Goal: Task Accomplishment & Management: Complete application form

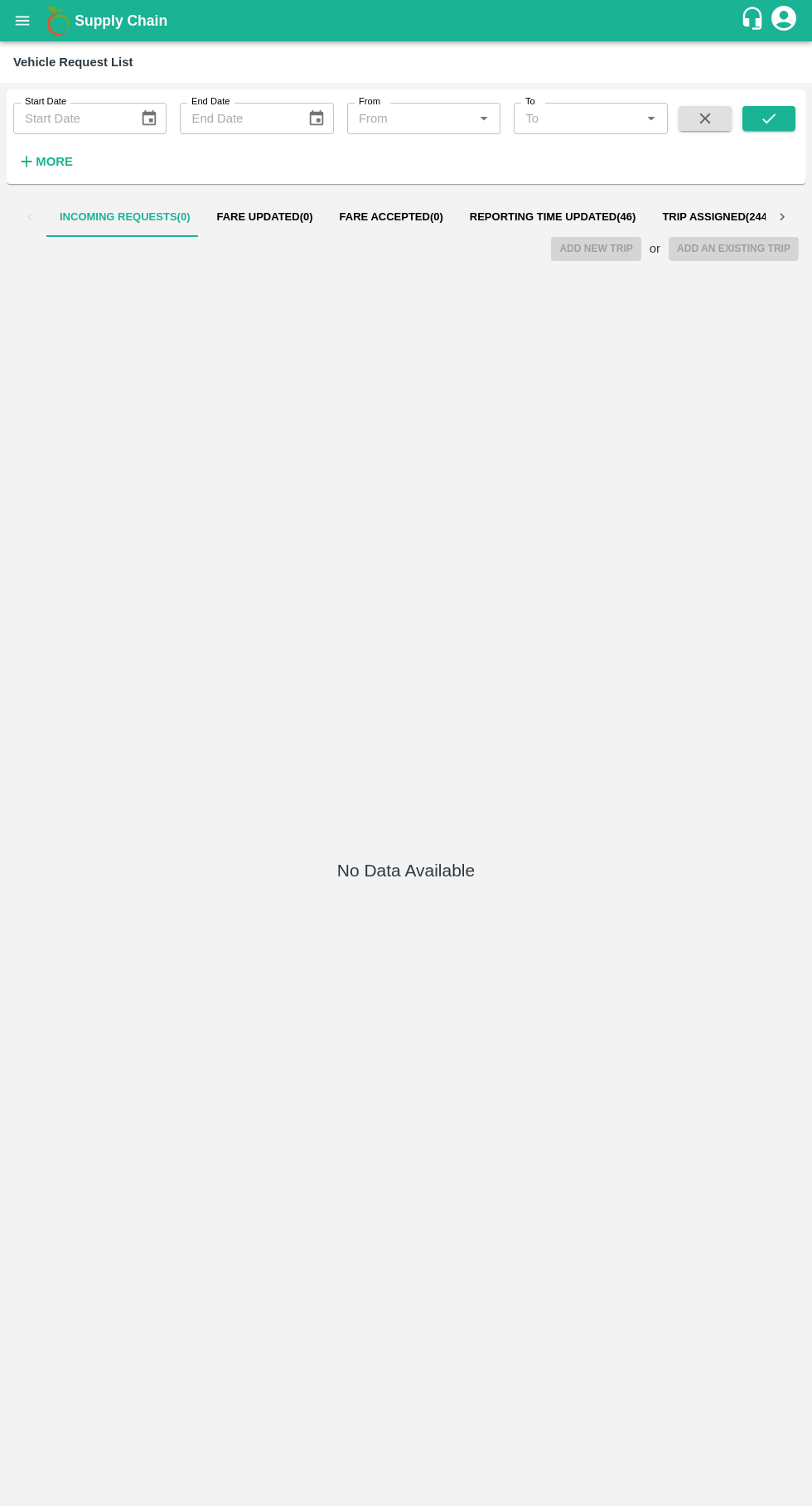
click at [522, 217] on span "Reporting Time Updated ( 46 )" at bounding box center [553, 217] width 166 height 14
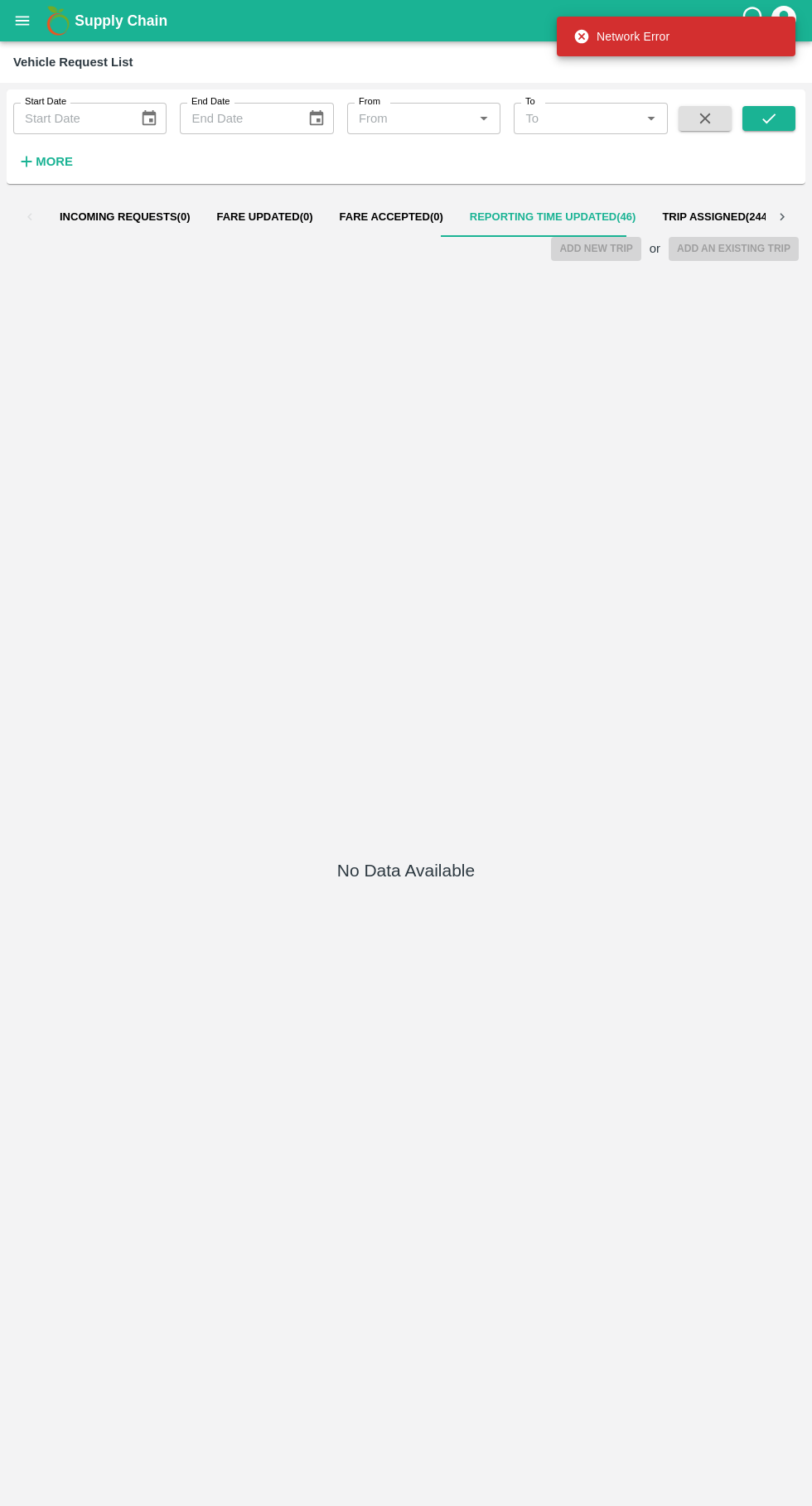
click at [385, 122] on input "From" at bounding box center [410, 119] width 116 height 22
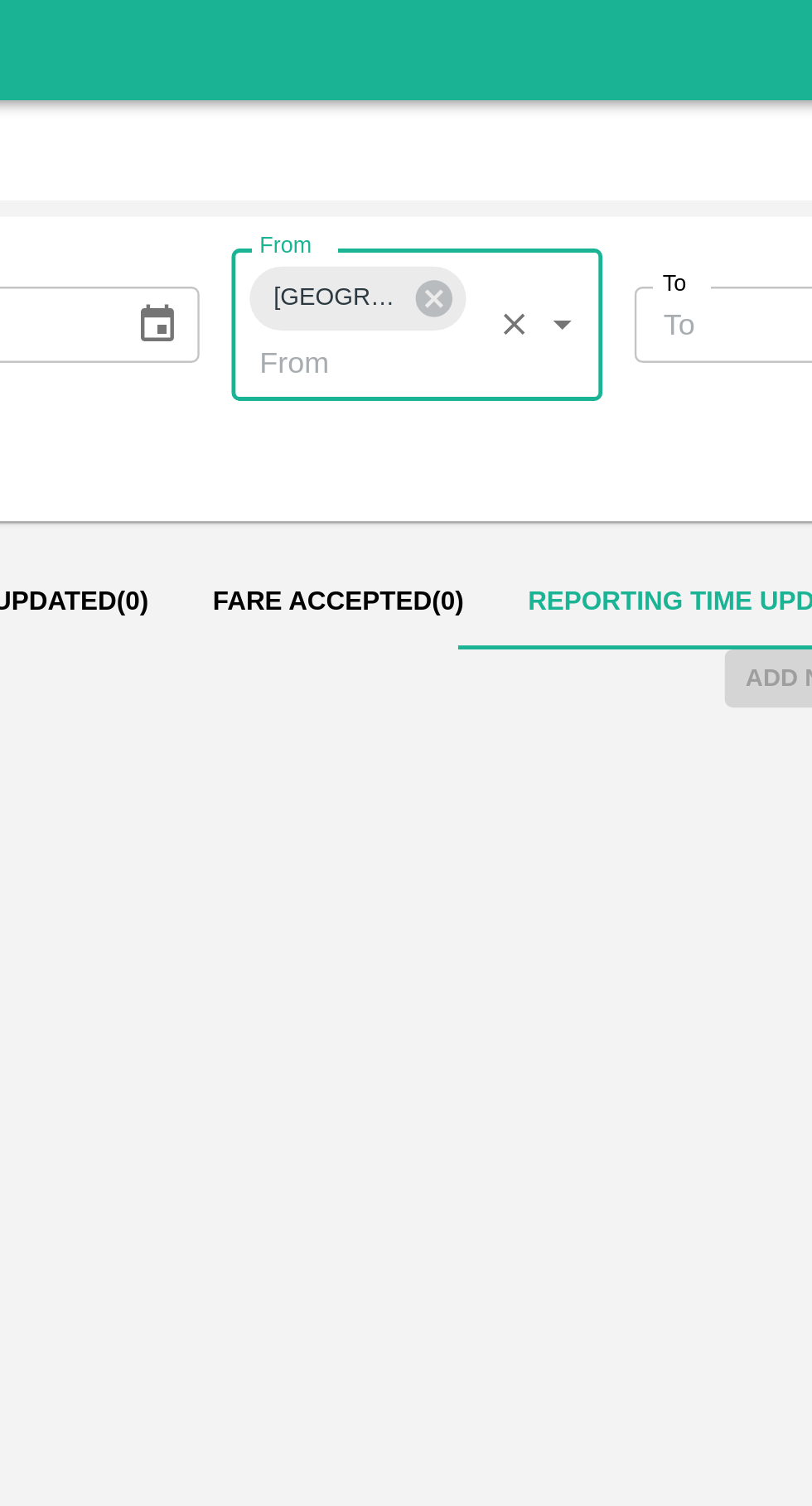
click at [480, 249] on span "Reporting Time Updated ( 46 )" at bounding box center [553, 248] width 166 height 14
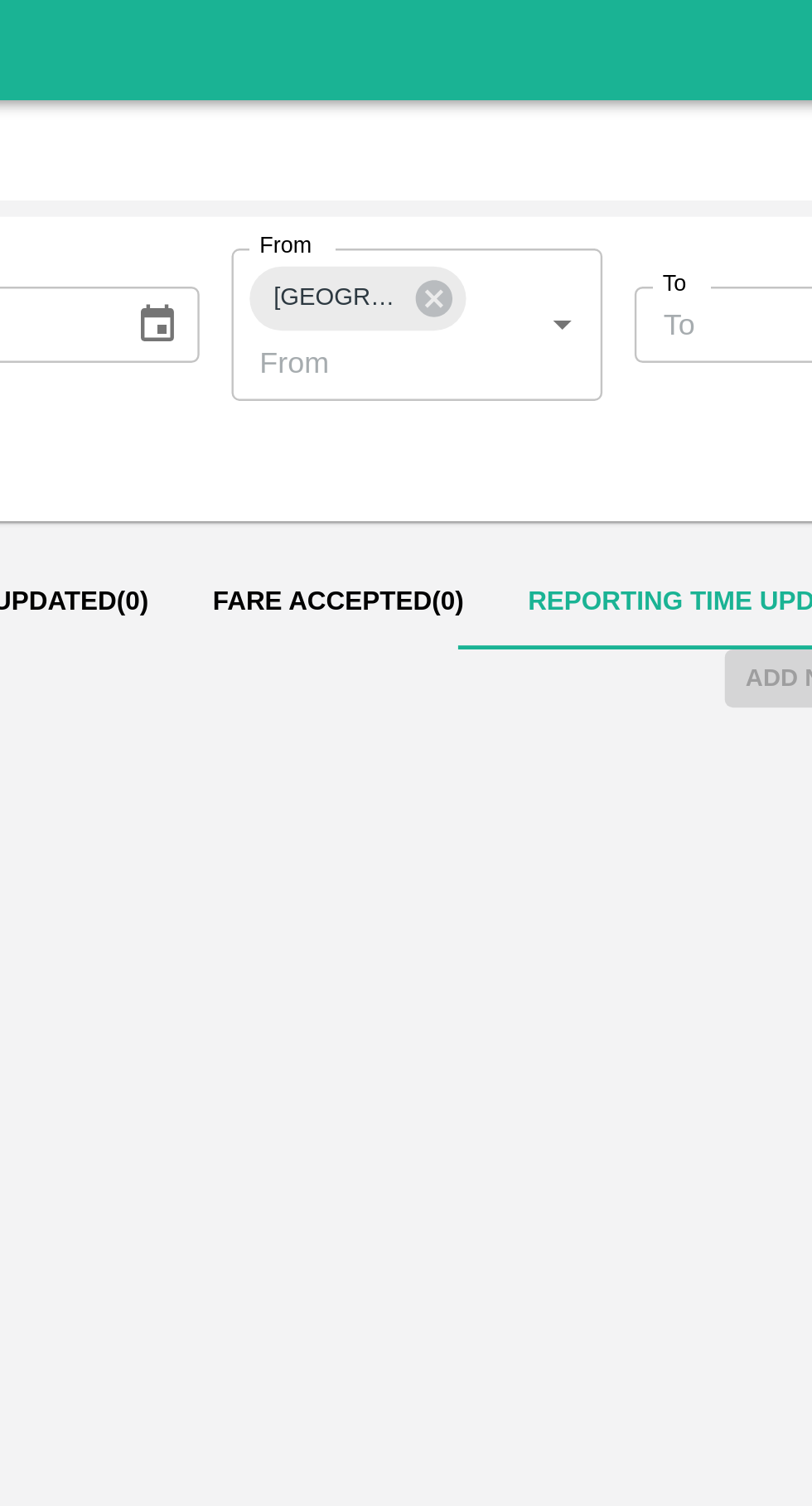
click at [382, 238] on button "Fare Accepted ( 0 )" at bounding box center [391, 249] width 130 height 40
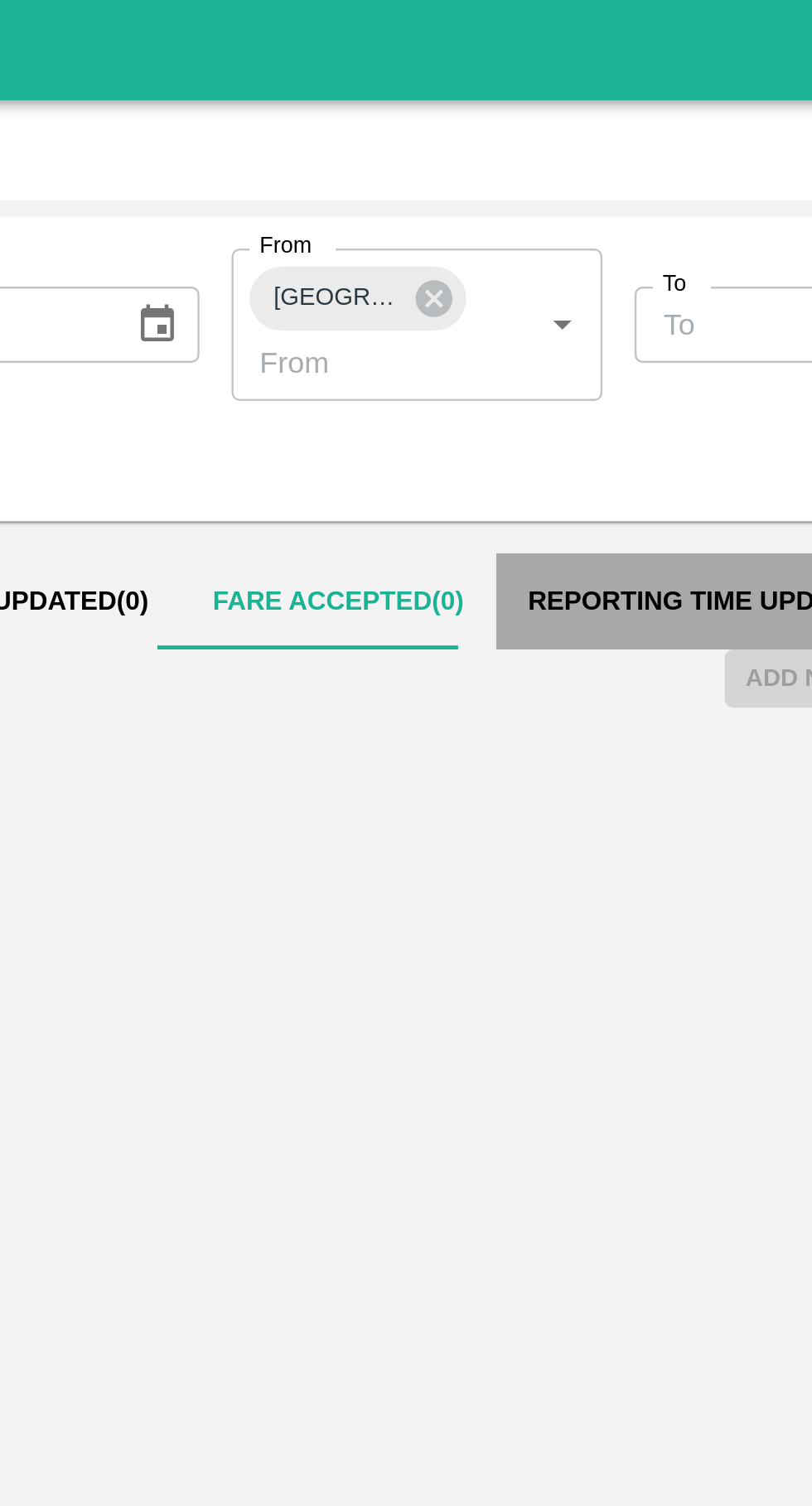
click at [520, 246] on span "Reporting Time Updated ( 46 )" at bounding box center [553, 248] width 166 height 14
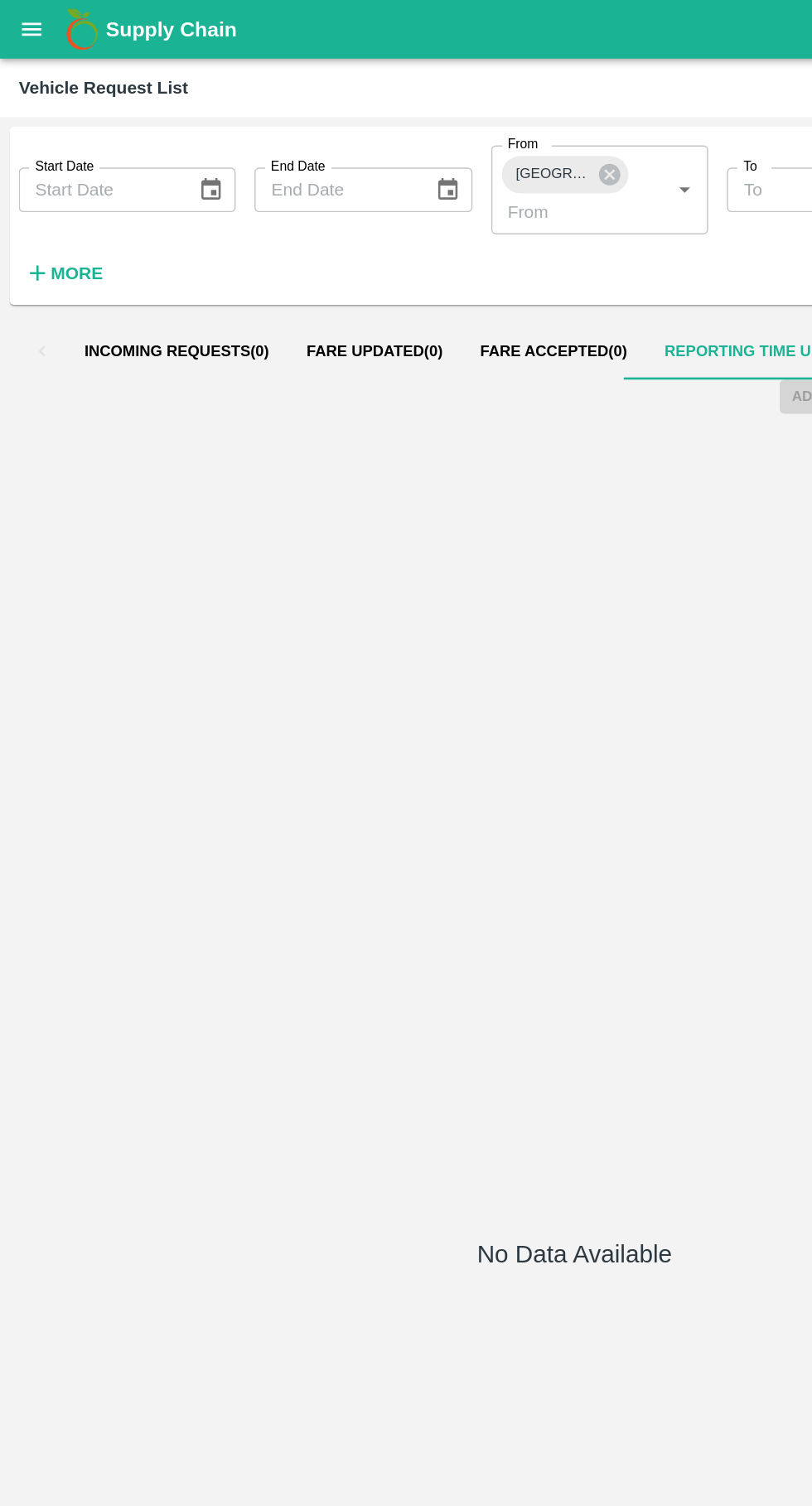
click at [393, 248] on span "Fare Accepted ( 0 )" at bounding box center [390, 248] width 103 height 14
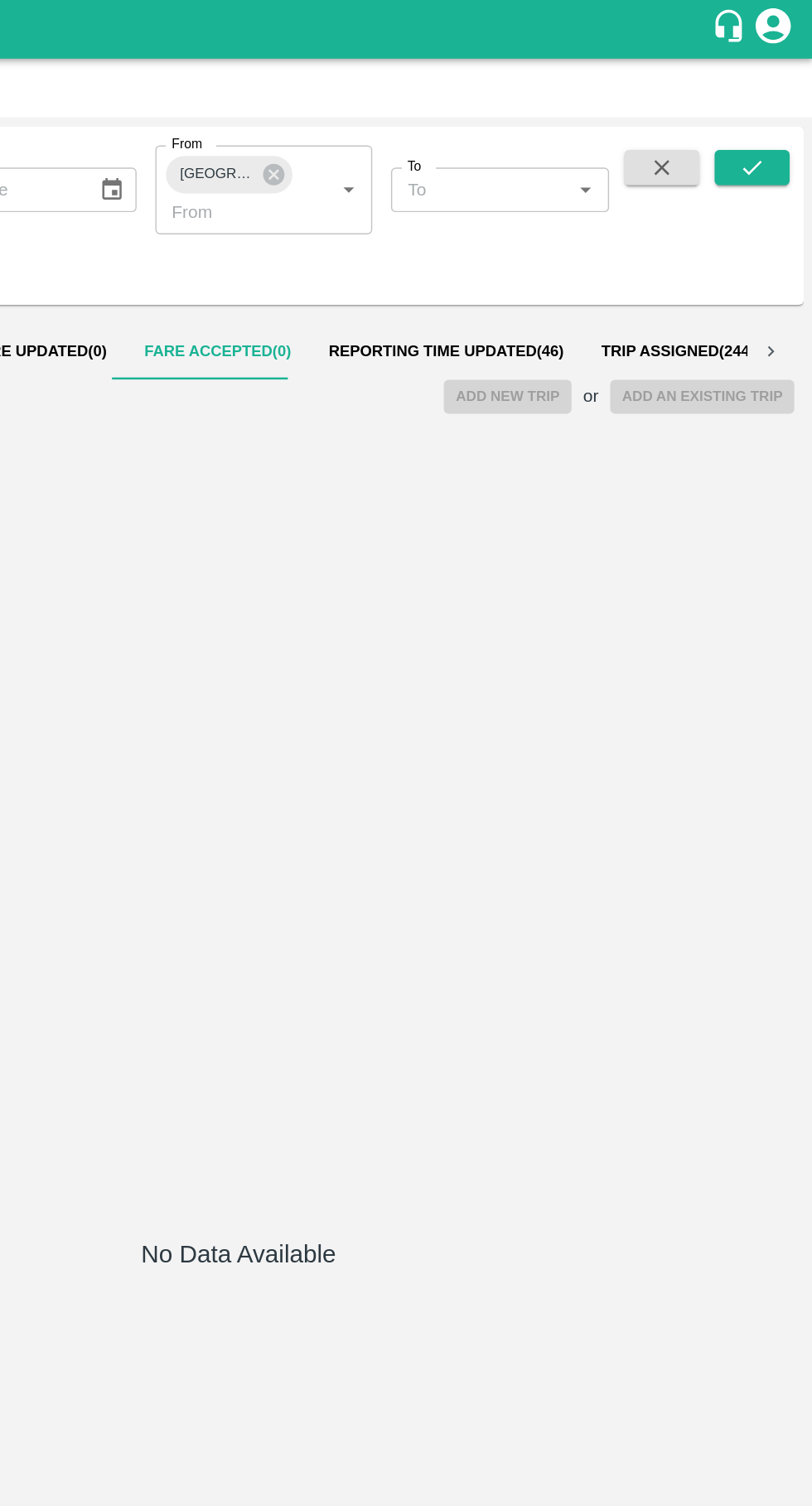
click at [576, 248] on span "Reporting Time Updated ( 46 )" at bounding box center [553, 248] width 166 height 14
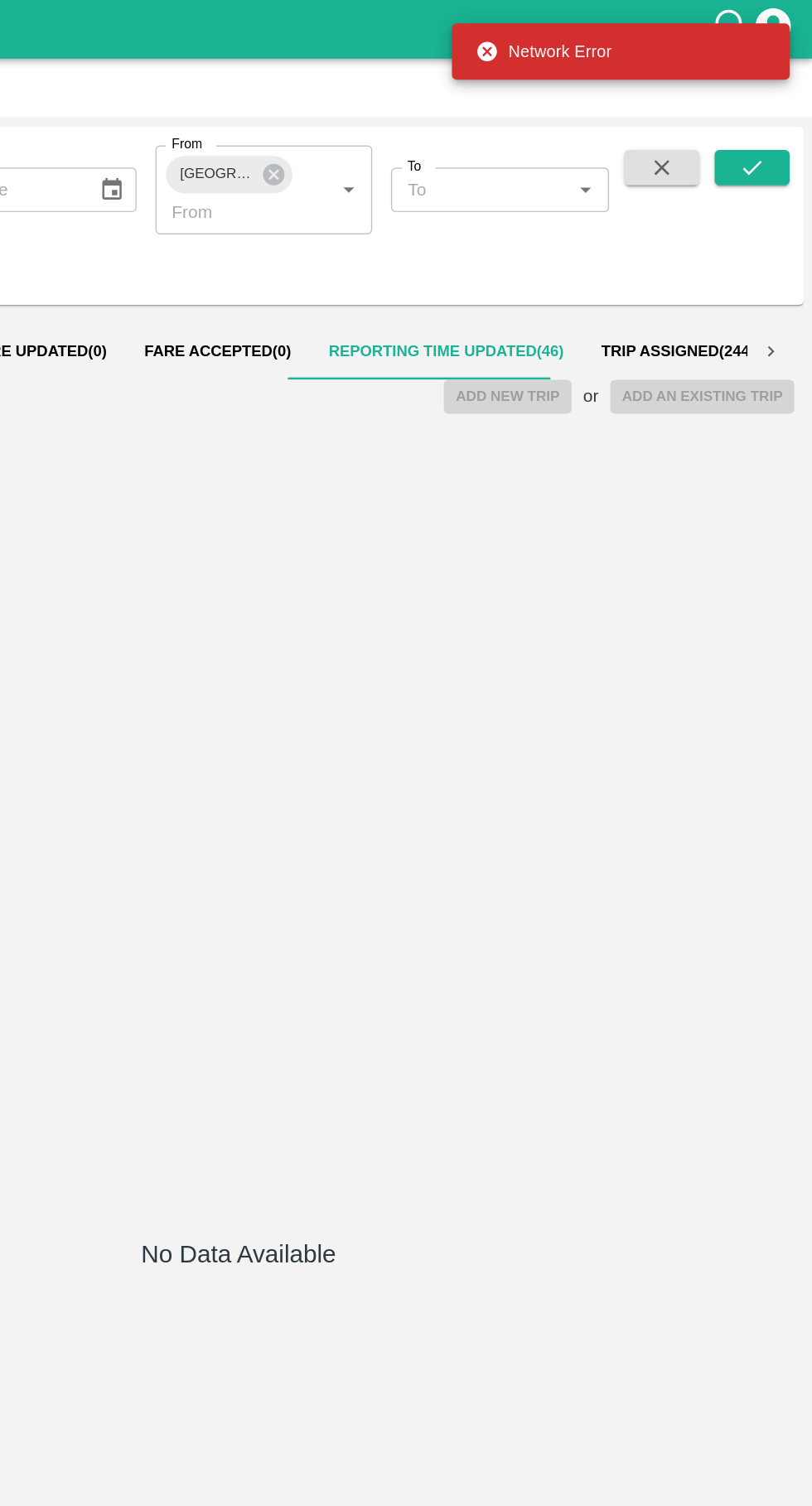
click at [394, 247] on span "Fare Accepted ( 0 )" at bounding box center [390, 248] width 103 height 14
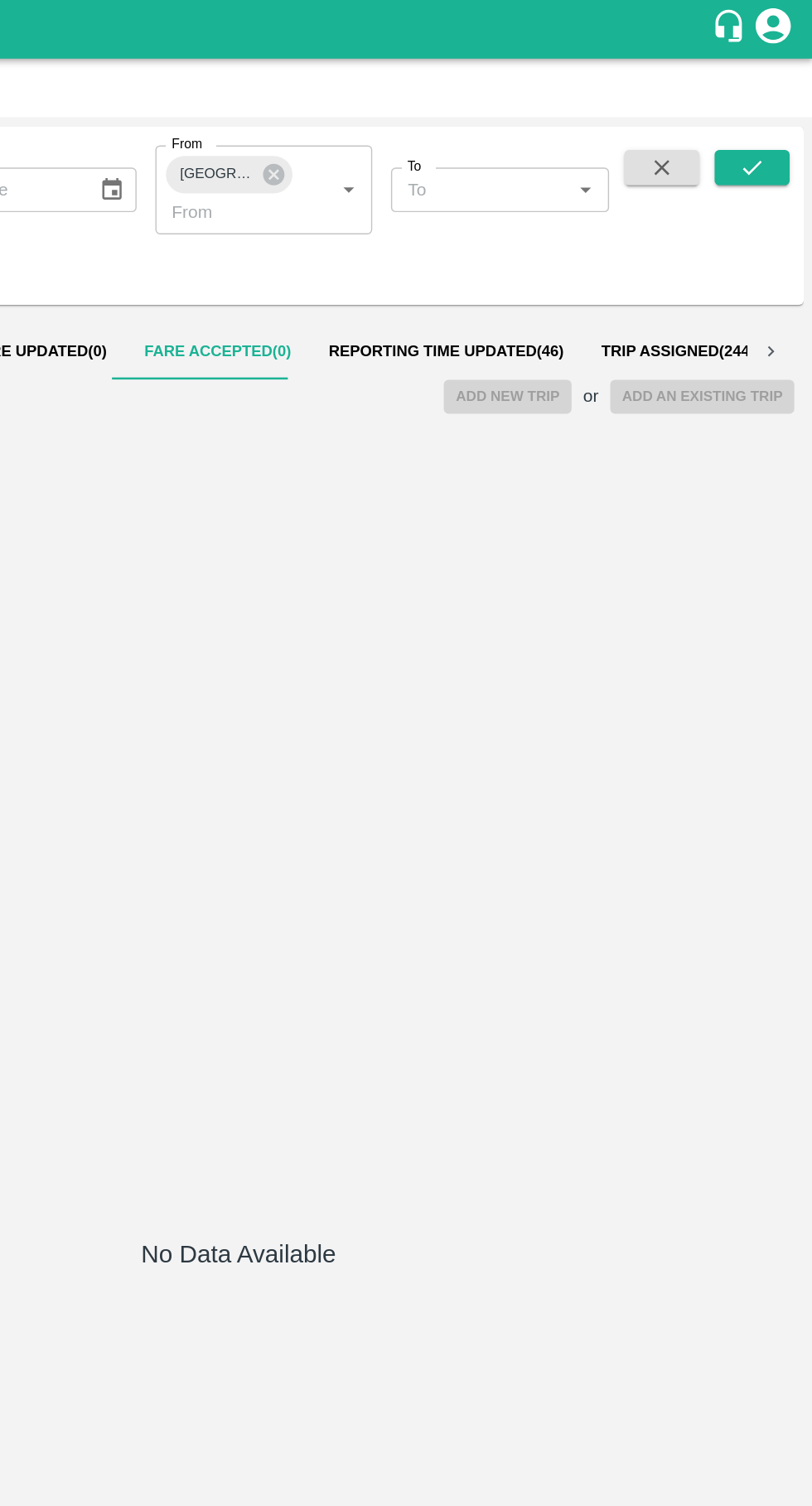
click at [567, 245] on span "Reporting Time Updated ( 46 )" at bounding box center [553, 248] width 166 height 14
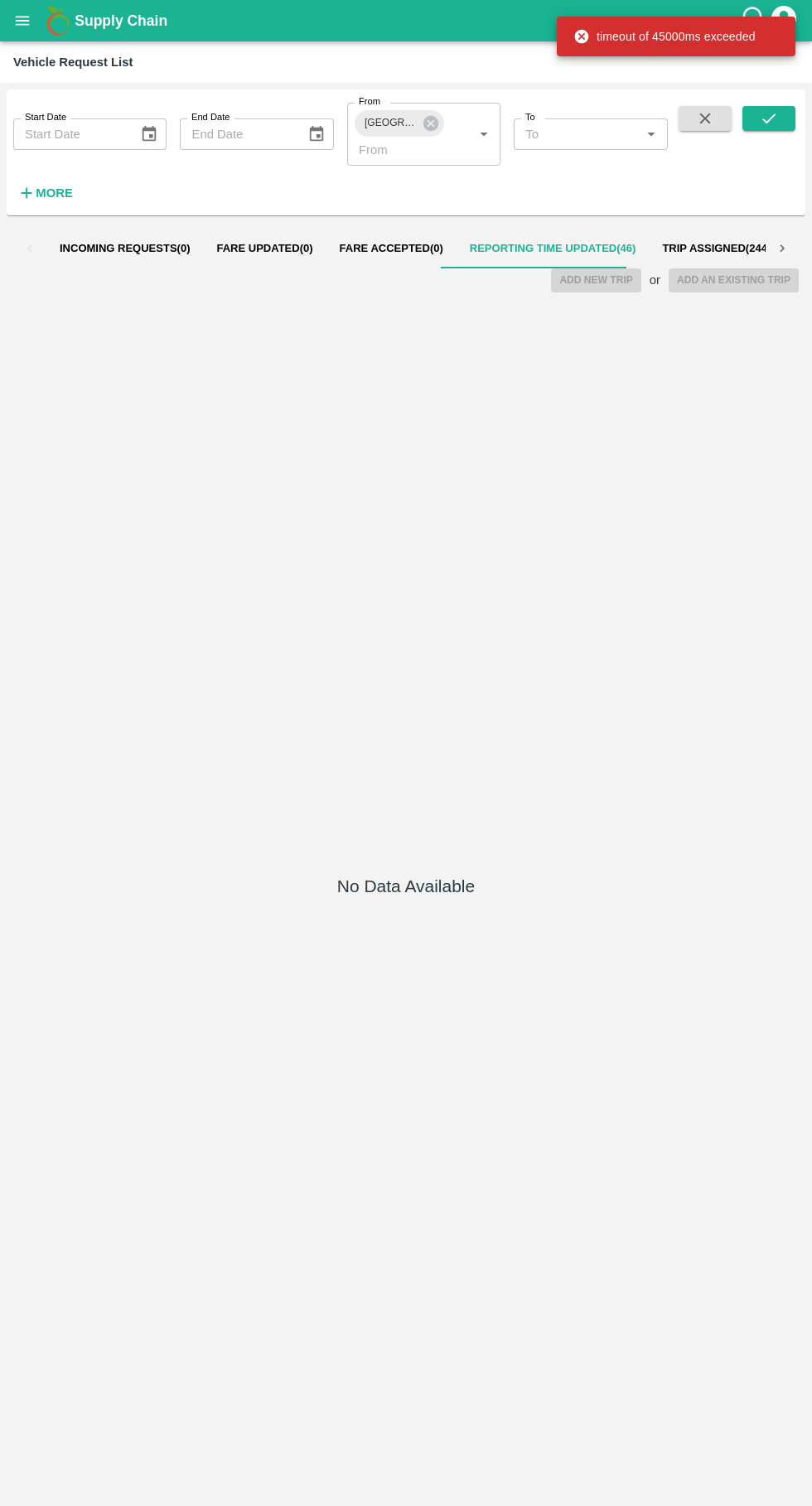
click at [272, 248] on span "Fare Updated ( 0 )" at bounding box center [265, 248] width 96 height 14
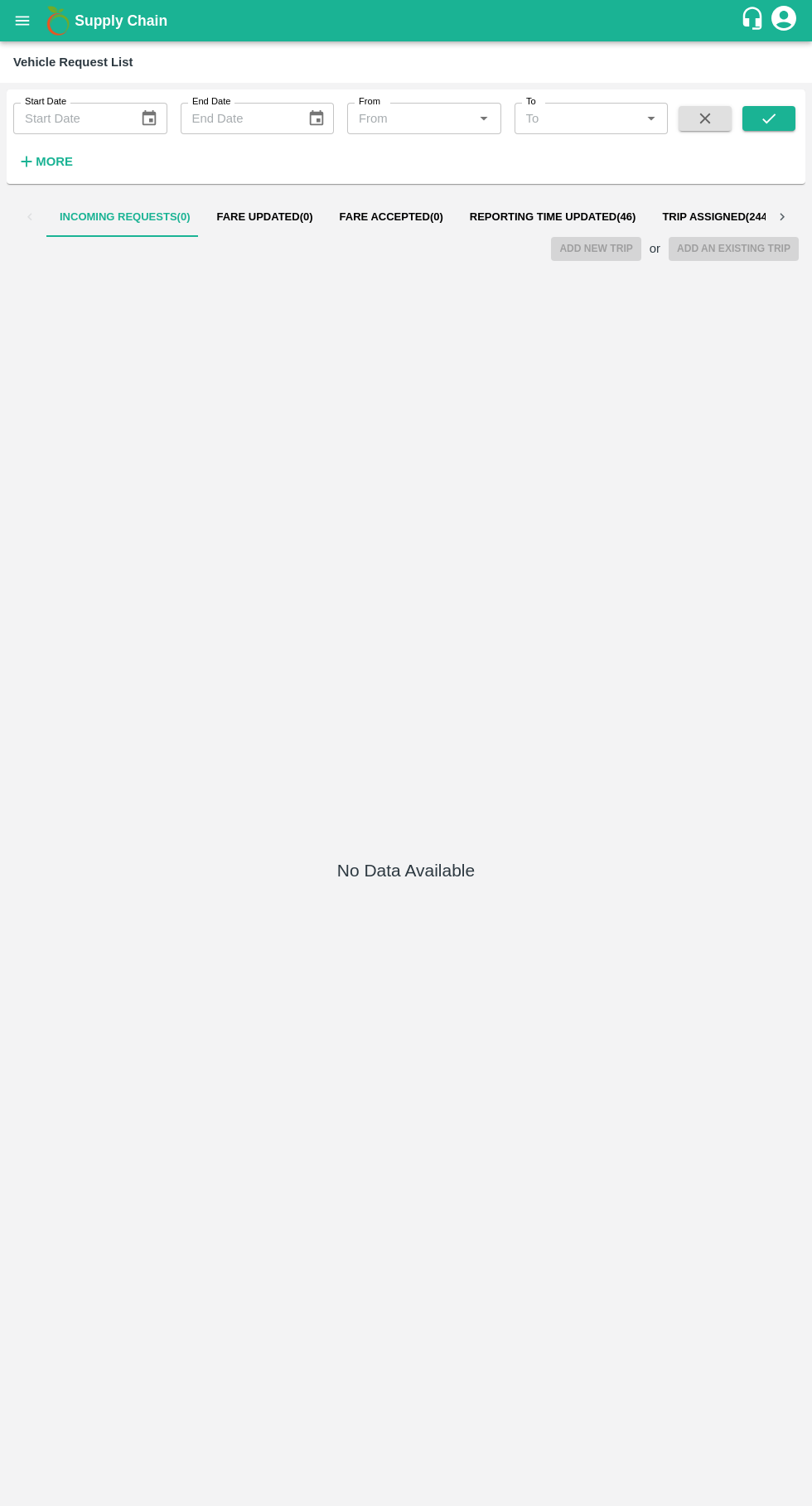
click at [538, 217] on span "Reporting Time Updated ( 46 )" at bounding box center [553, 217] width 166 height 14
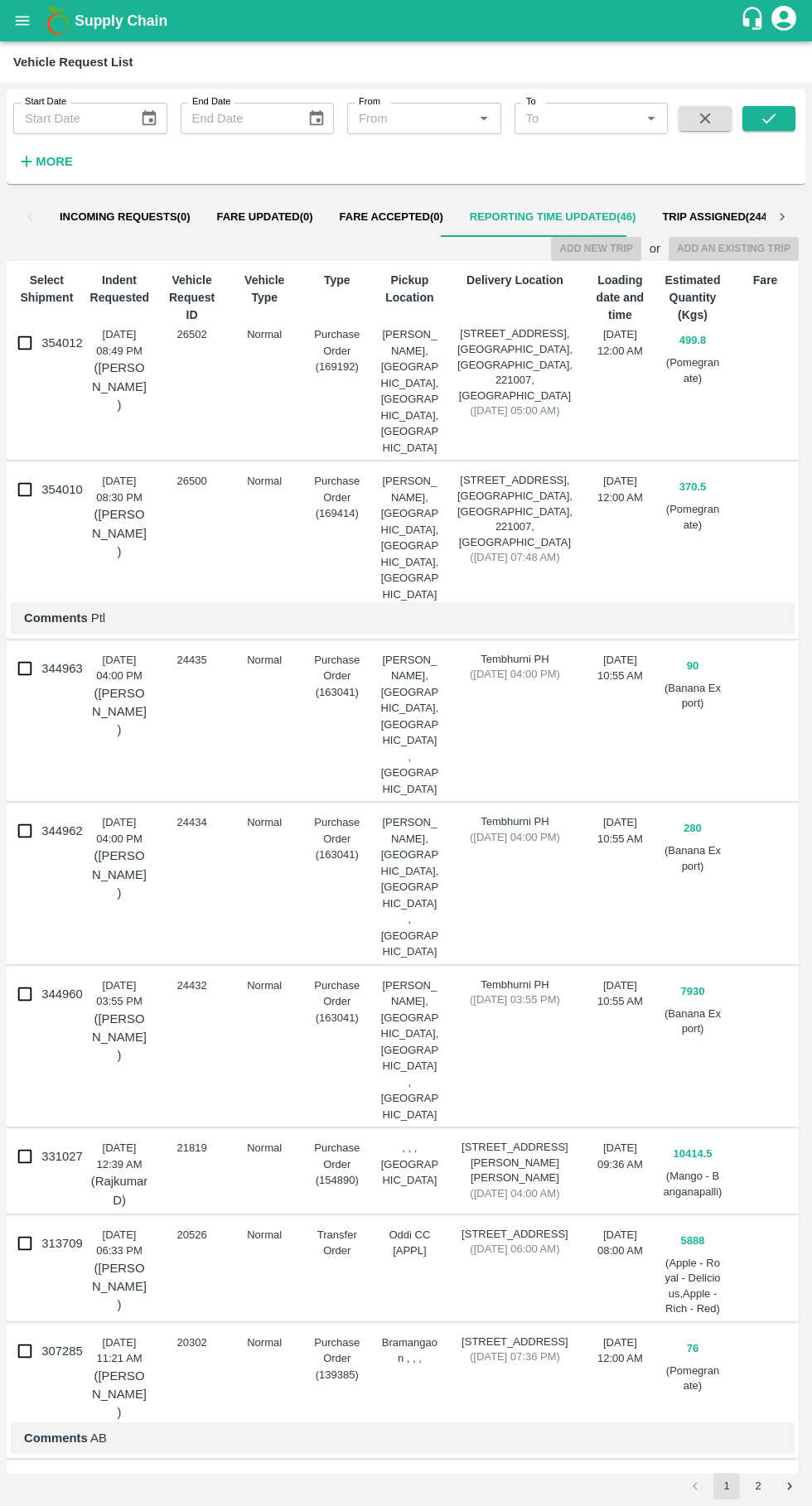
click at [35, 473] on input "354010" at bounding box center [25, 489] width 33 height 33
checkbox input "true"
click at [618, 253] on button "Add New Trip" at bounding box center [596, 249] width 89 height 24
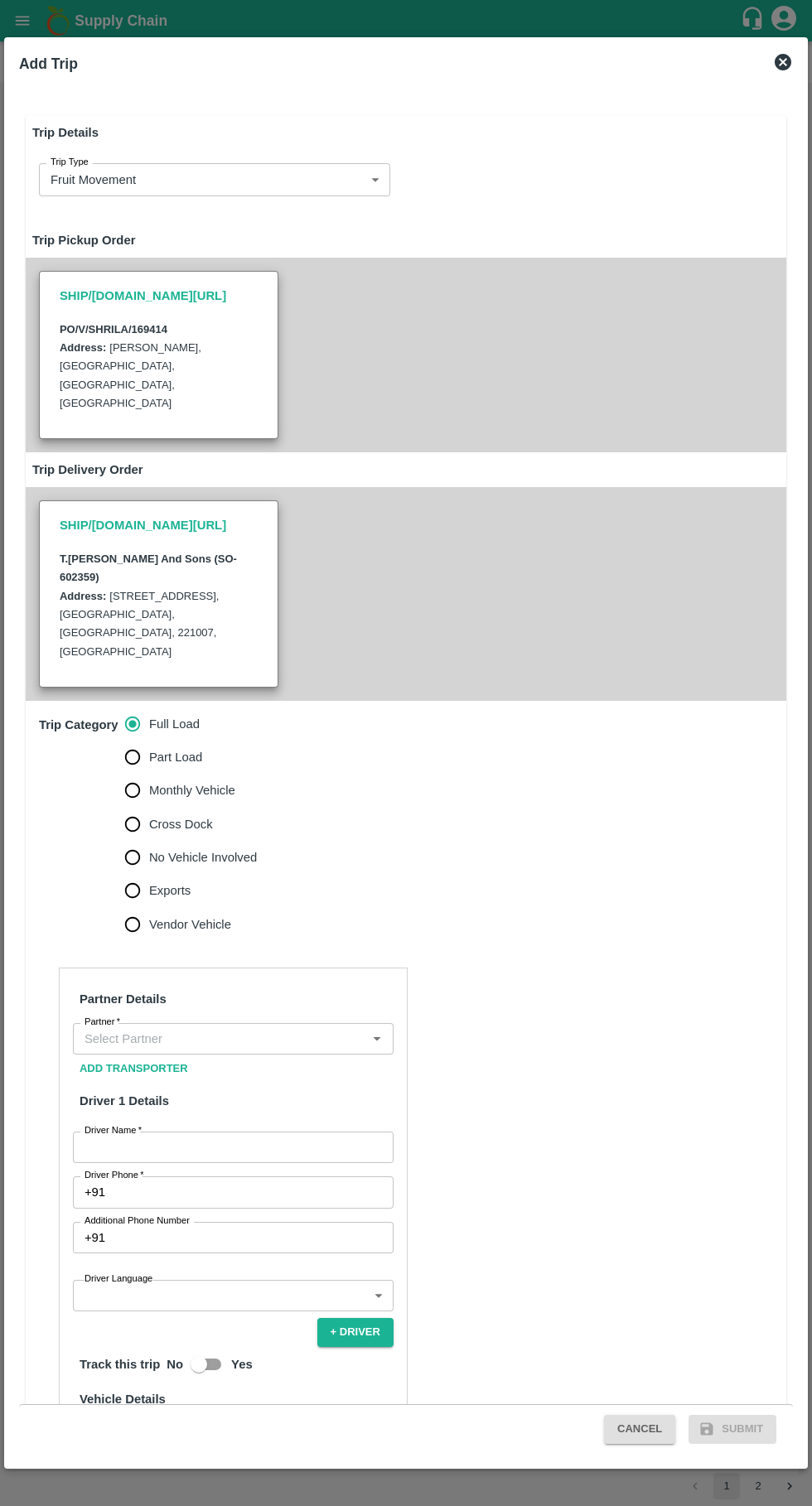
type input "370.5"
type input "Normal"
click at [135, 874] on input "Exports" at bounding box center [132, 891] width 33 height 33
radio input "true"
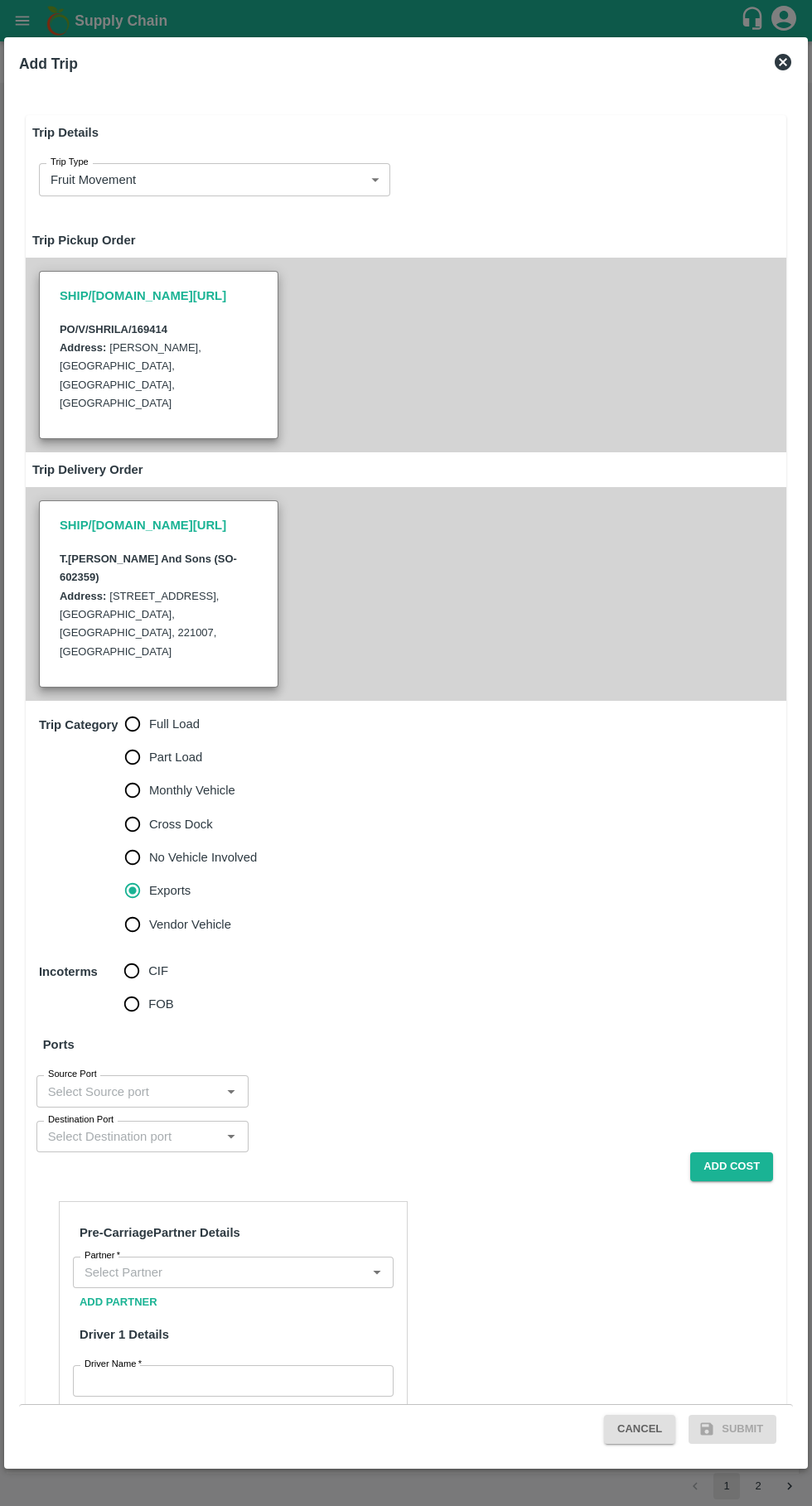
click at [139, 841] on input "No Vehicle Involved" at bounding box center [132, 857] width 33 height 33
radio input "true"
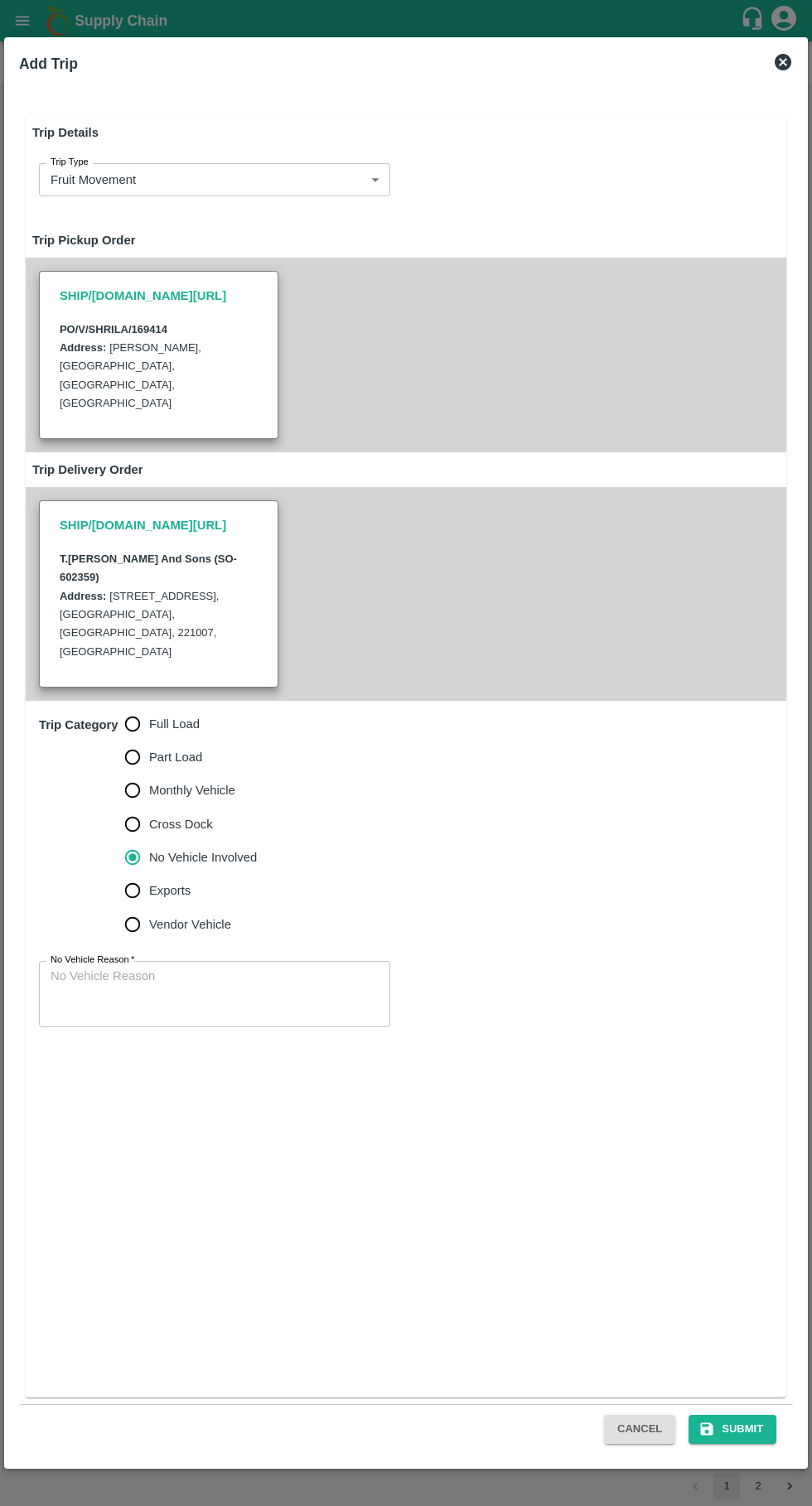
click at [201, 967] on textarea "No Vehicle Reason   *" at bounding box center [213, 993] width 328 height 52
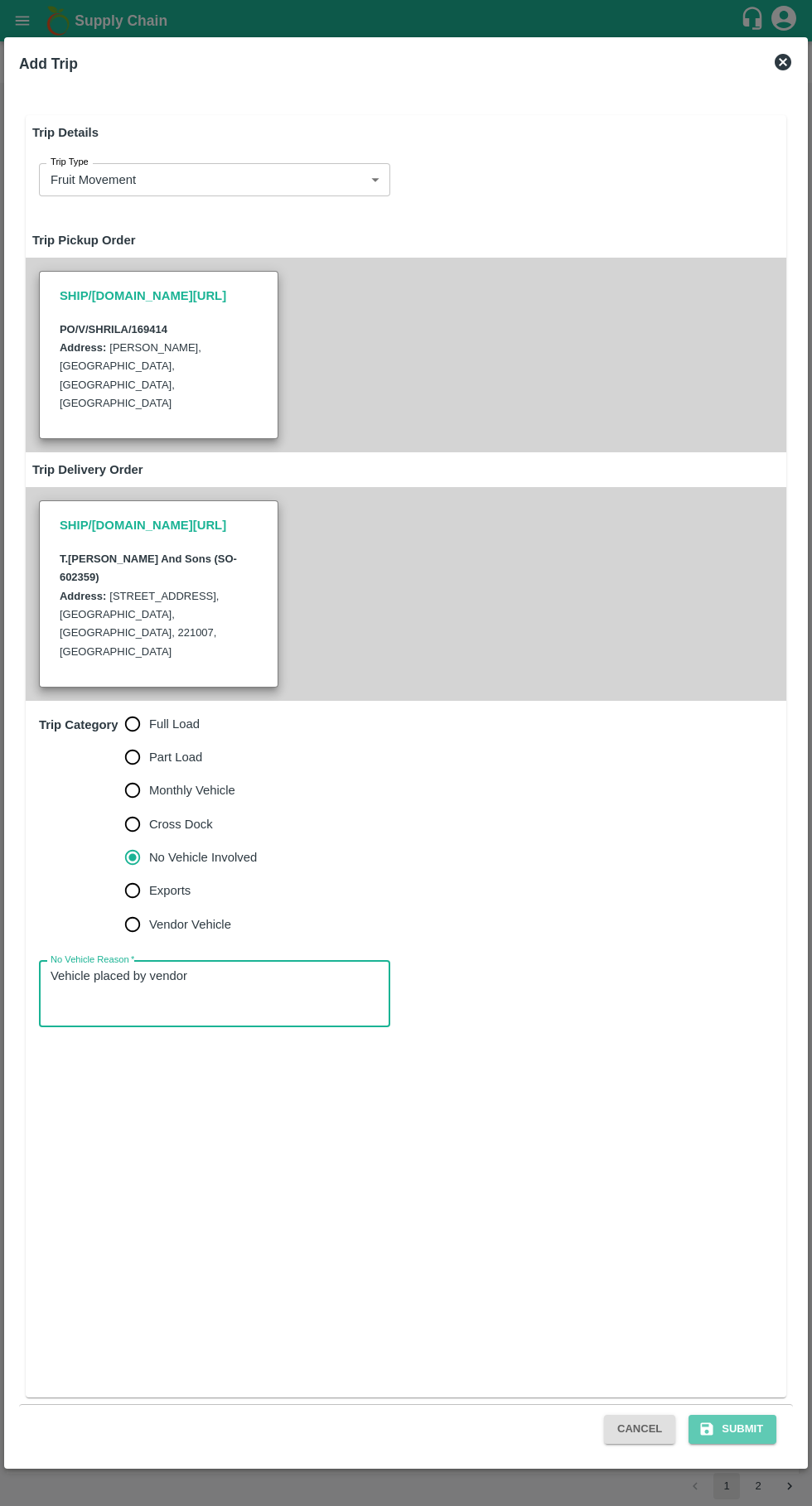
type textarea "Vehicle placed by vendor"
click at [743, 1428] on button "Submit" at bounding box center [732, 1429] width 88 height 29
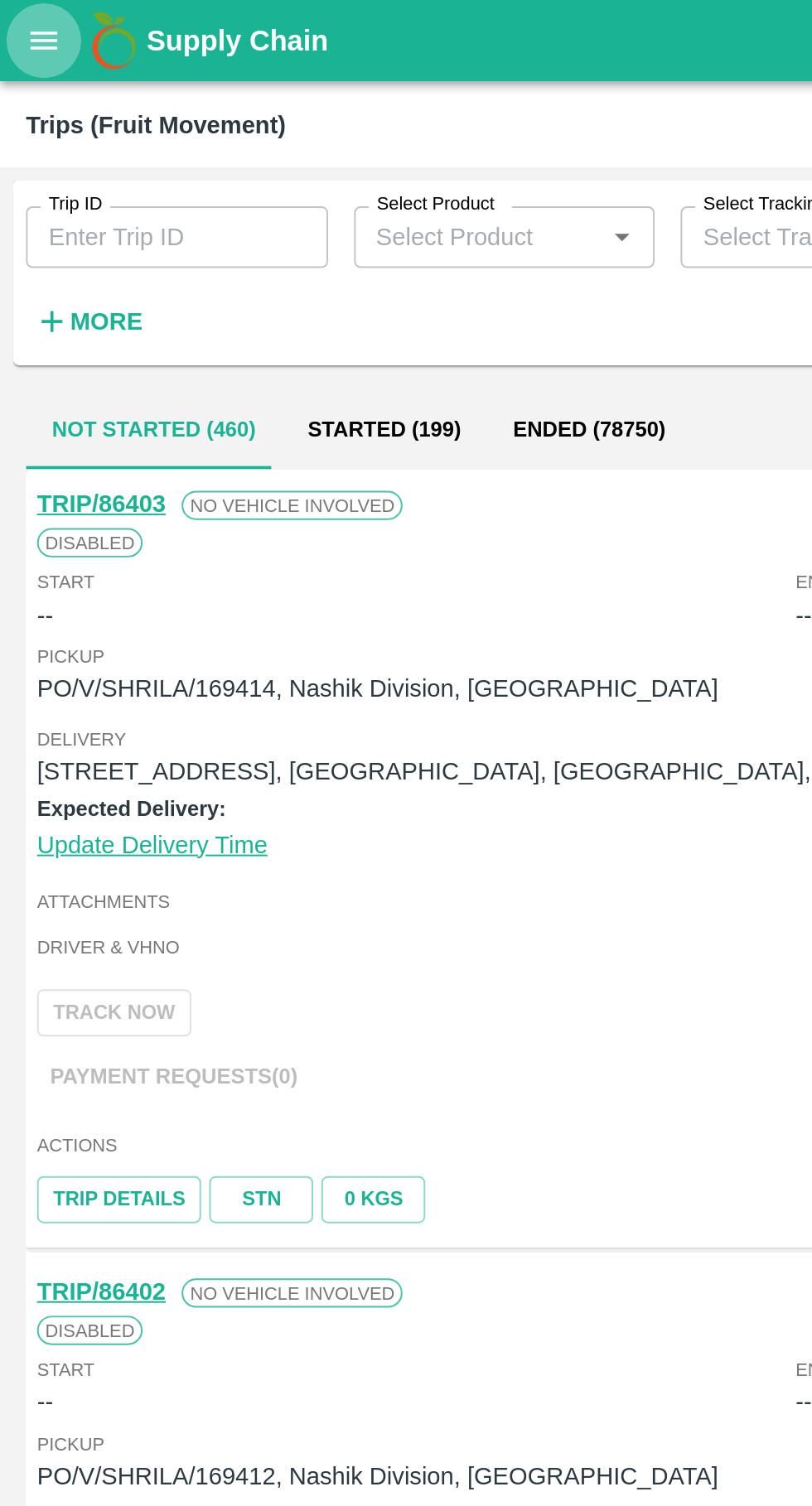
click at [17, 36] on button "open drawer" at bounding box center [23, 21] width 38 height 38
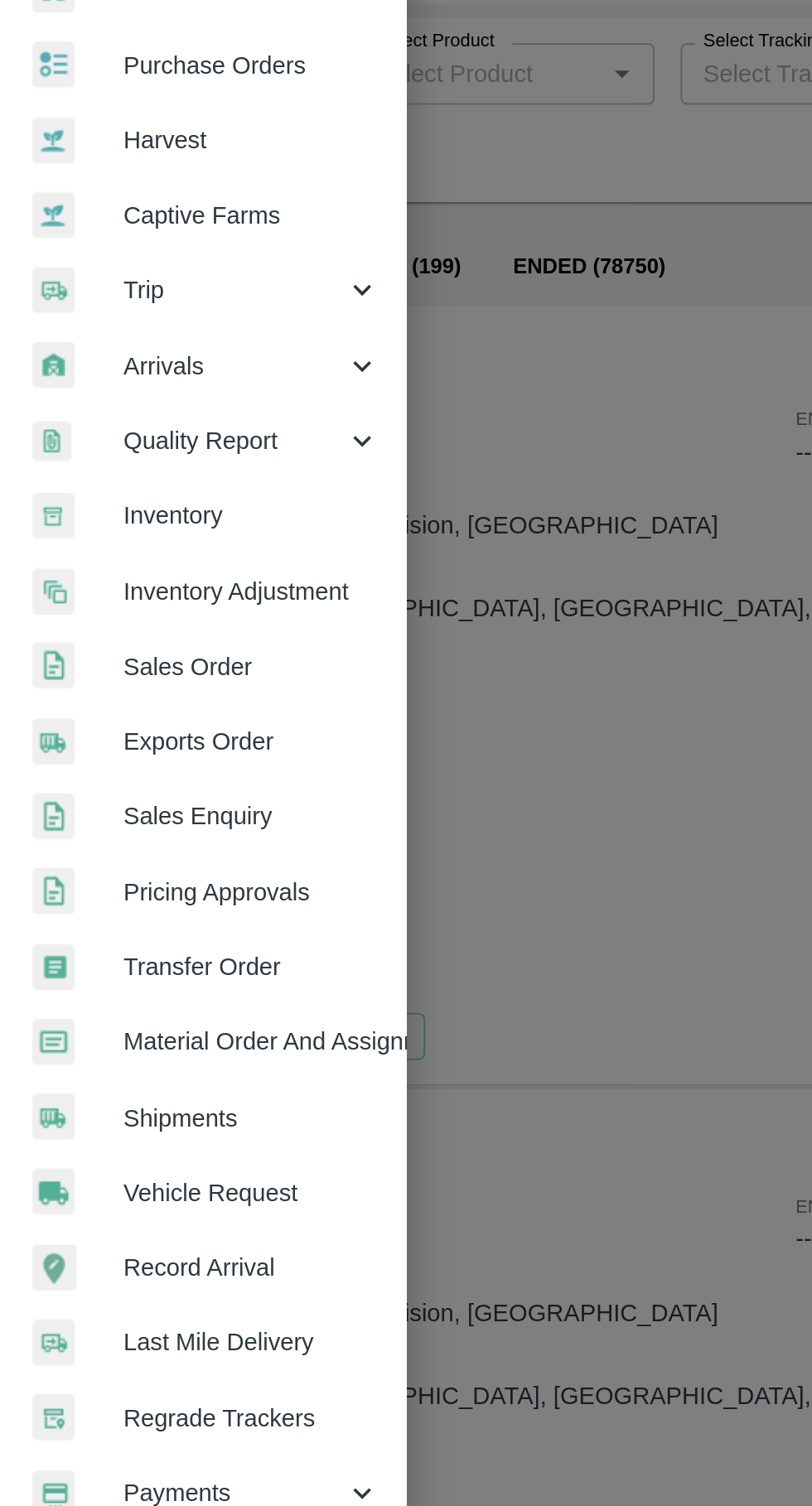
click at [146, 706] on link "Vehicle Request" at bounding box center [103, 692] width 207 height 38
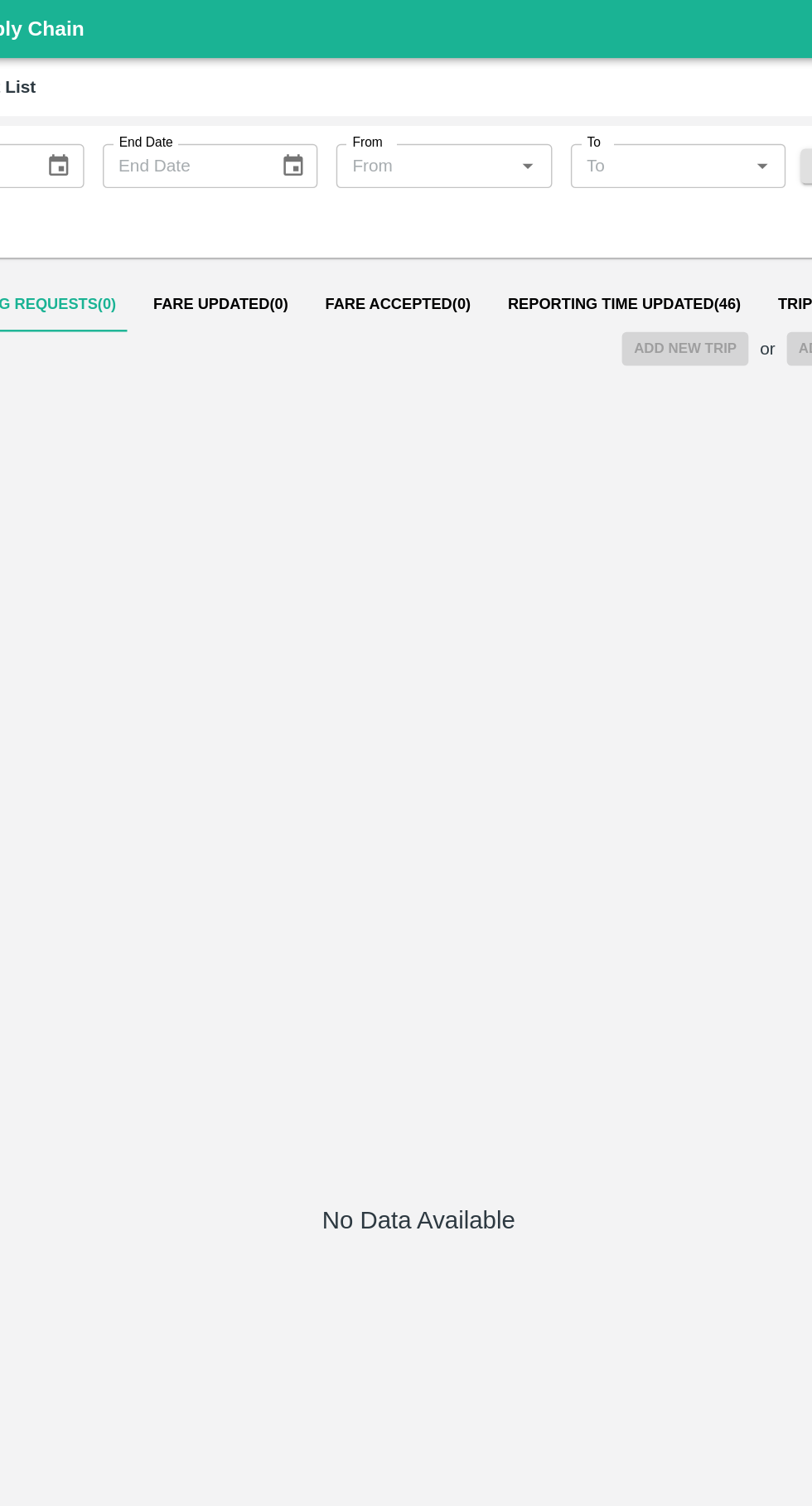
click at [540, 214] on span "Reporting Time Updated ( 46 )" at bounding box center [553, 217] width 166 height 14
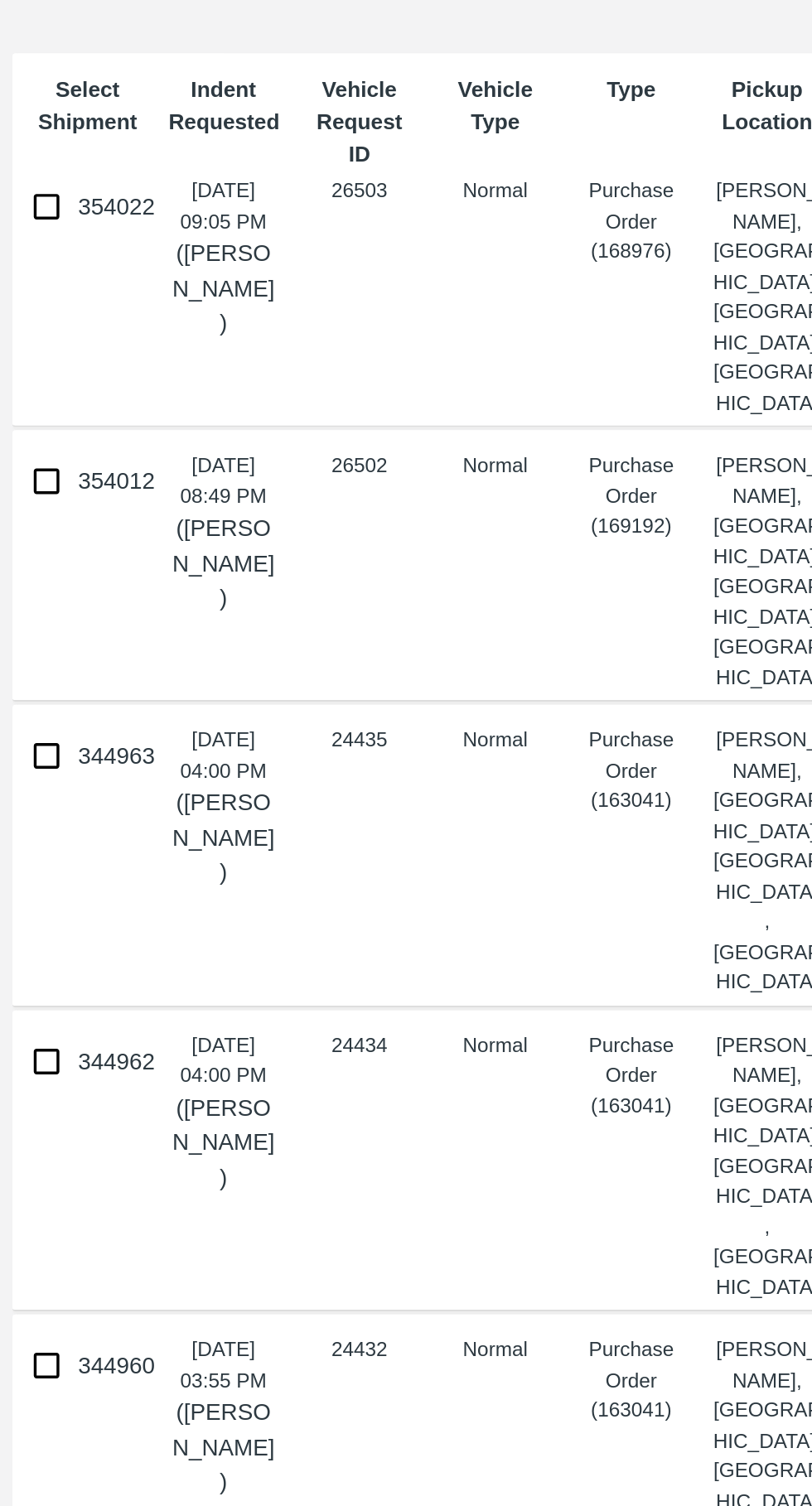
click at [17, 351] on input "354022" at bounding box center [25, 343] width 33 height 33
checkbox input "true"
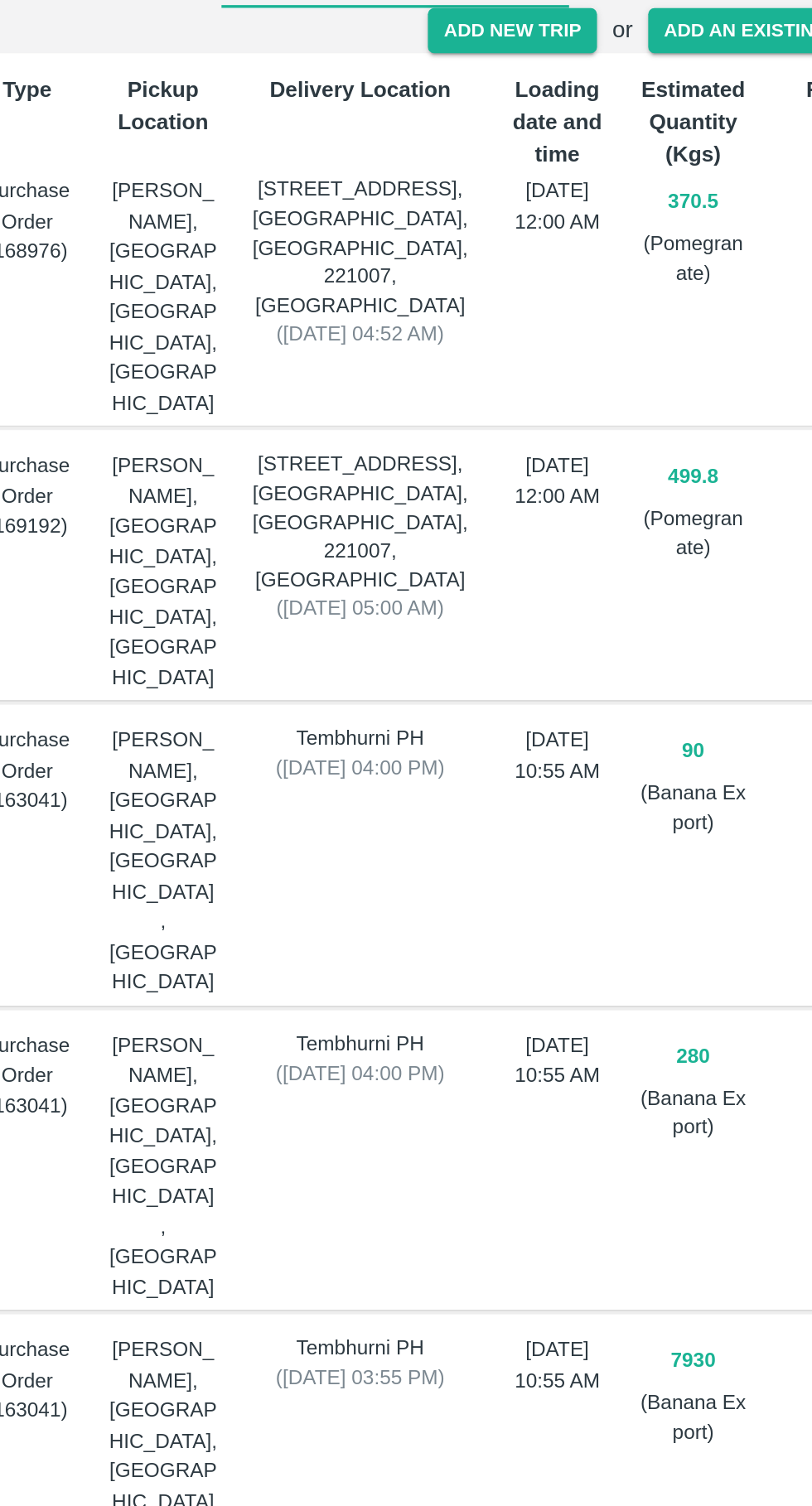
click at [599, 256] on button "Add New Trip" at bounding box center [596, 249] width 89 height 24
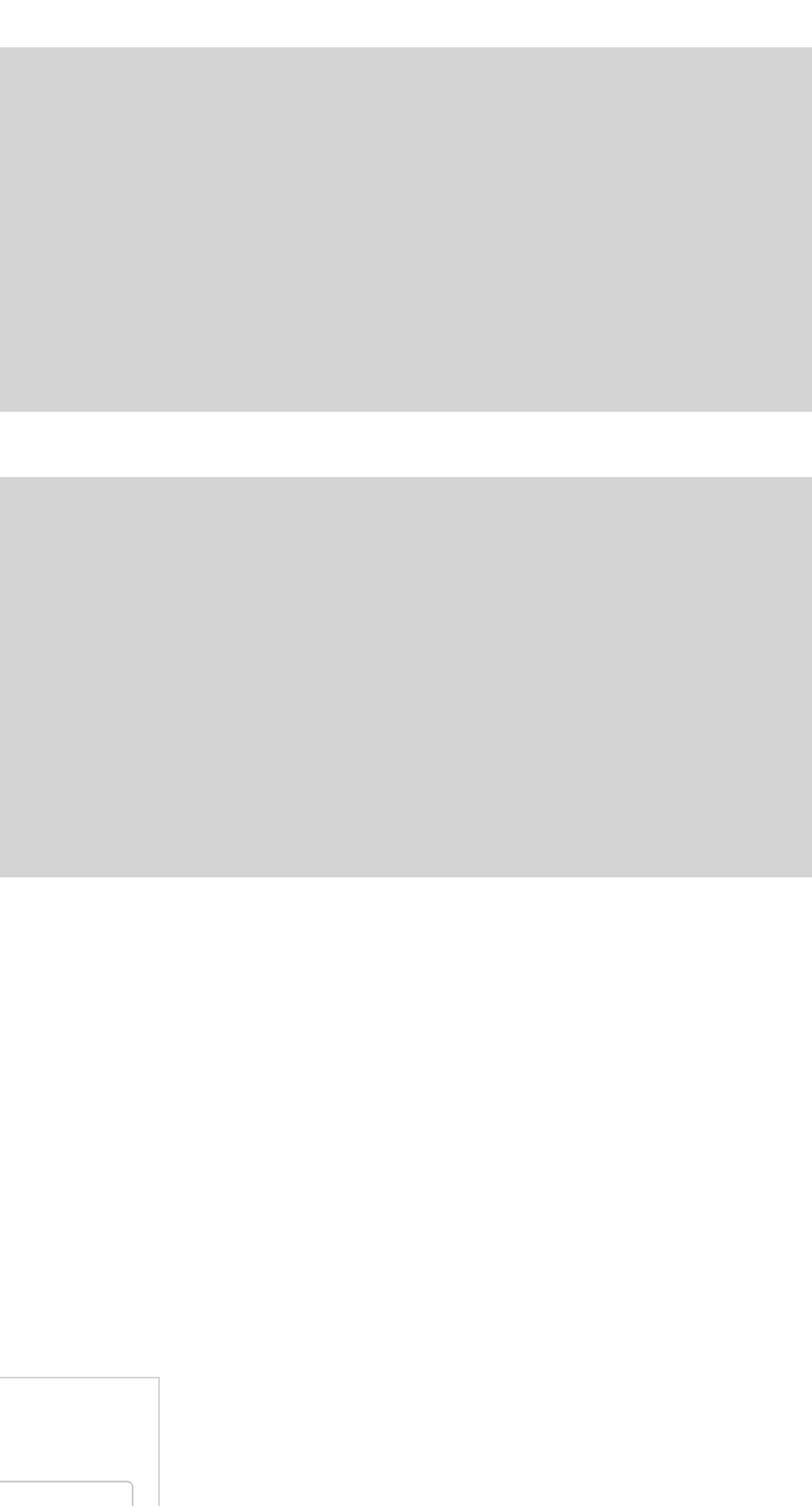
type input "370.5"
type input "Normal"
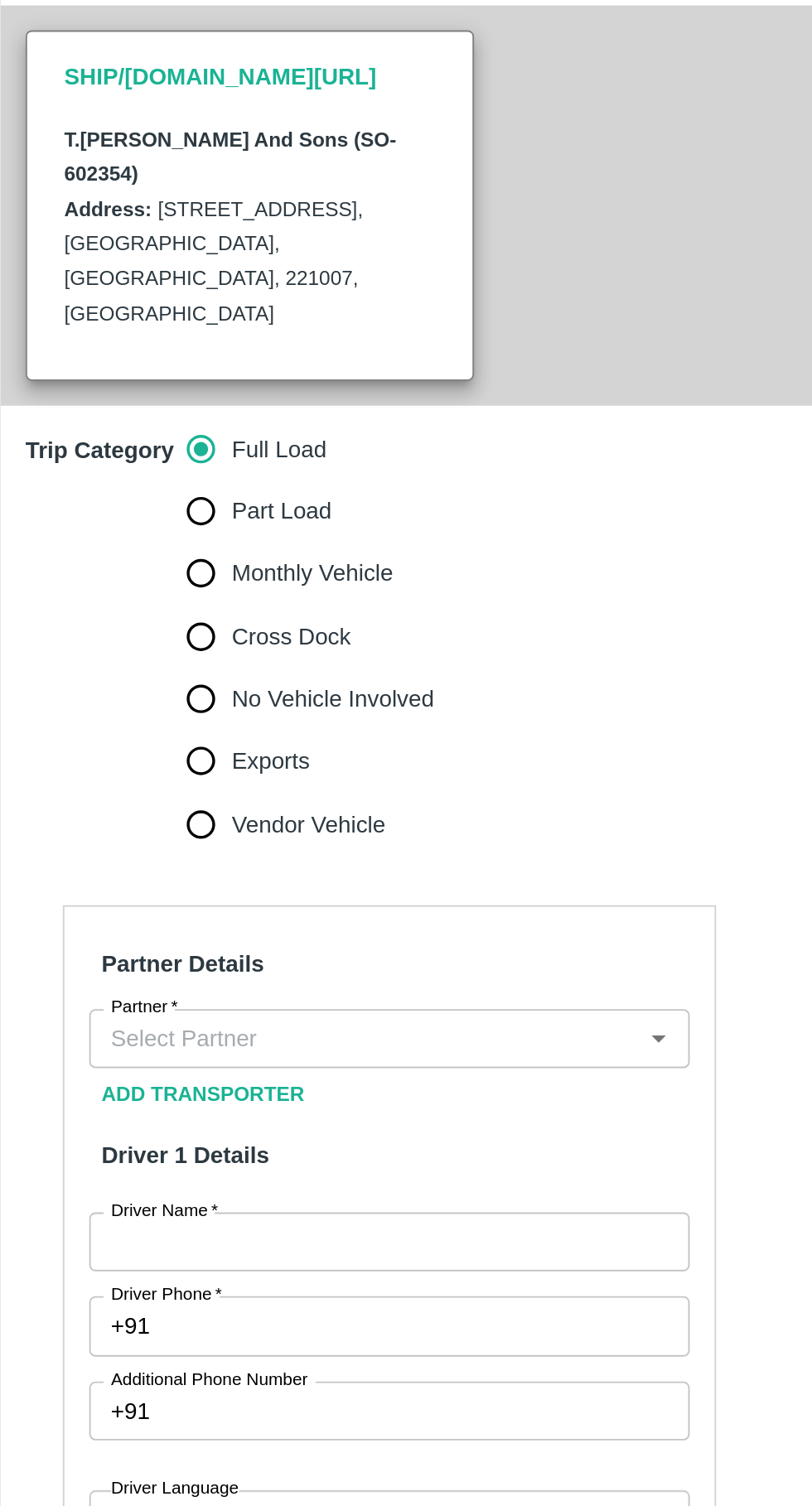
scroll to position [306, 0]
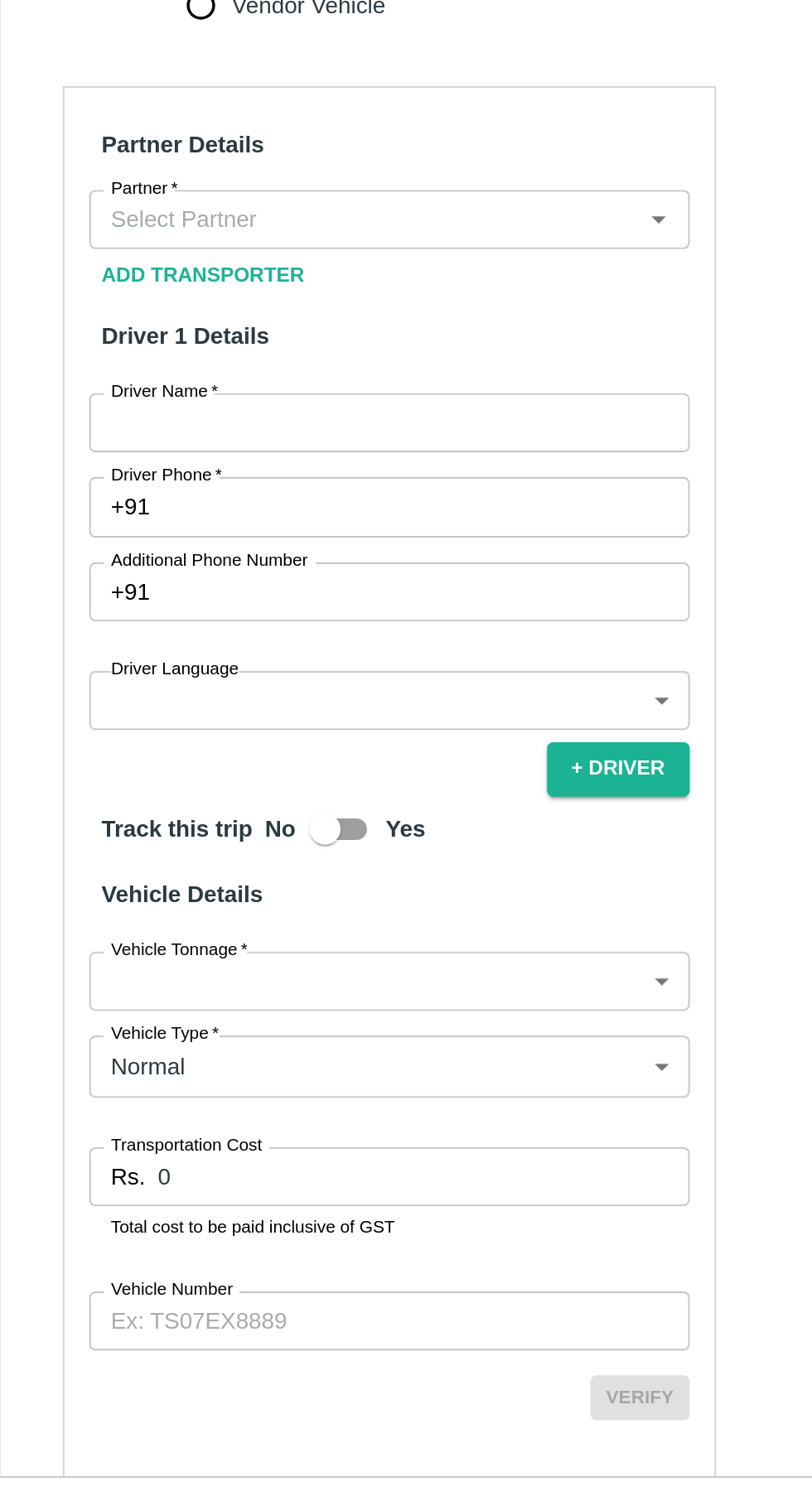
click at [182, 1229] on input "0" at bounding box center [251, 1244] width 284 height 31
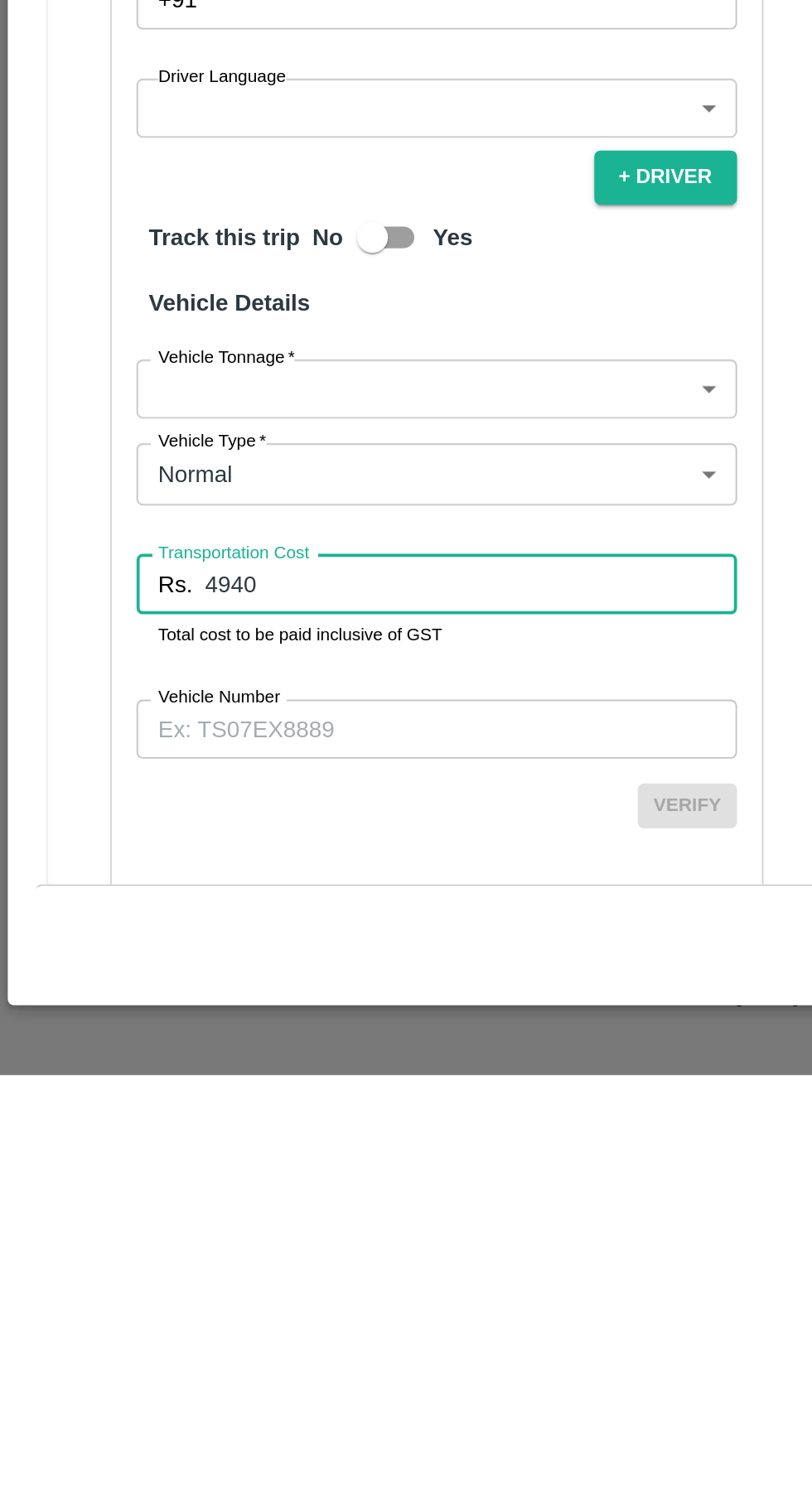
type input "4940"
click at [166, 1305] on input "Vehicle Number" at bounding box center [233, 1321] width 320 height 31
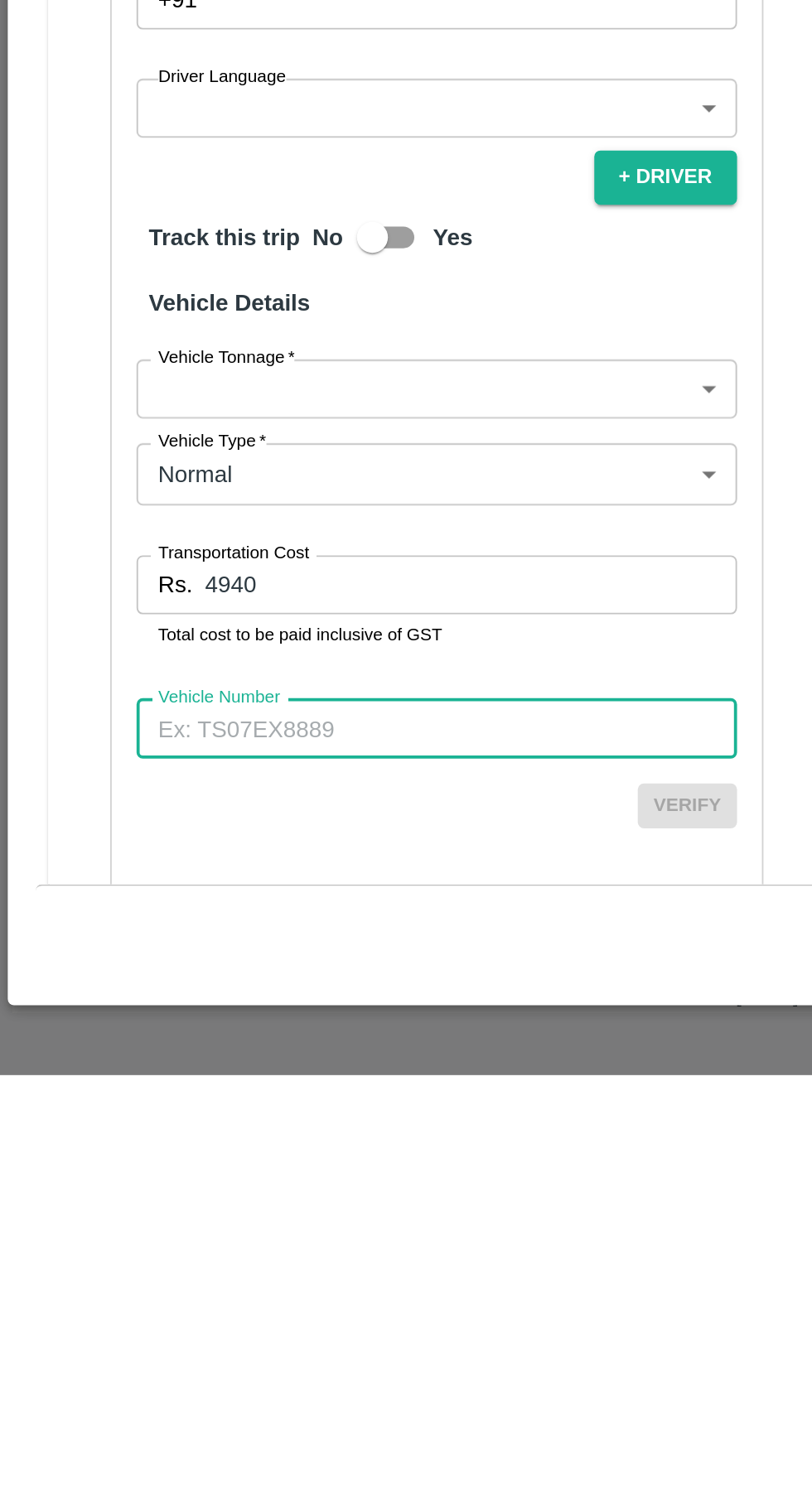
type input "M"
type input "UP43MD6584"
click at [255, 1108] on body "Supply Chain Vehicle Request List Start Date Start Date End Date End Date From …" at bounding box center [406, 753] width 812 height 1506
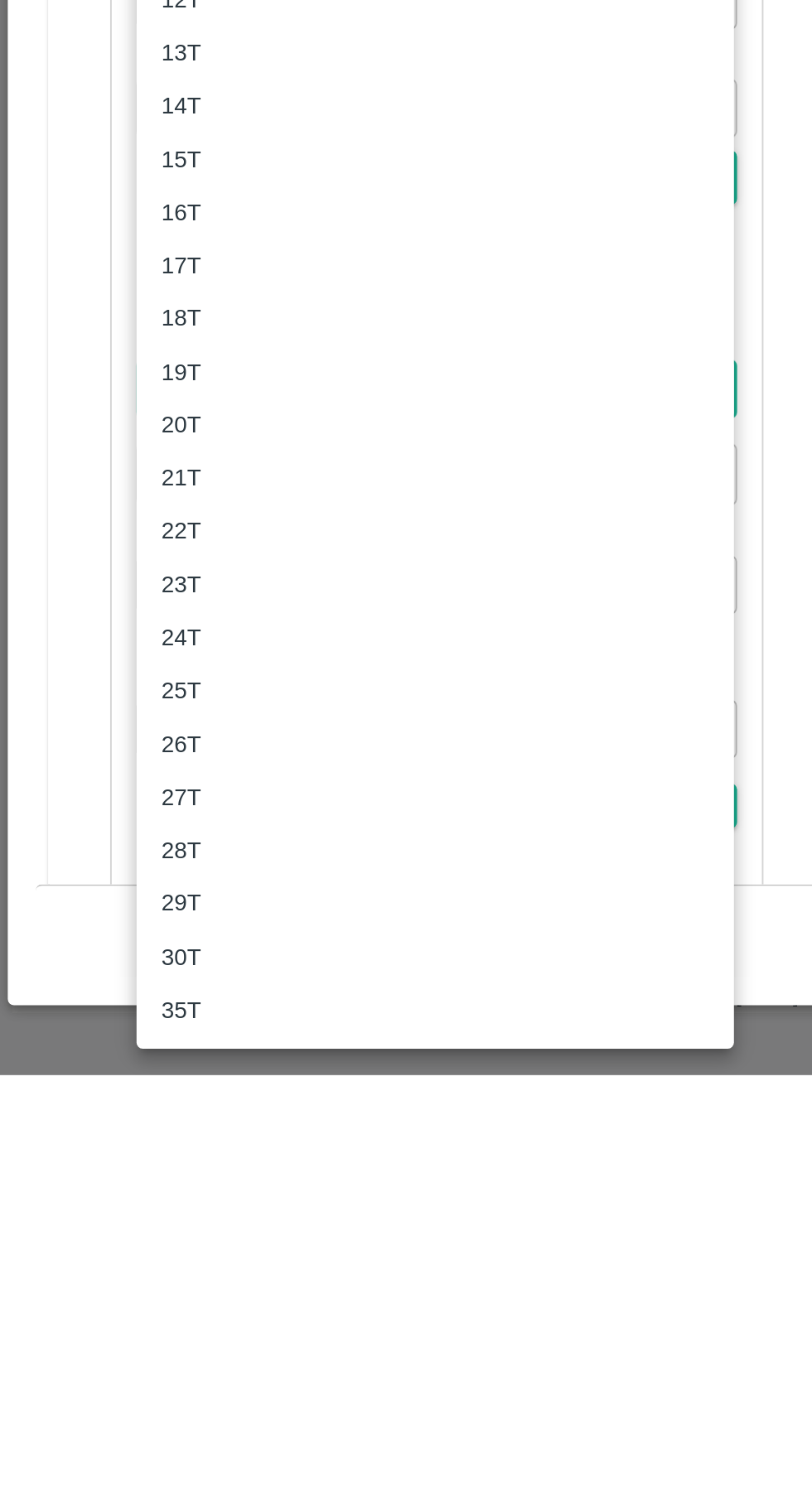
scroll to position [0, 0]
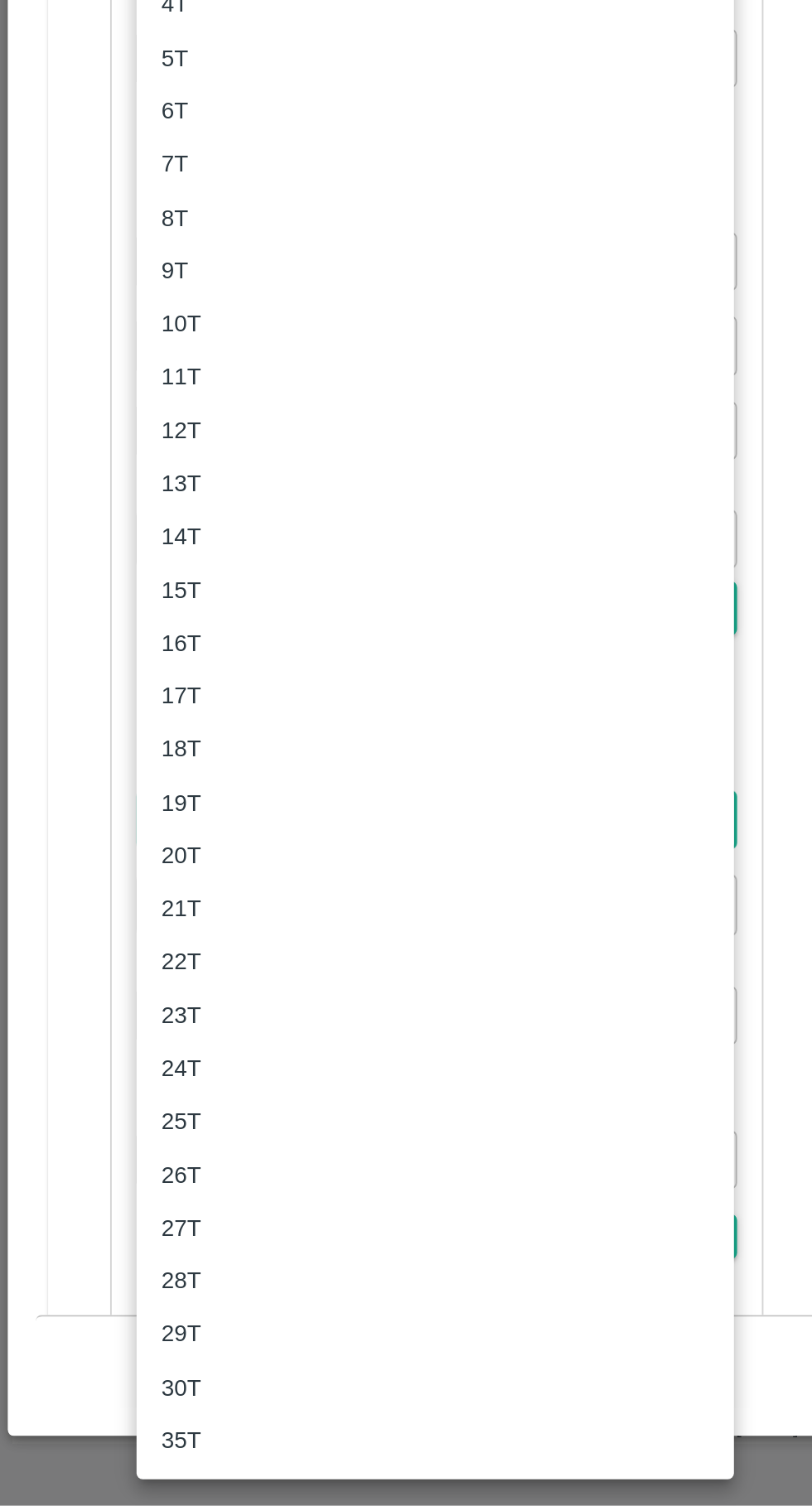
click at [120, 1103] on div "18T" at bounding box center [232, 1102] width 292 height 18
type input "18000"
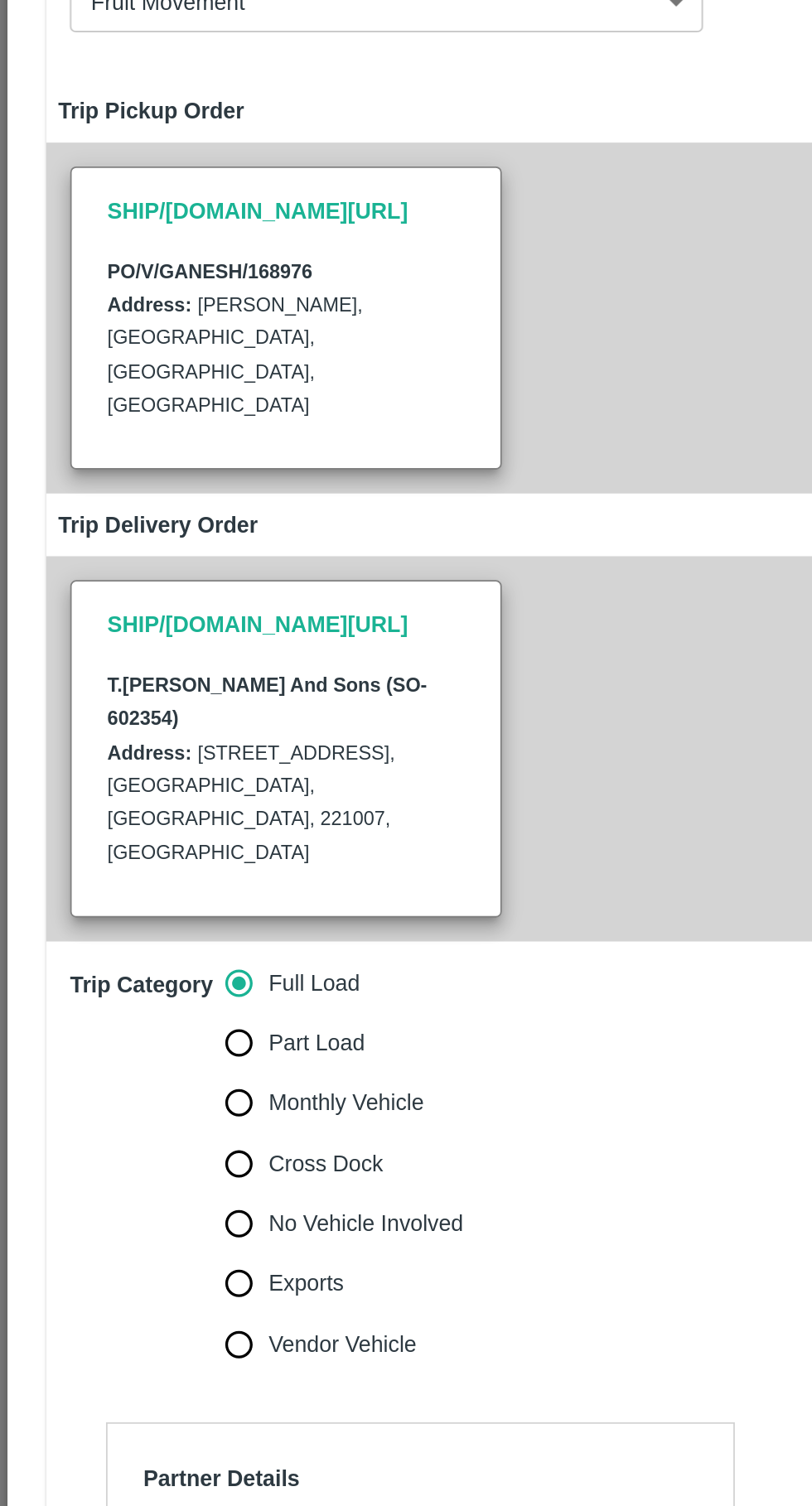
click at [138, 740] on input "Part Load" at bounding box center [132, 757] width 33 height 33
radio input "true"
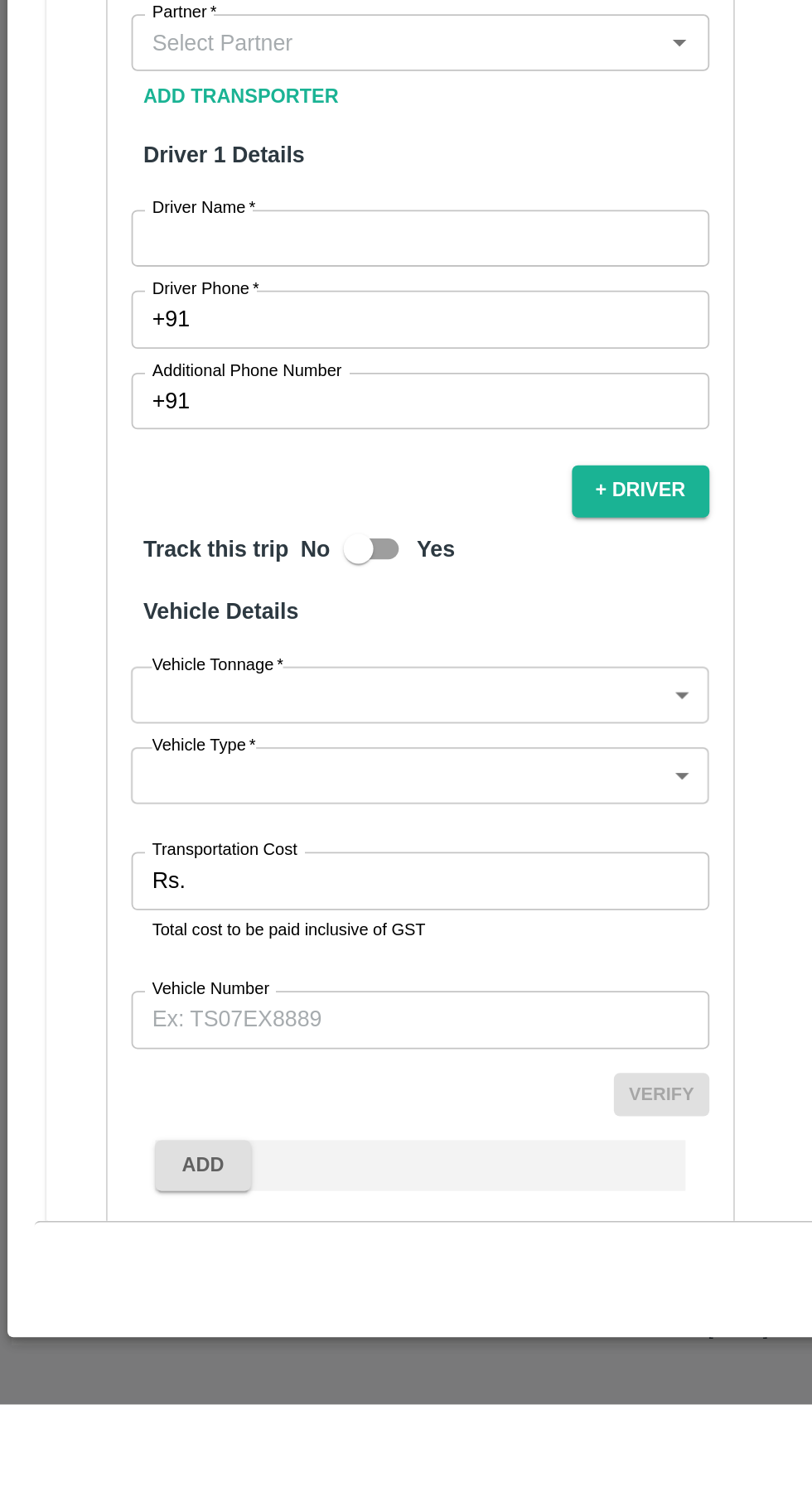
scroll to position [169, 0]
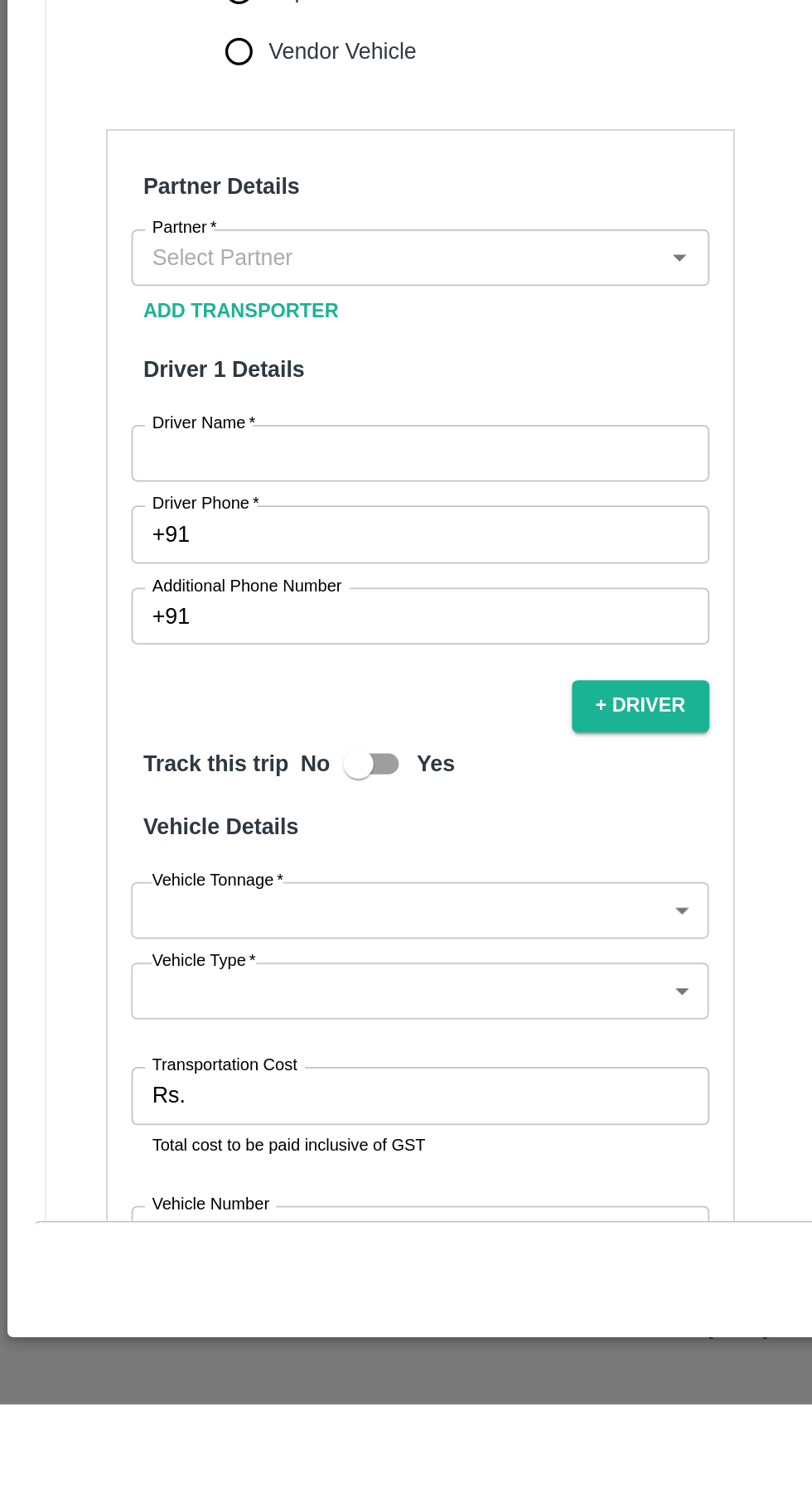
click at [194, 1319] on input "Transportation Cost" at bounding box center [251, 1334] width 284 height 31
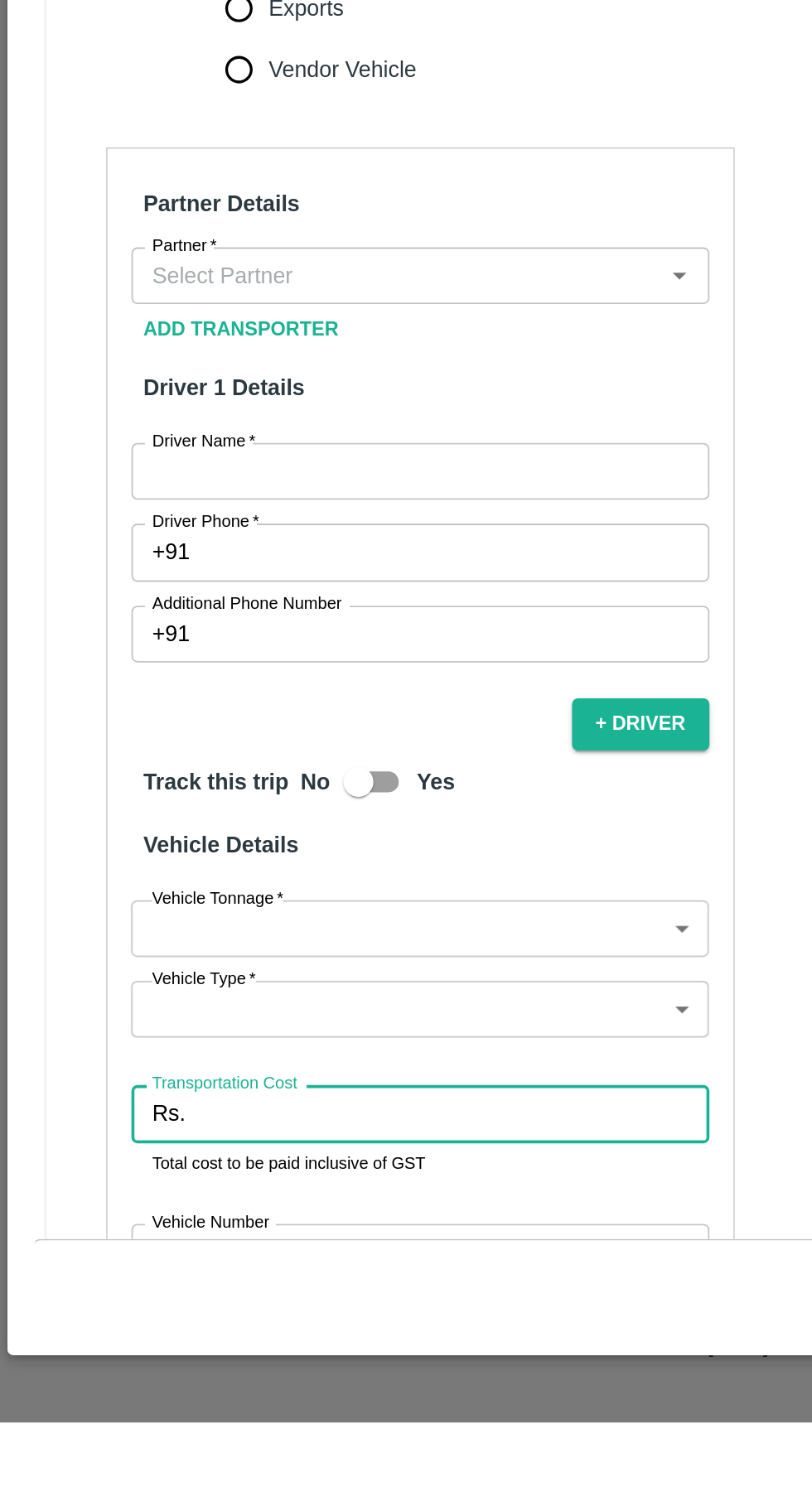
scroll to position [0, 0]
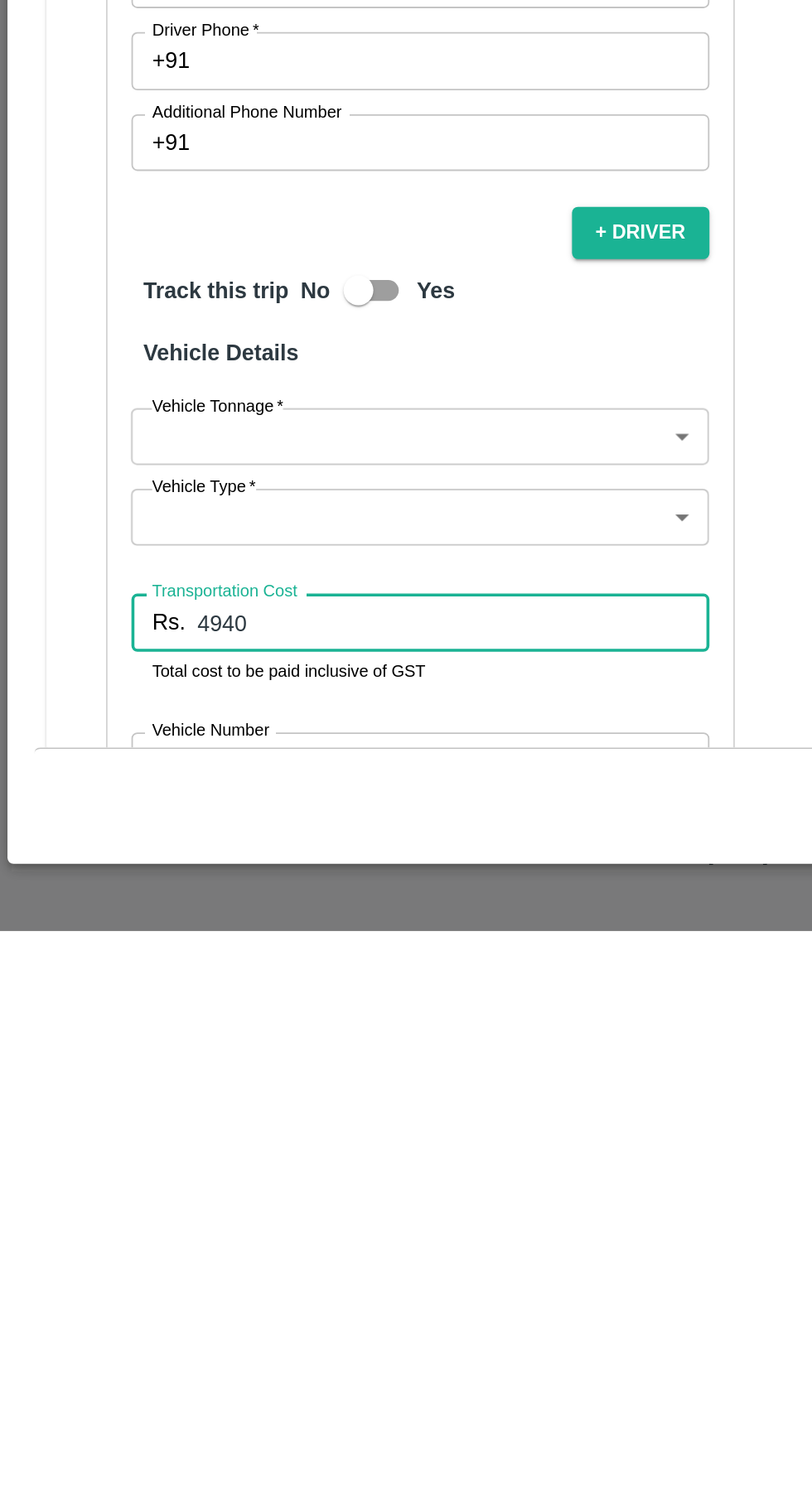
type input "4940"
click at [110, 1396] on input "Vehicle Number" at bounding box center [233, 1411] width 320 height 31
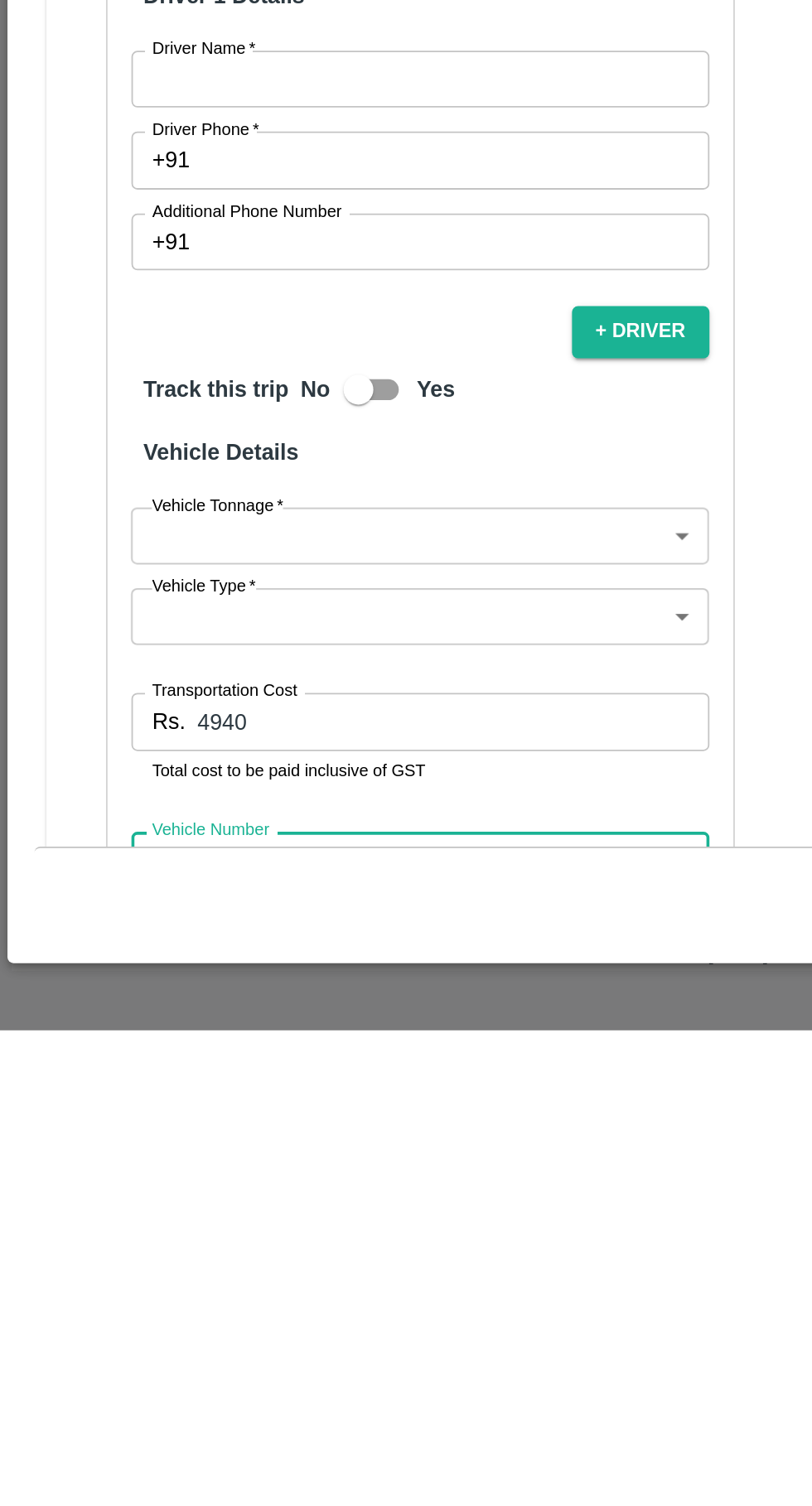
type input "UP32FS5385"
click at [243, 1247] on body "Supply Chain Vehicle Request List Start Date Start Date End Date End Date From …" at bounding box center [406, 753] width 812 height 1506
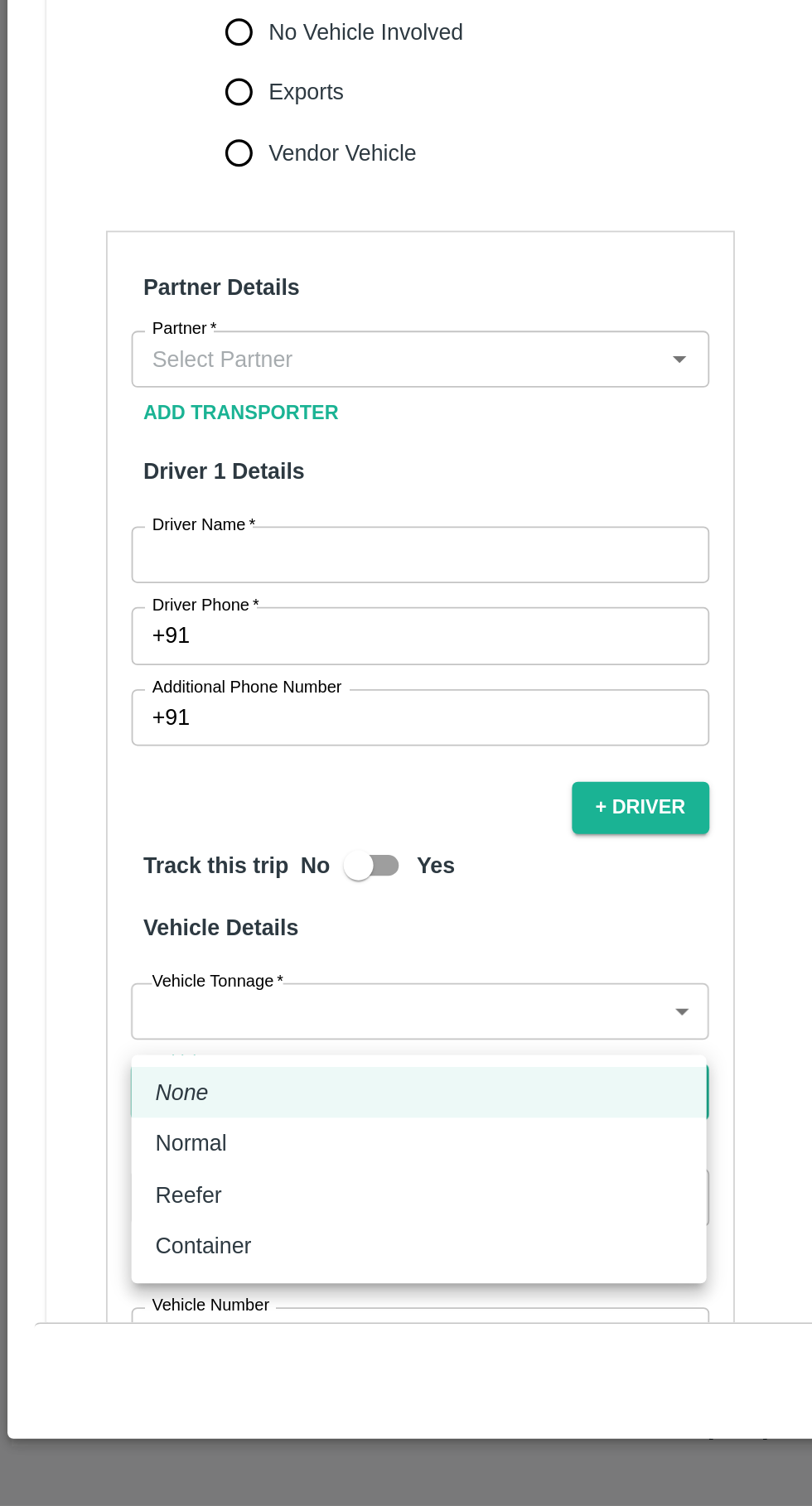
click at [137, 1304] on div "Normal" at bounding box center [232, 1305] width 292 height 18
type input "Normal"
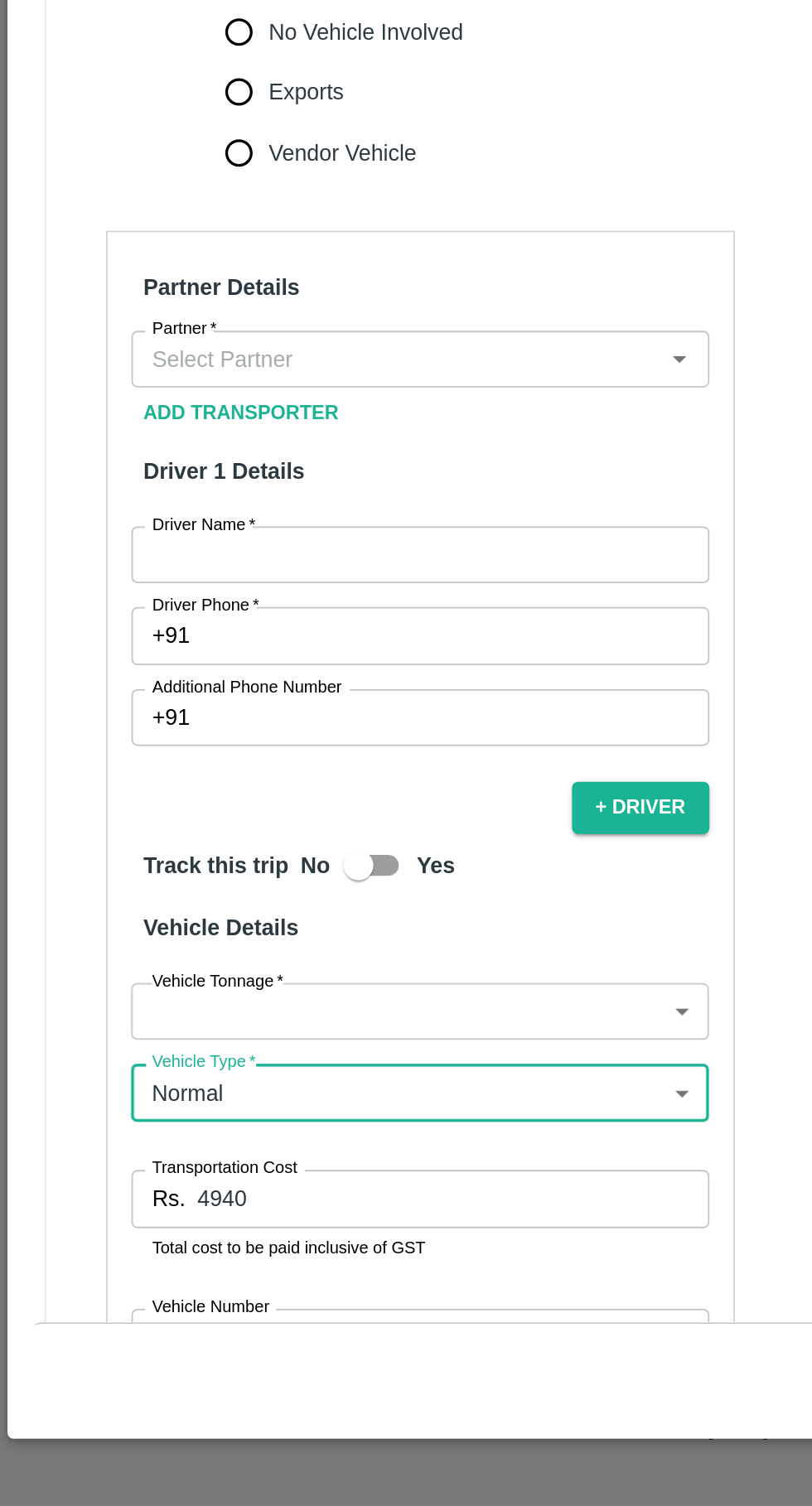
click at [190, 1199] on body "Supply Chain Vehicle Request List Start Date Start Date End Date End Date From …" at bounding box center [406, 753] width 812 height 1506
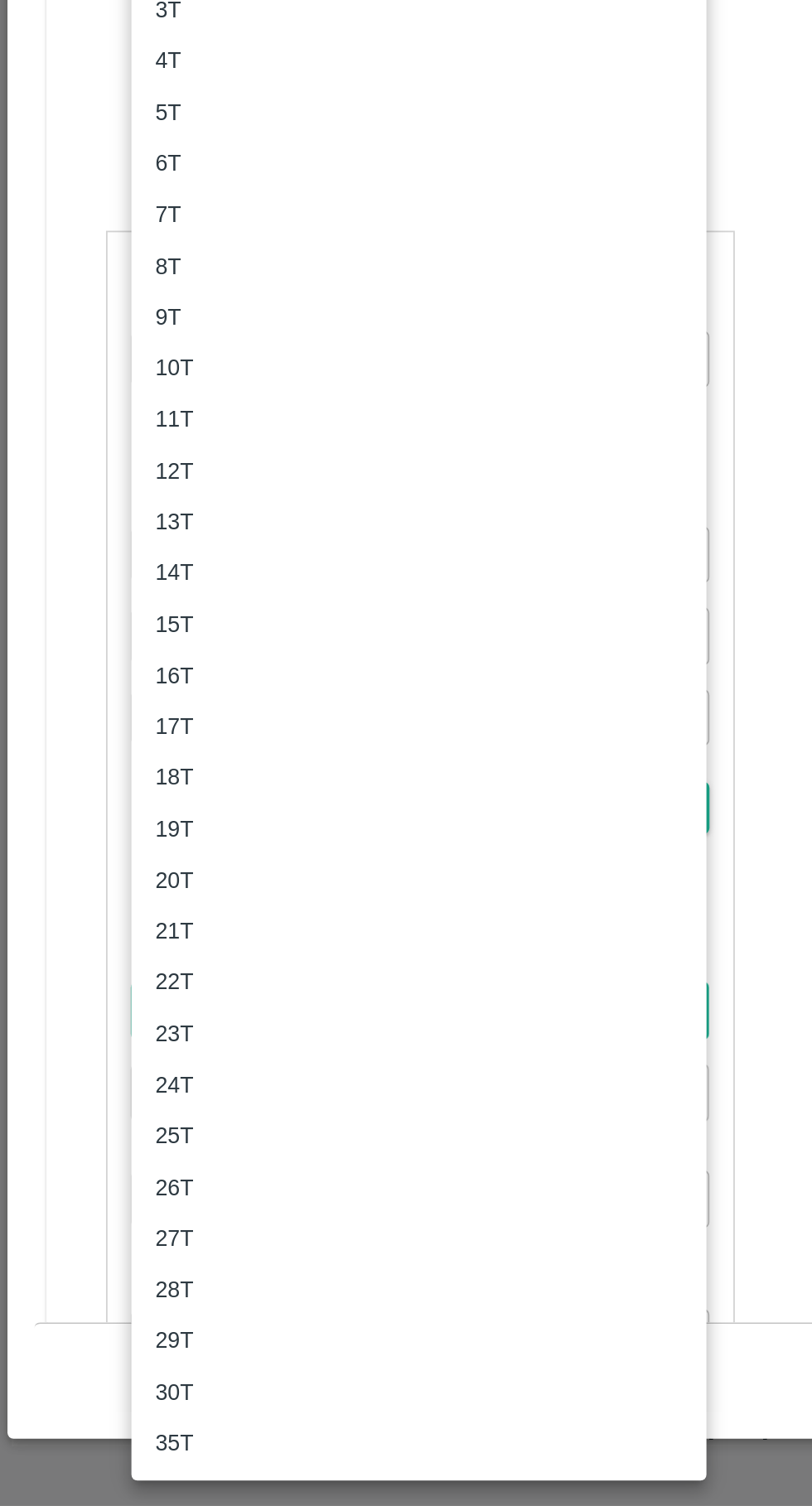
click at [112, 1072] on div "17T" at bounding box center [100, 1073] width 30 height 18
type input "17000"
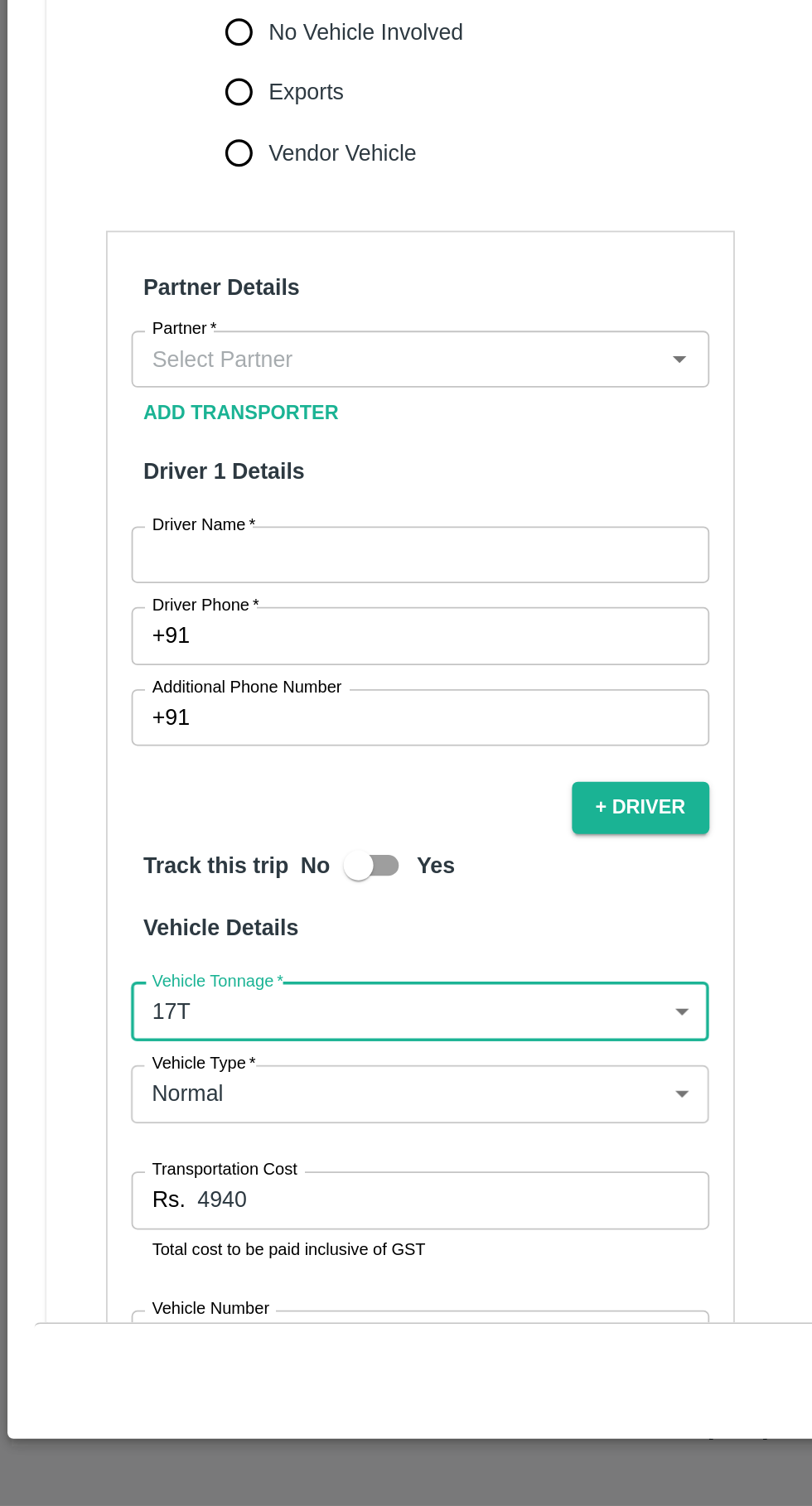
click at [207, 963] on input "Driver Name   *" at bounding box center [233, 978] width 320 height 31
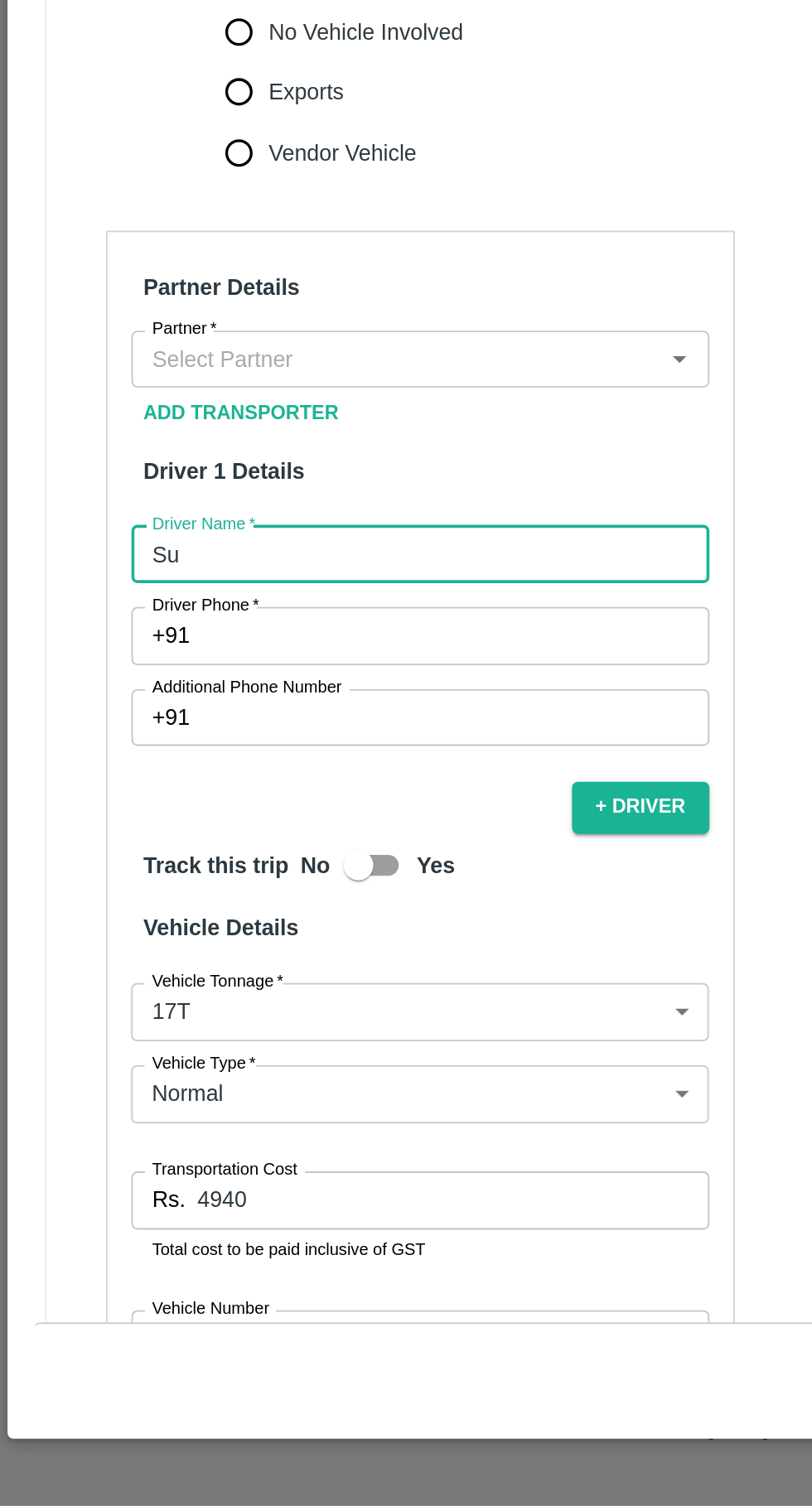
type input "S"
type input "[PERSON_NAME]"
click at [193, 859] on input "Partner   *" at bounding box center [219, 870] width 283 height 22
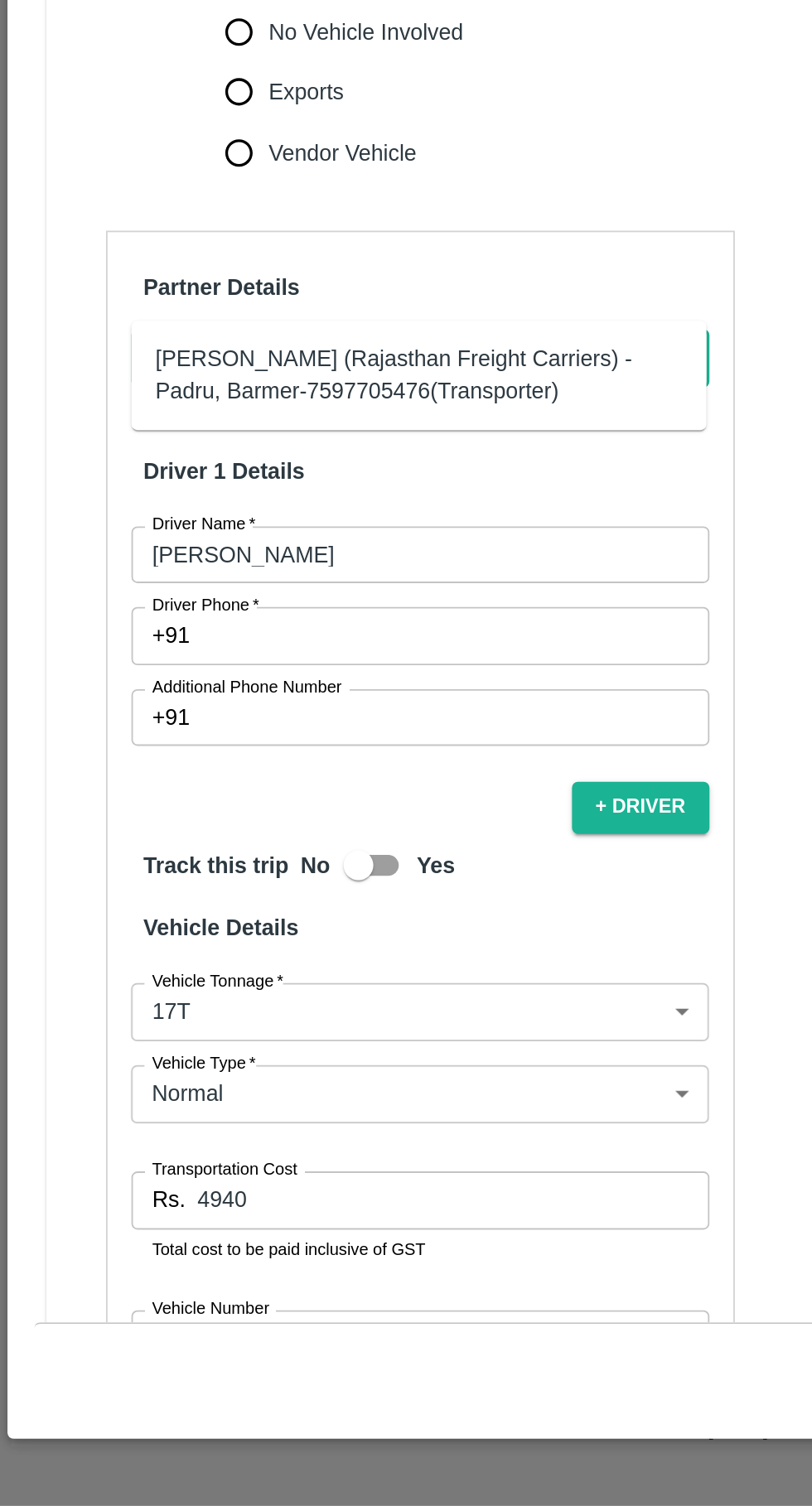
click at [119, 867] on div "[PERSON_NAME] (Rajasthan Freight Carriers) -Padru, Barmer-7597705476(Transporte…" at bounding box center [232, 879] width 292 height 37
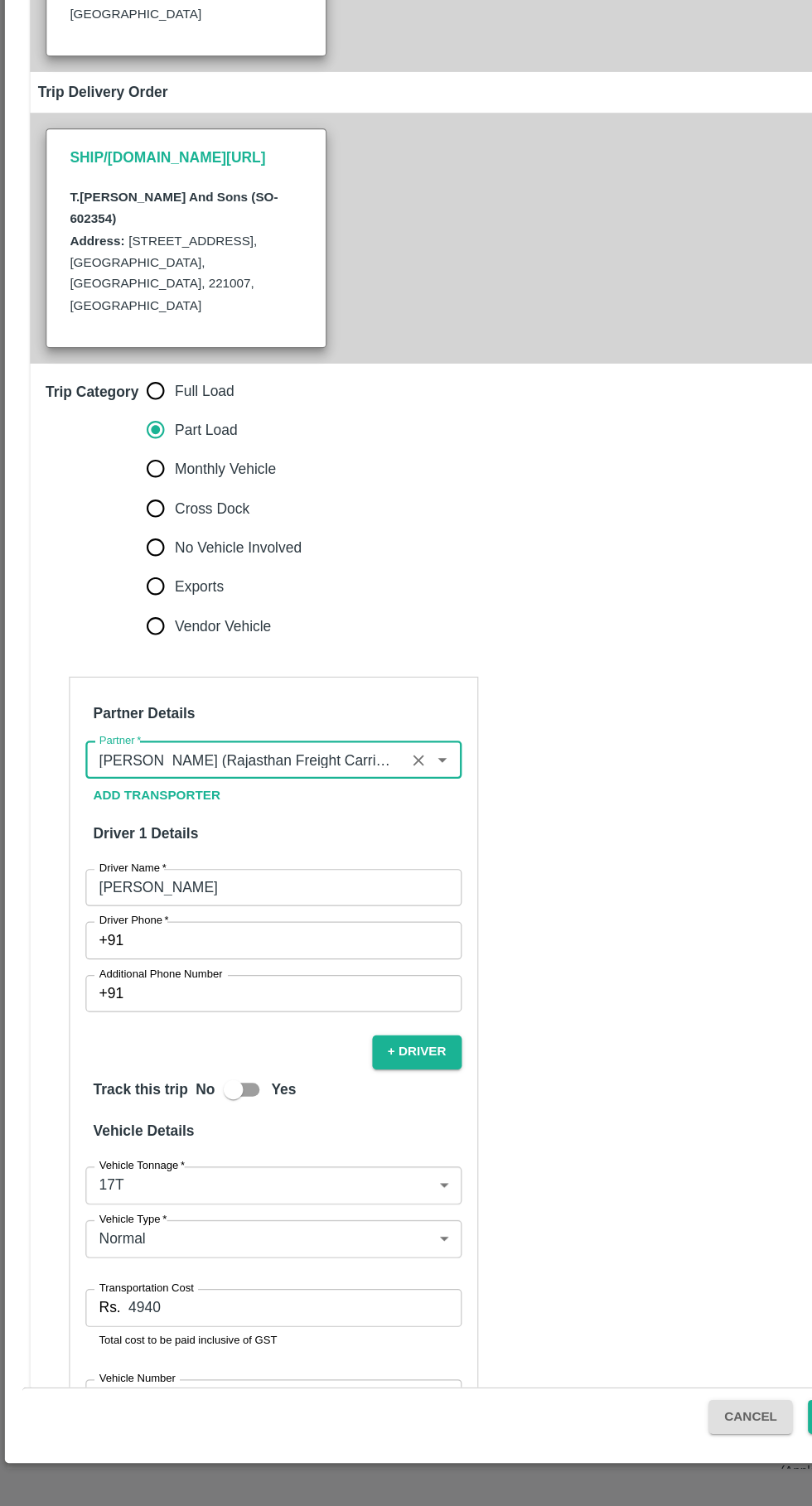
type input "[PERSON_NAME] (Rajasthan Freight Carriers) -Padru, Barmer-7597705476(Transporte…"
click at [238, 1008] on input "Driver Phone   *" at bounding box center [253, 1023] width 282 height 31
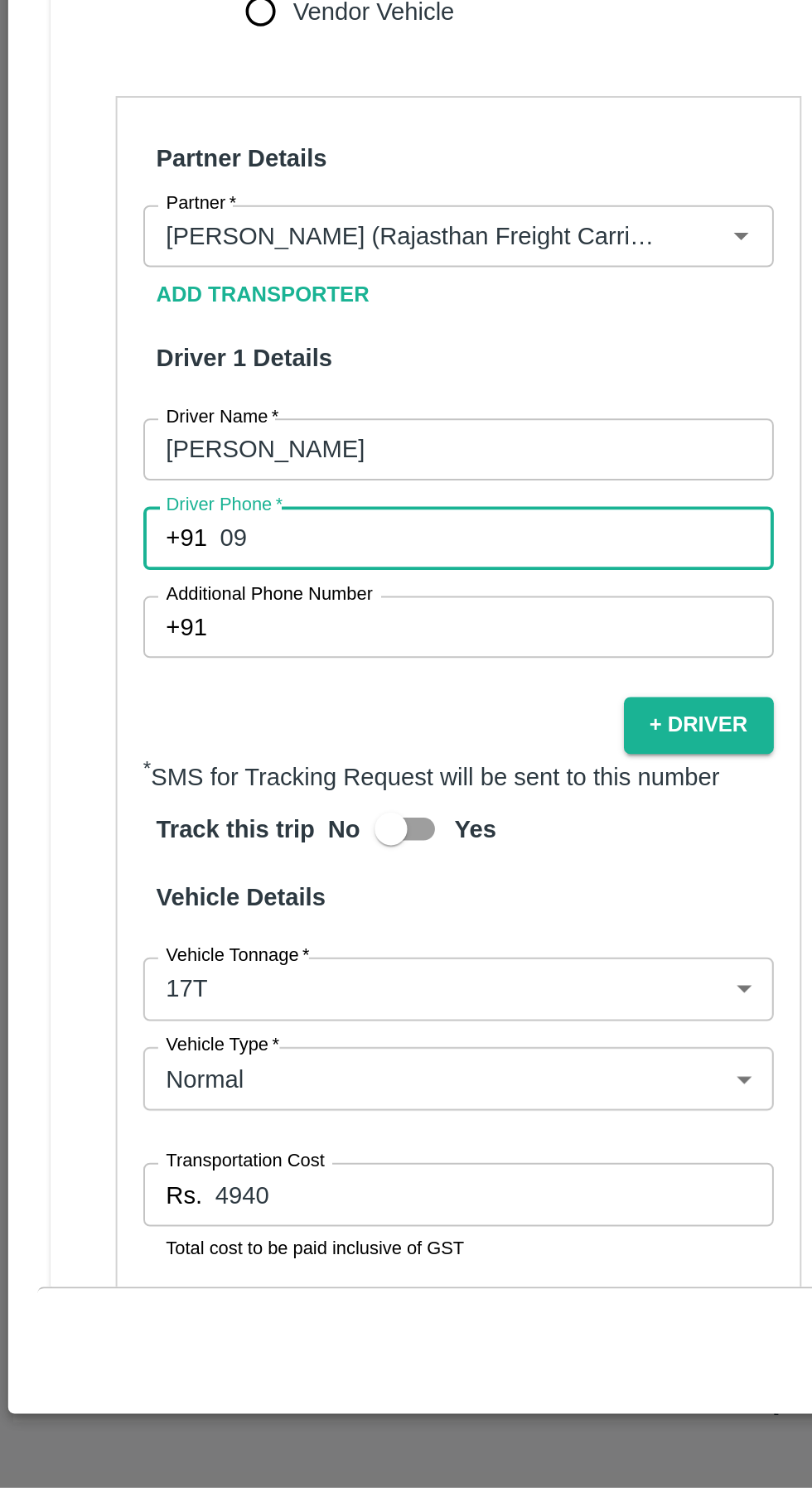
type input "0"
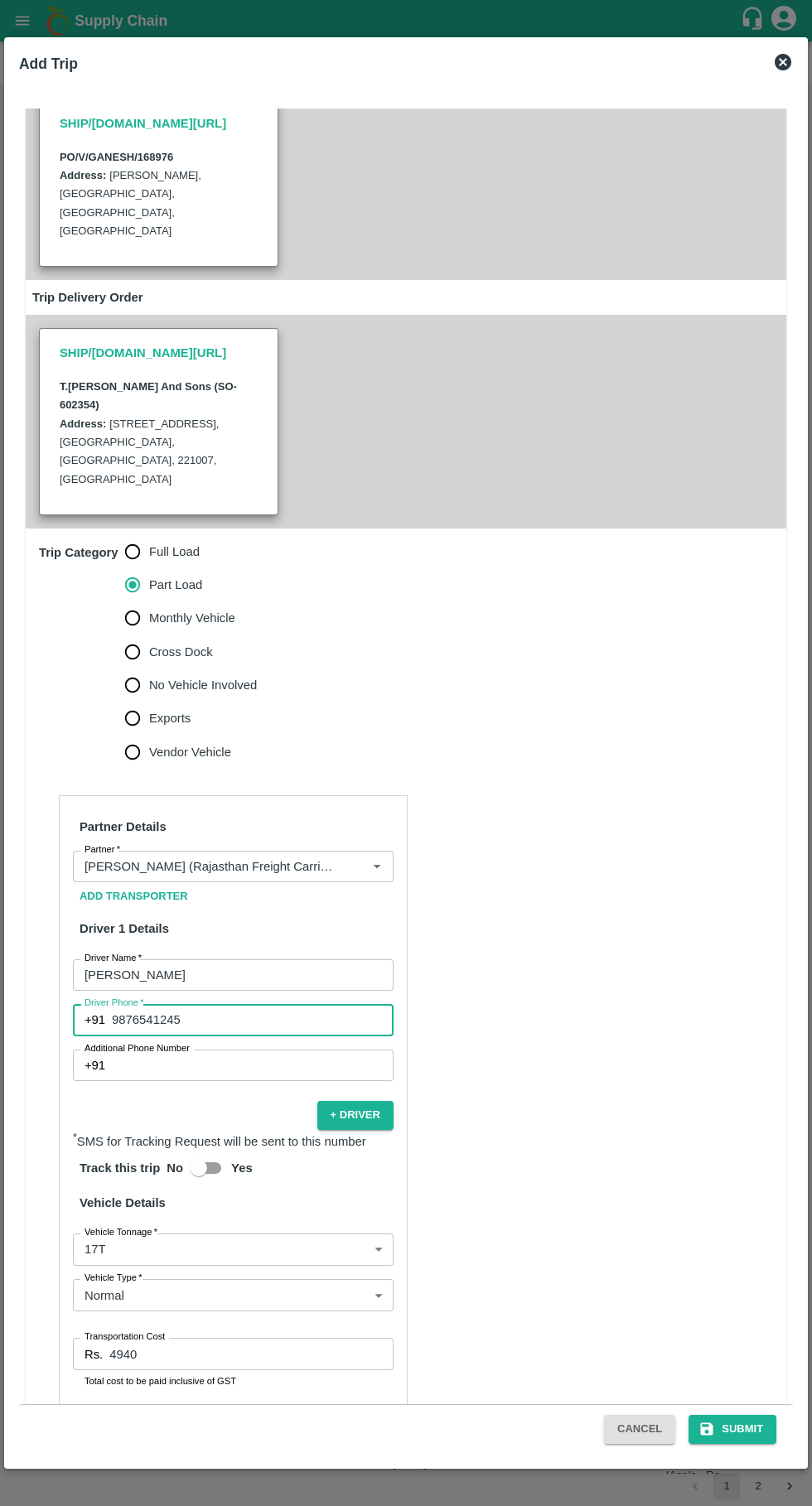
scroll to position [310, 0]
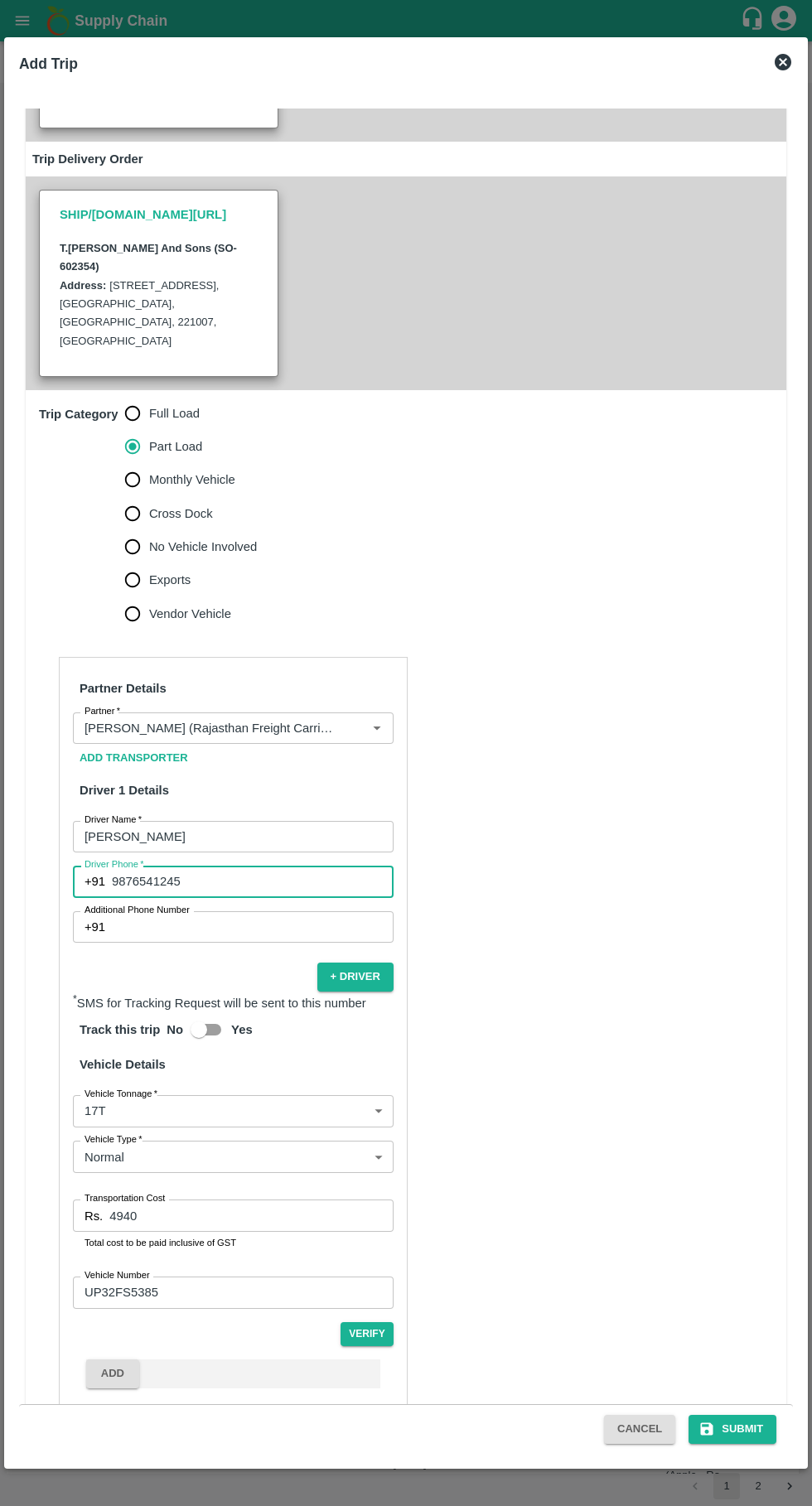
type input "9876541245"
click at [740, 1431] on button "Submit" at bounding box center [732, 1429] width 88 height 29
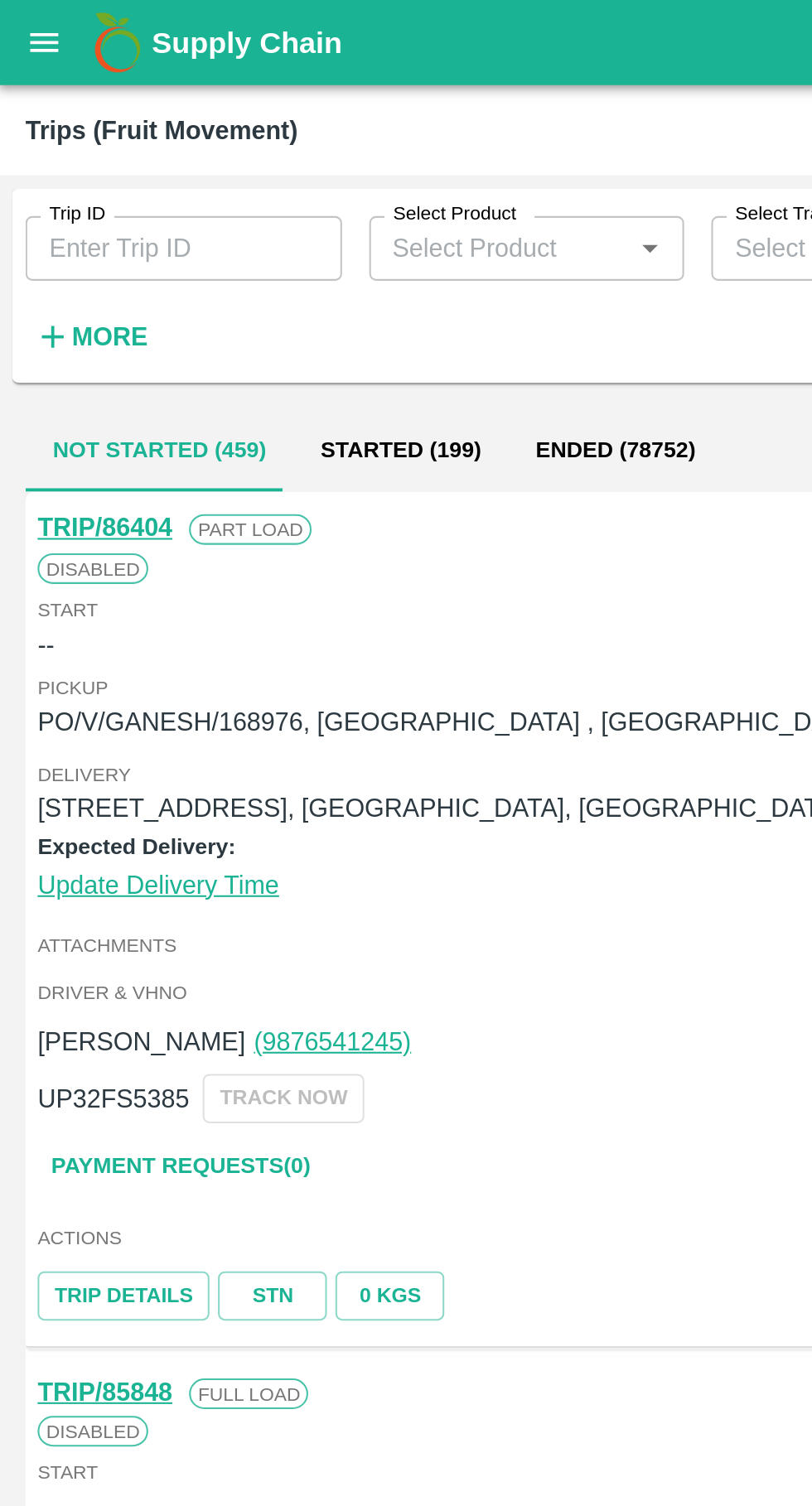
click at [20, 37] on button "open drawer" at bounding box center [23, 21] width 38 height 38
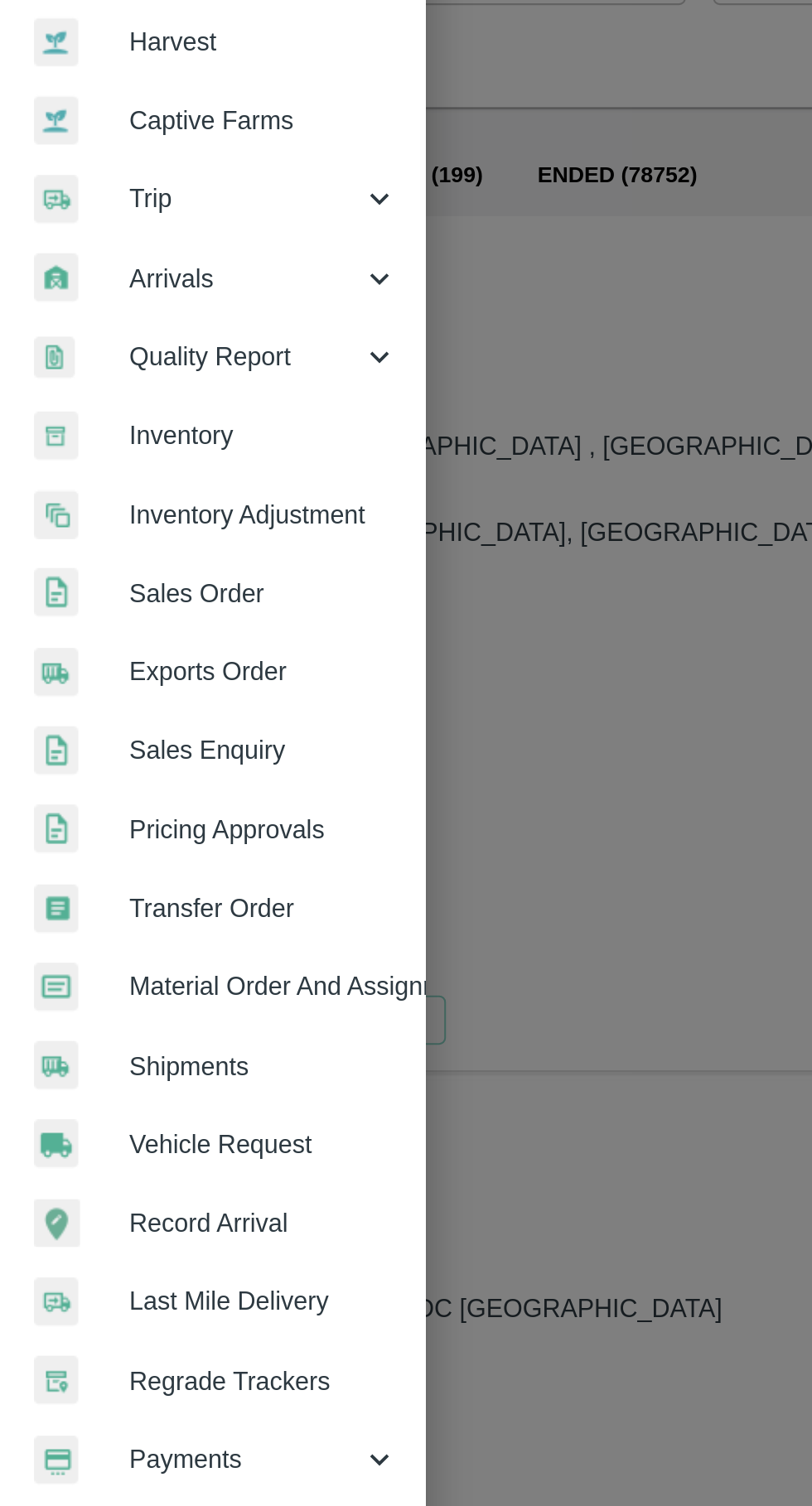
click at [140, 691] on span "Vehicle Request" at bounding box center [128, 692] width 130 height 18
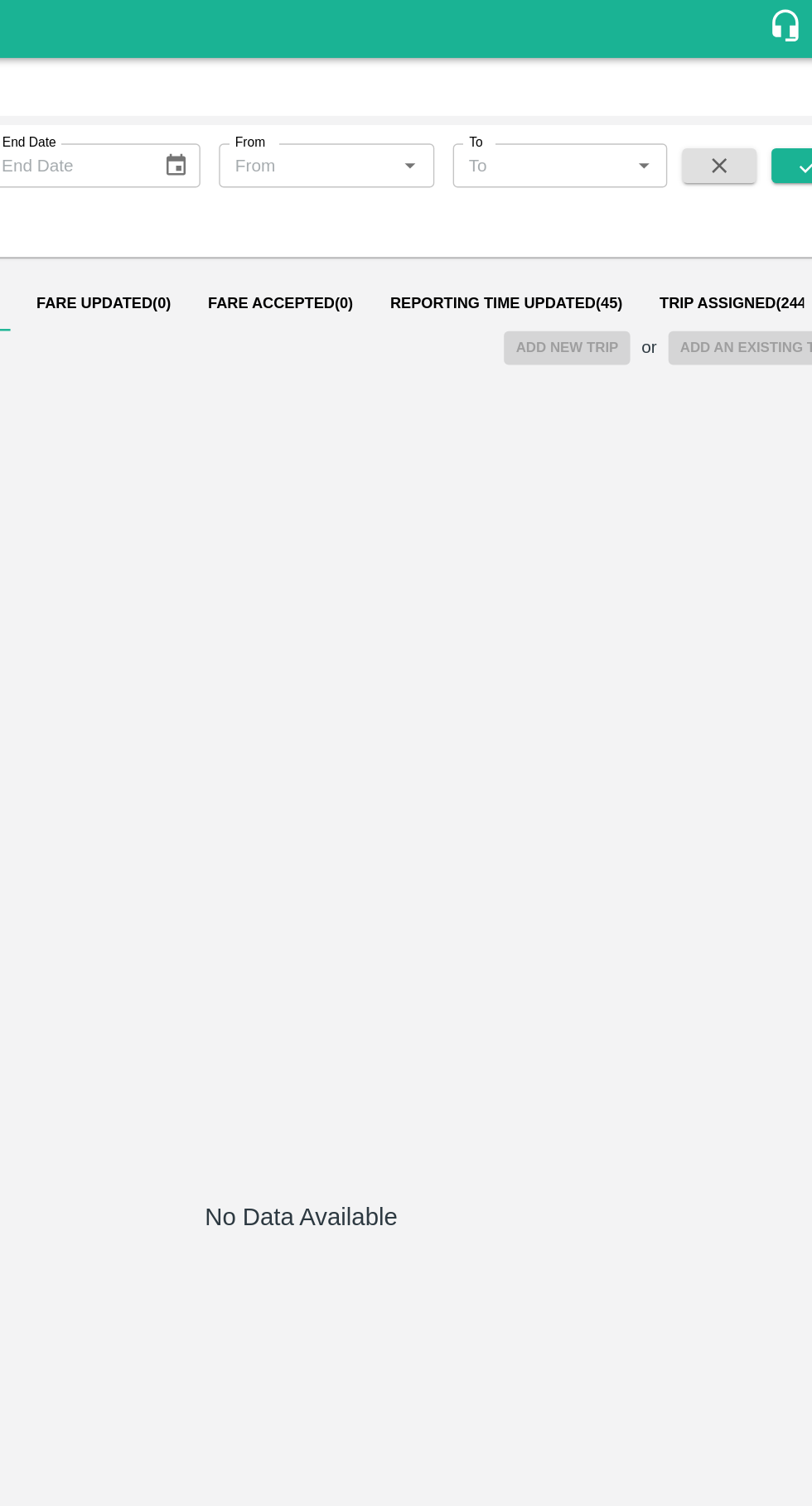
click at [531, 217] on span "Reporting Time Updated ( 45 )" at bounding box center [553, 217] width 166 height 14
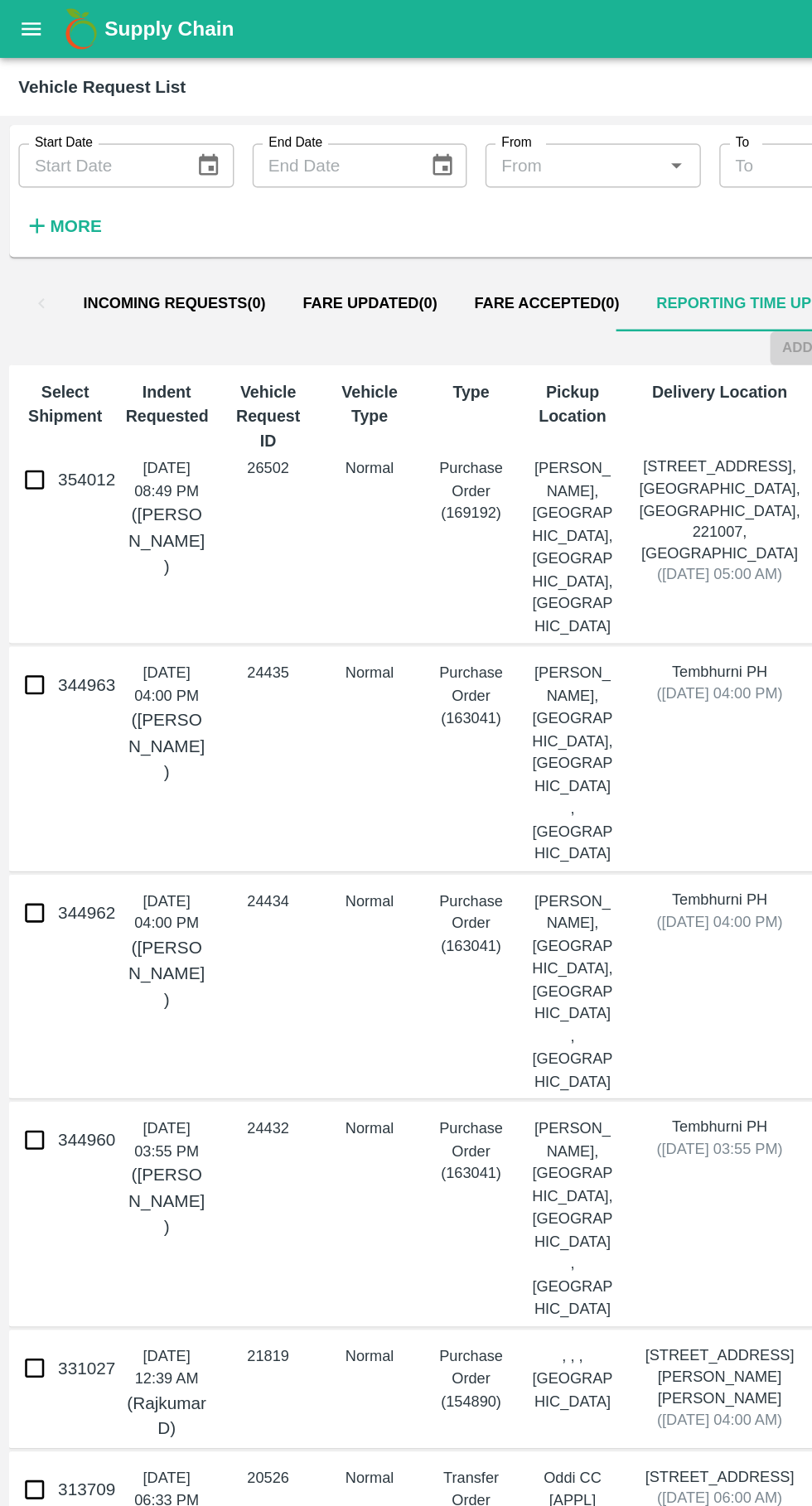
click at [28, 342] on input "354012" at bounding box center [25, 343] width 33 height 33
checkbox input "true"
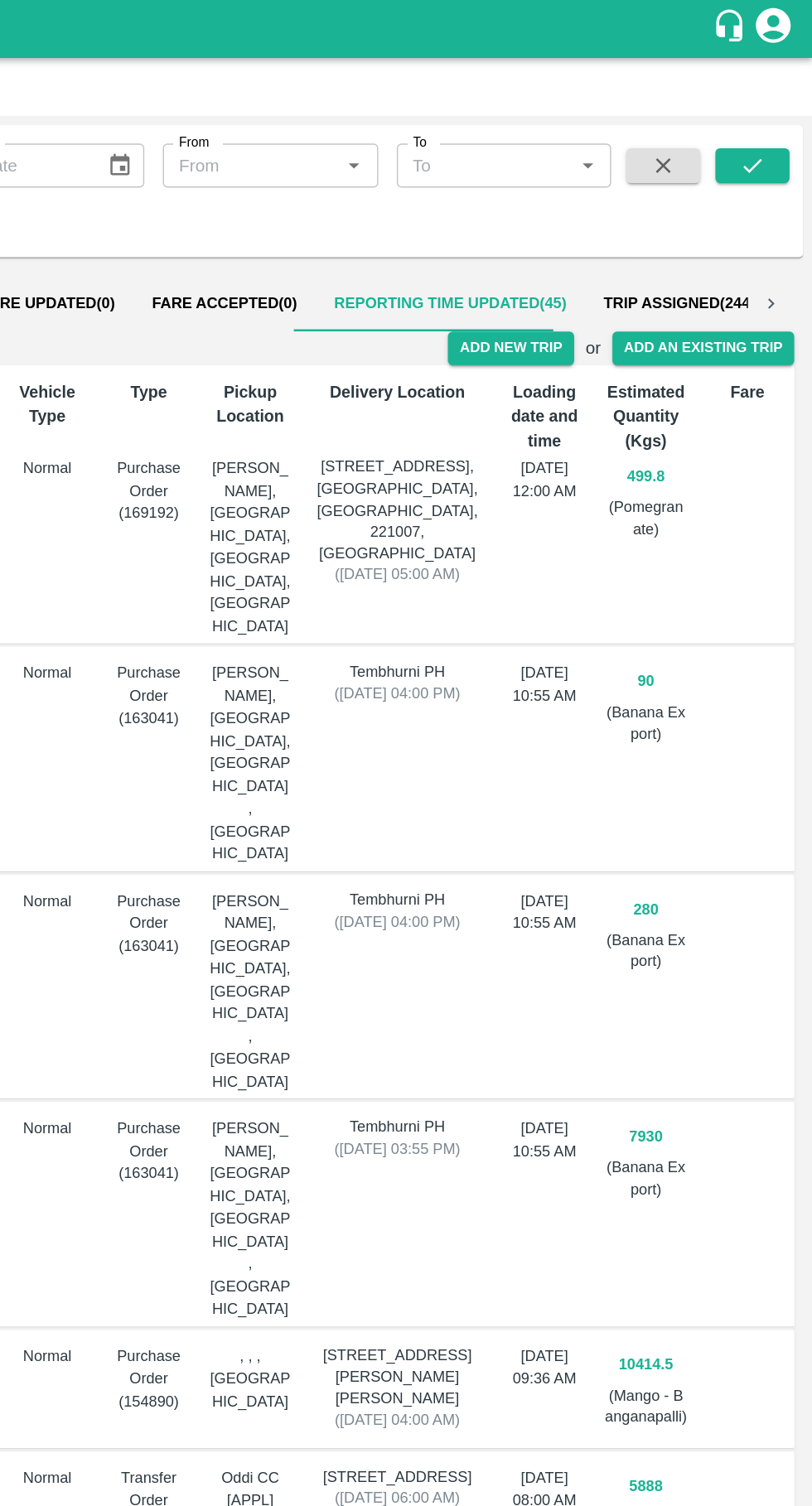
click at [597, 248] on button "Add New Trip" at bounding box center [596, 249] width 89 height 24
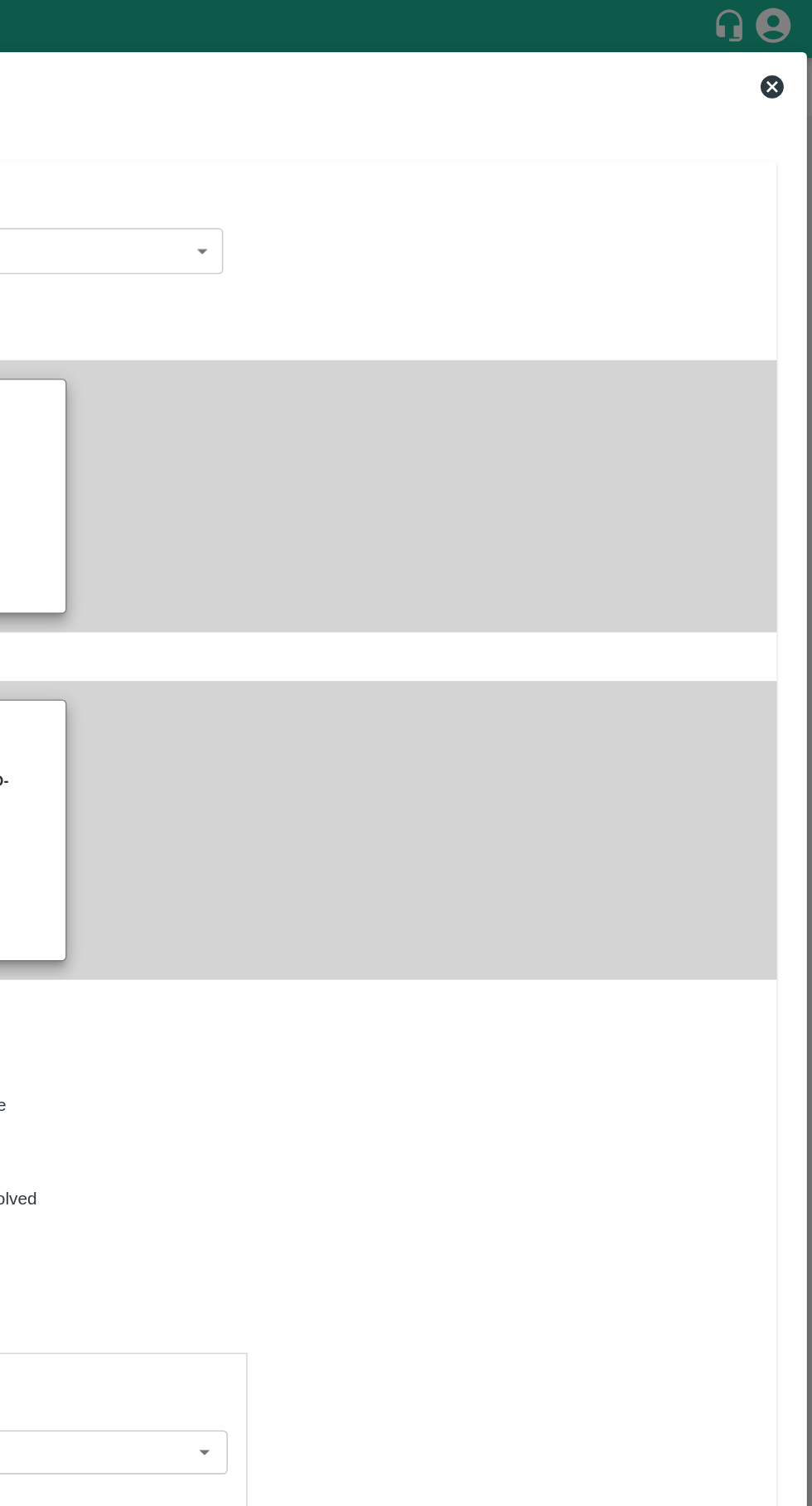
type input "499.8"
type input "Normal"
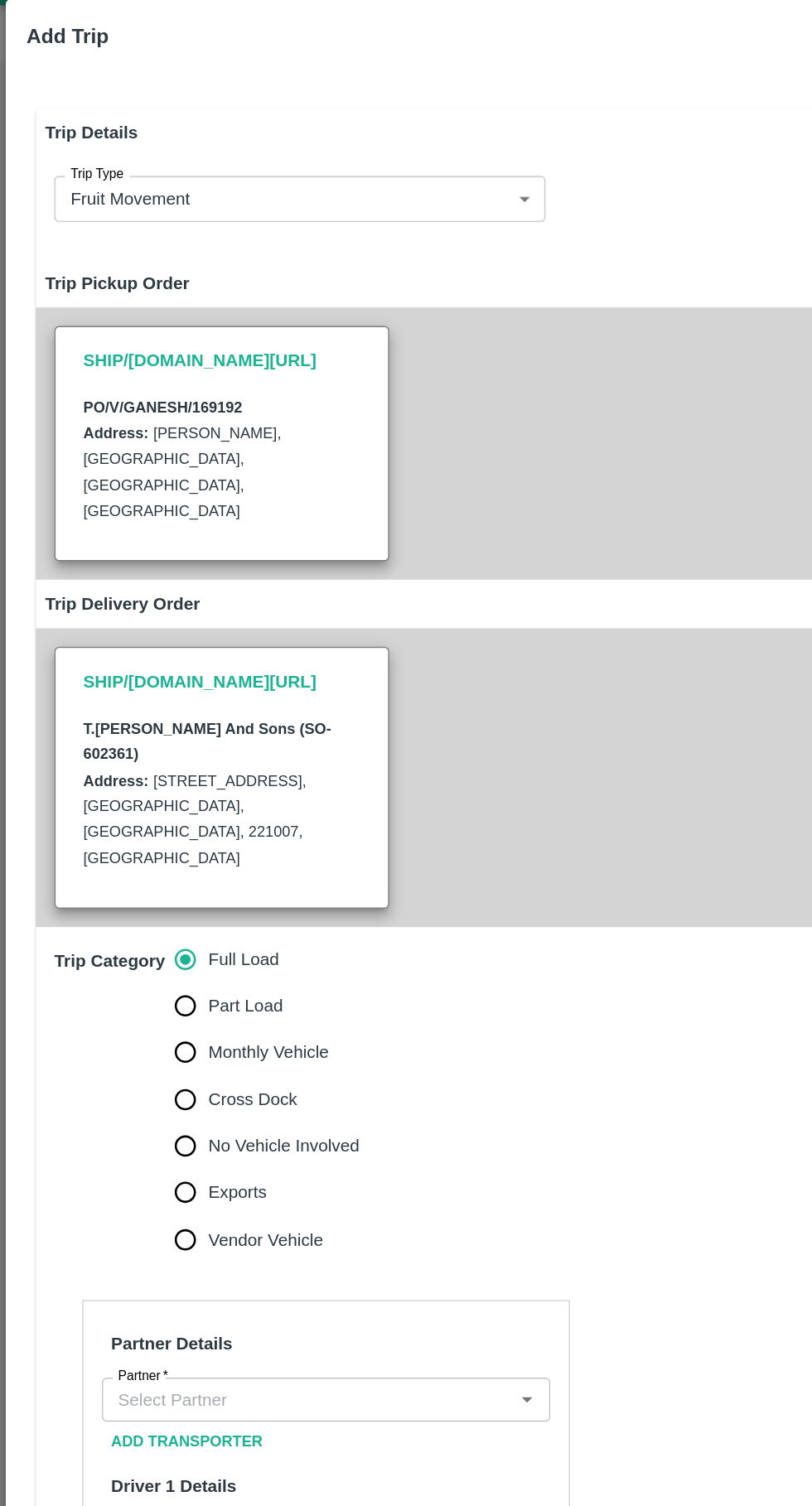
click at [129, 740] on input "Part Load" at bounding box center [132, 757] width 33 height 33
radio input "true"
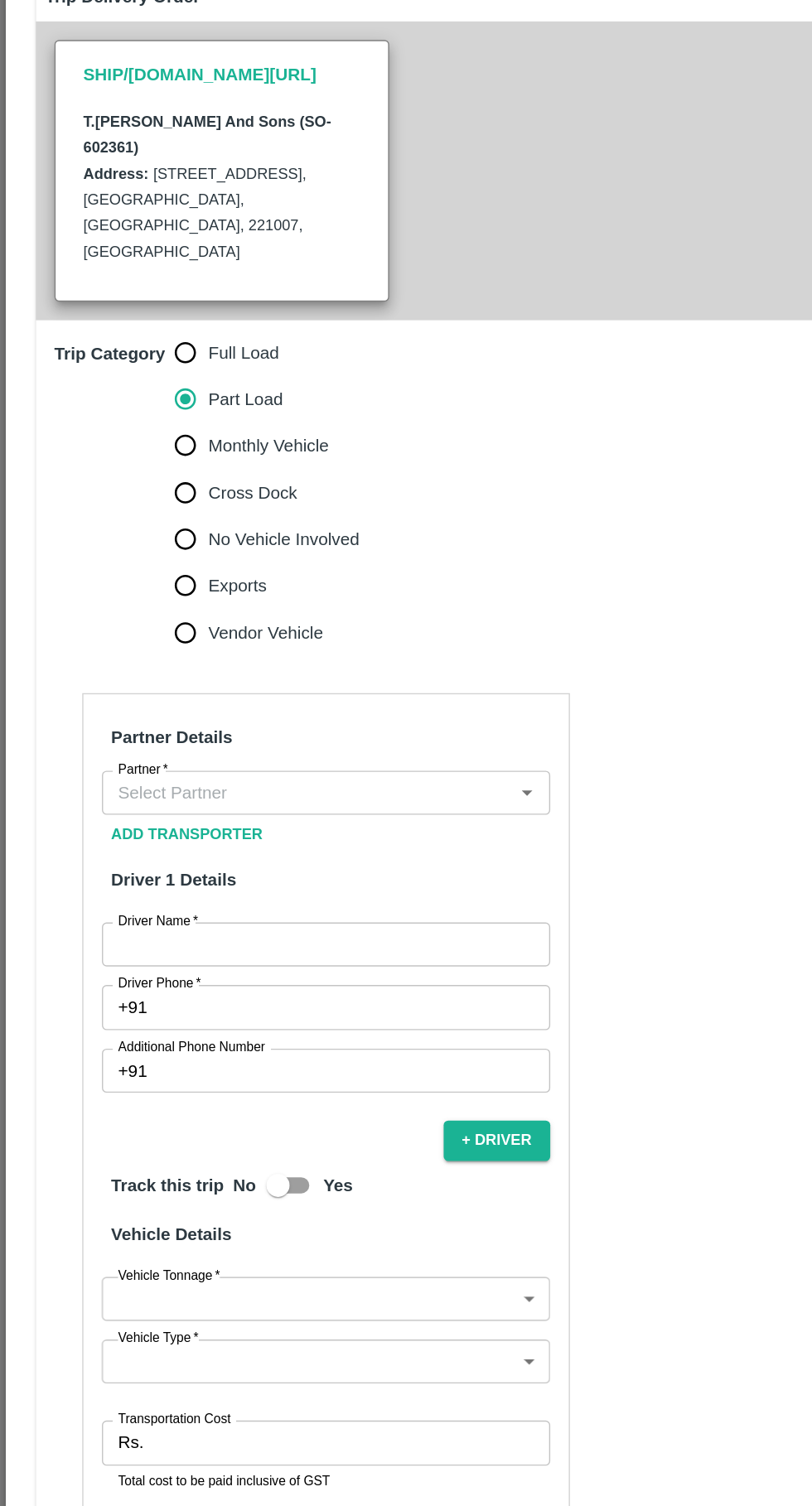
scroll to position [169, 0]
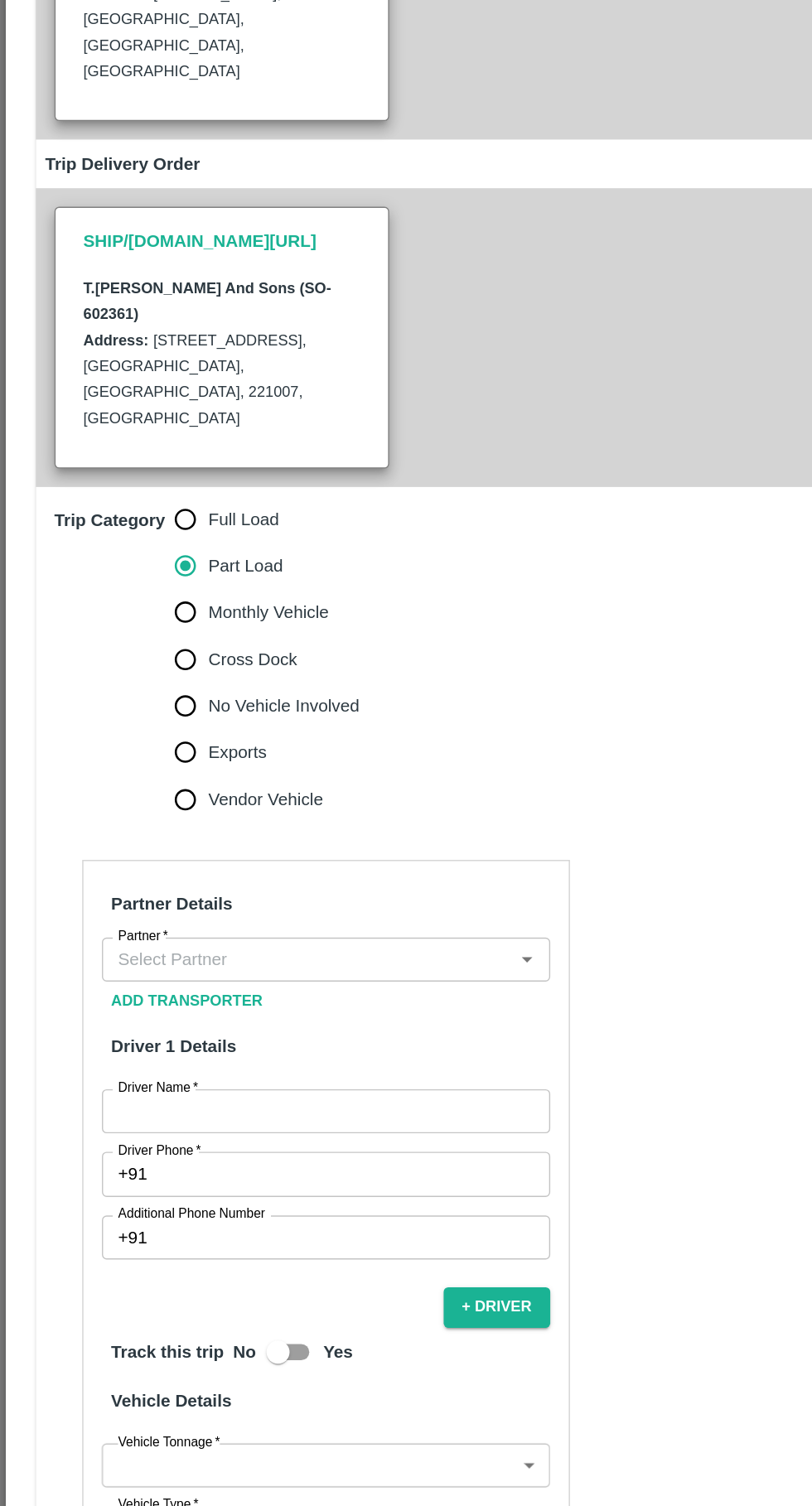
click at [144, 859] on input "Partner   *" at bounding box center [219, 870] width 283 height 22
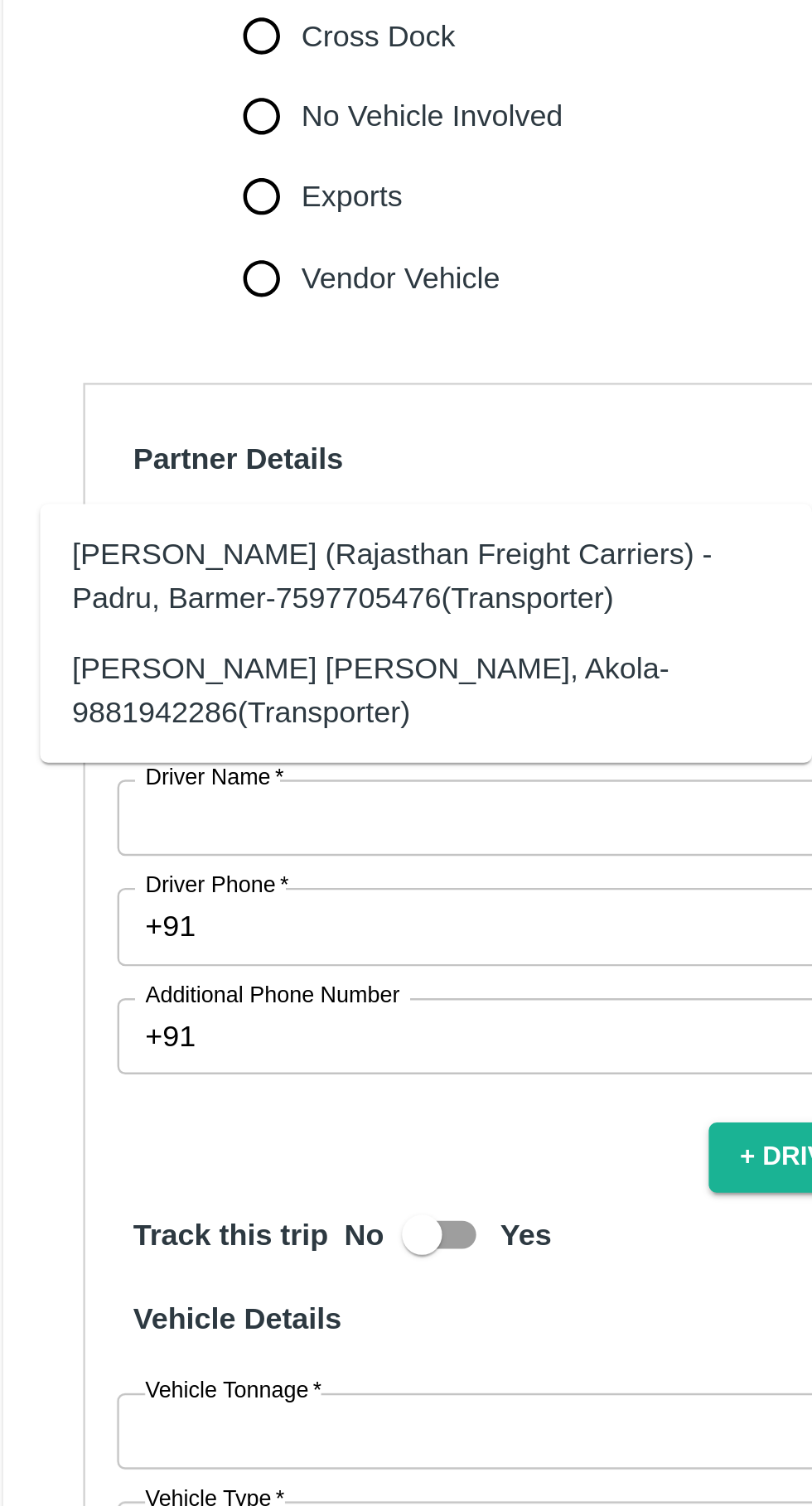
click at [91, 875] on div "[PERSON_NAME] (Rajasthan Freight Carriers) -Padru, Barmer-7597705476(Transporte…" at bounding box center [201, 879] width 292 height 37
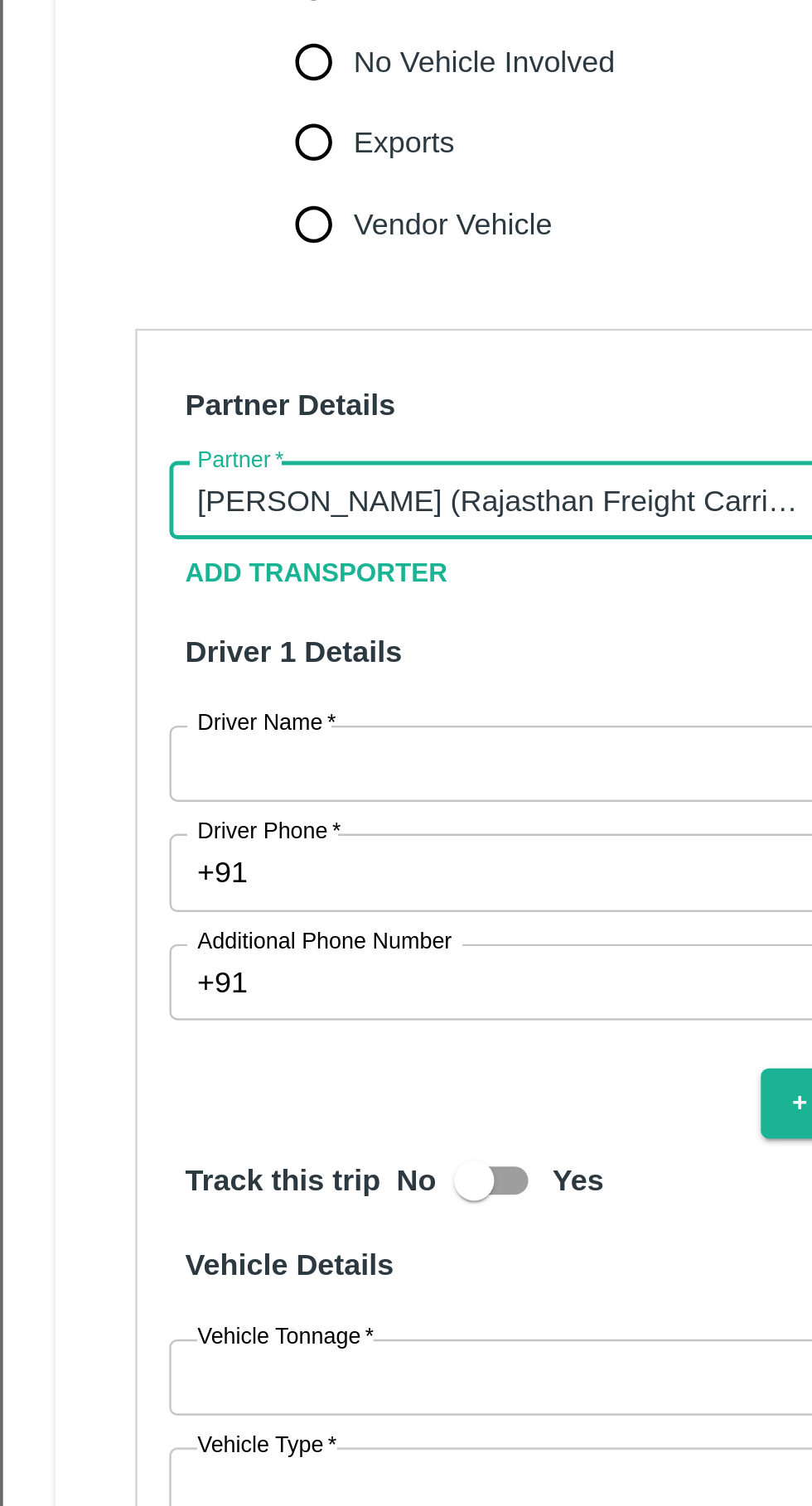
scroll to position [288, 0]
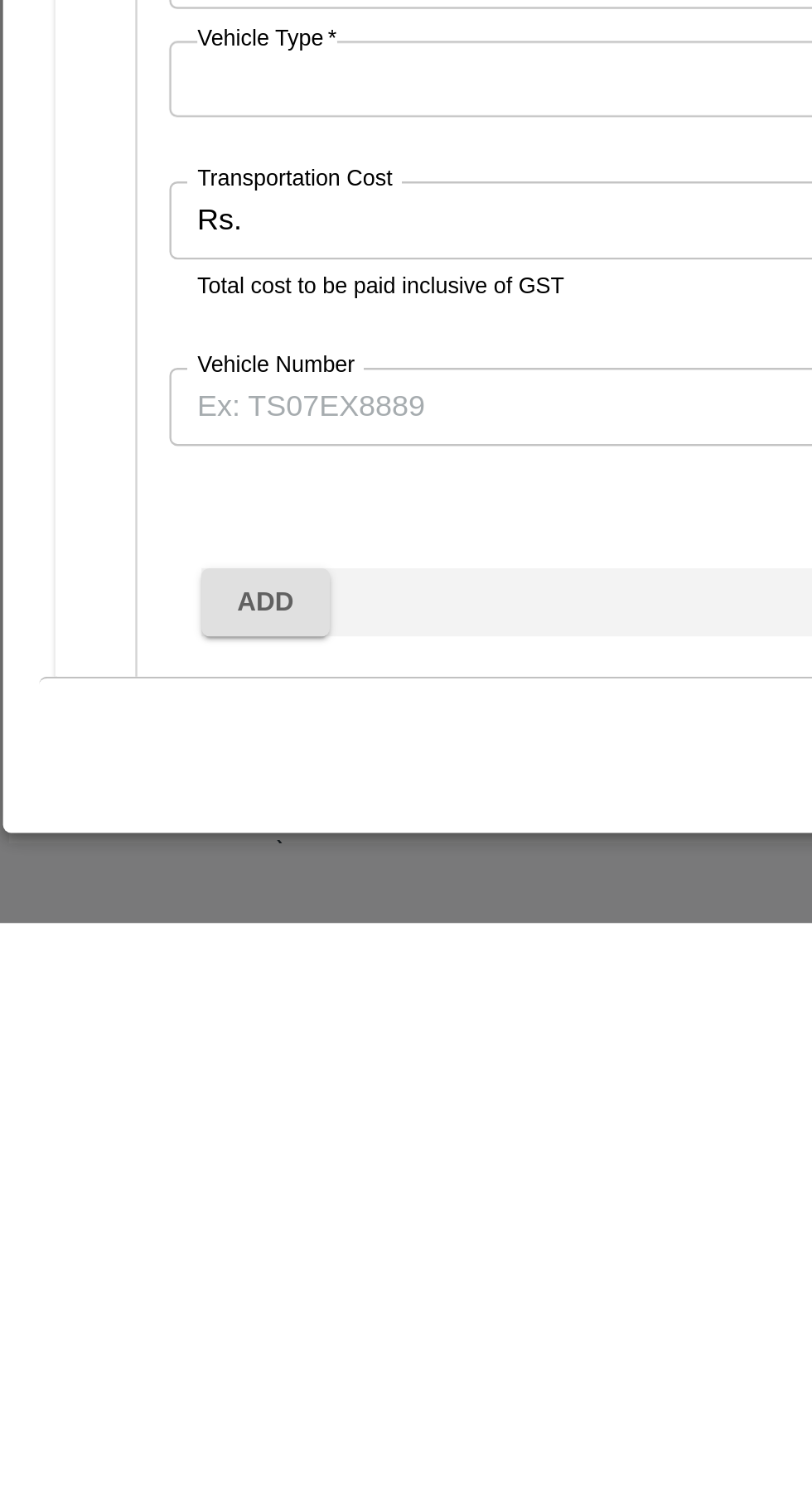
type input "[PERSON_NAME] (Rajasthan Freight Carriers) -Padru, Barmer-7597705476(Transporte…"
click at [121, 1199] on input "Transportation Cost" at bounding box center [251, 1215] width 284 height 31
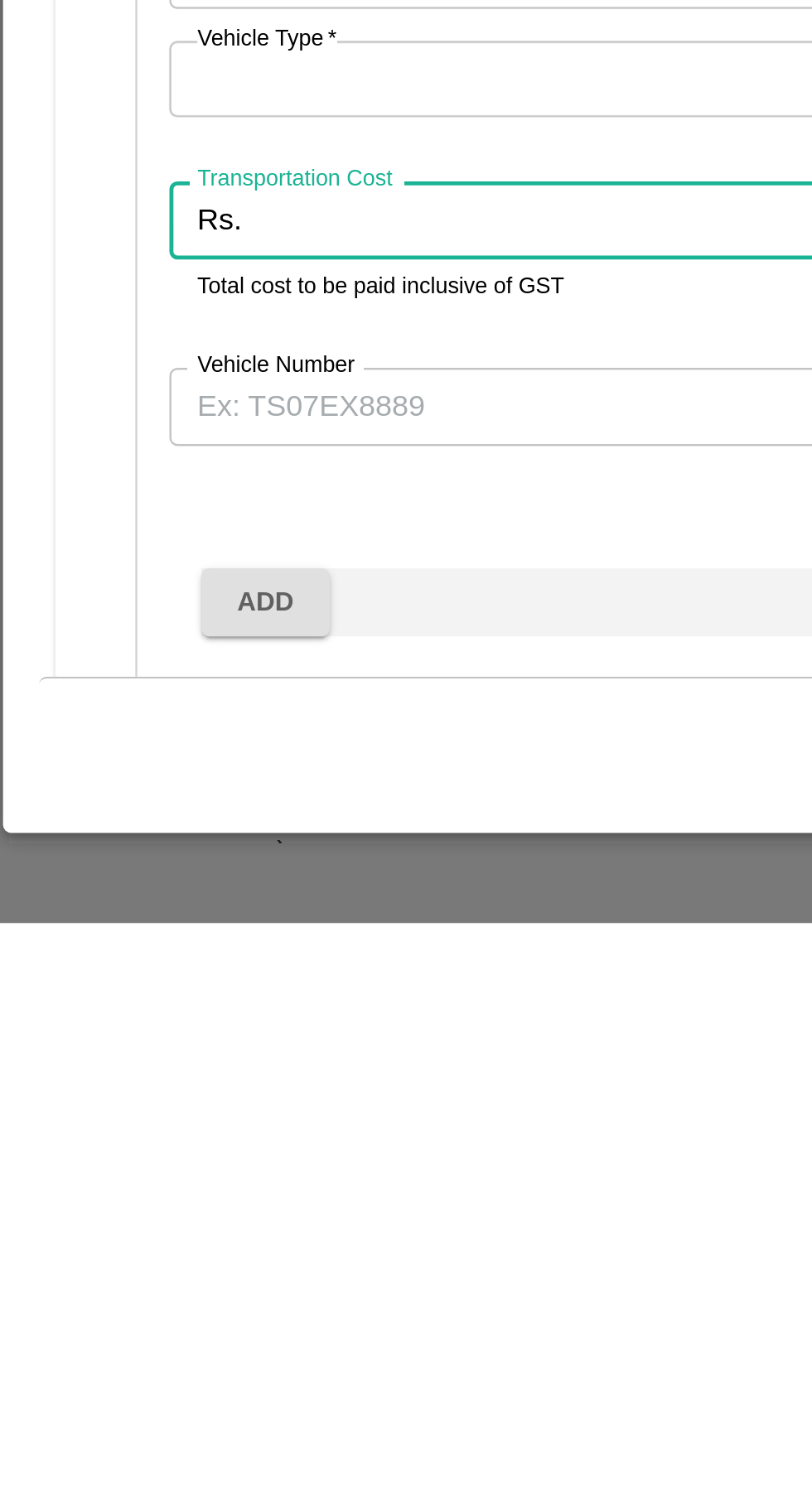
scroll to position [0, 0]
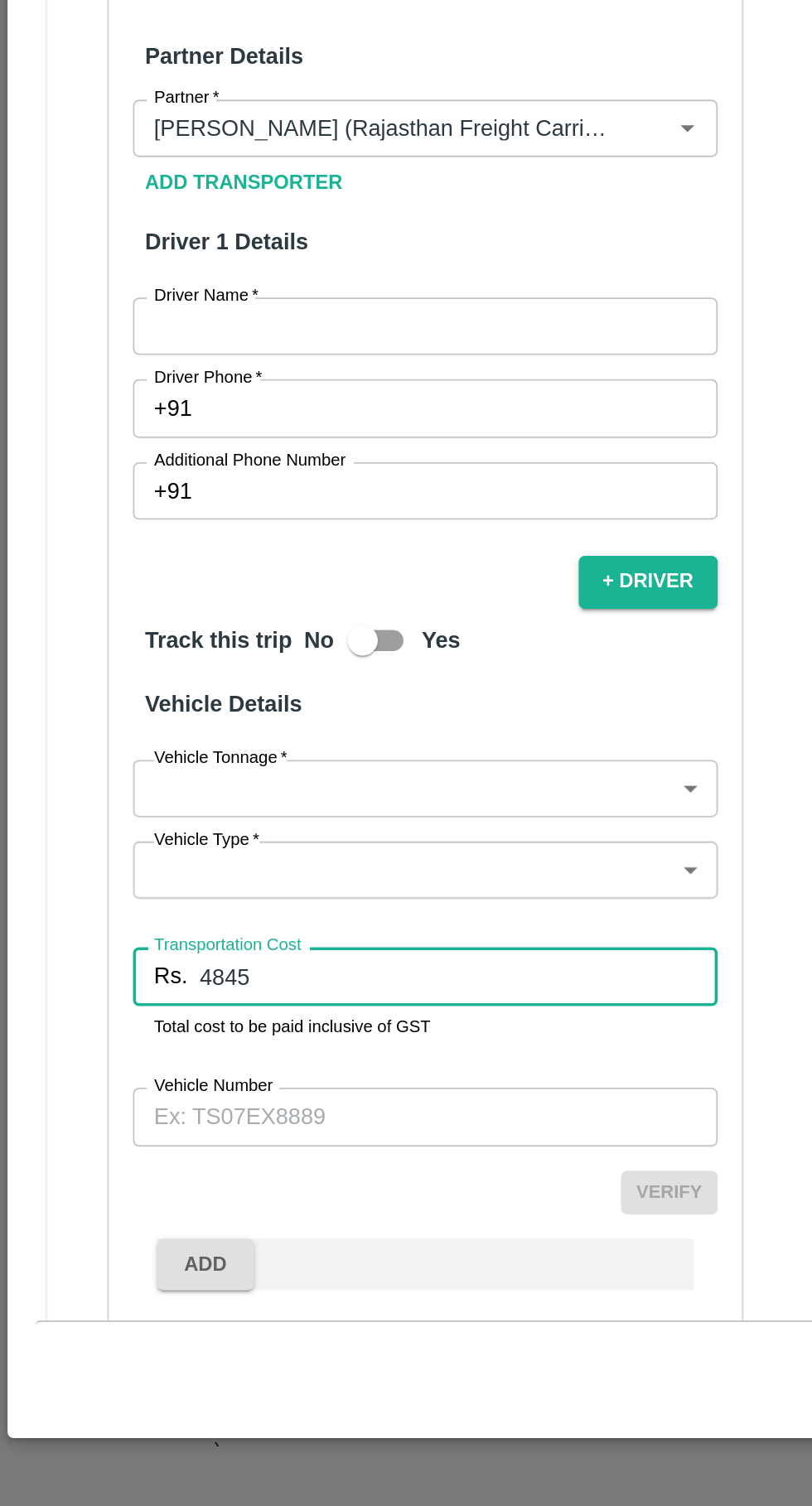
type input "4845"
click at [195, 1277] on input "Vehicle Number" at bounding box center [233, 1292] width 320 height 31
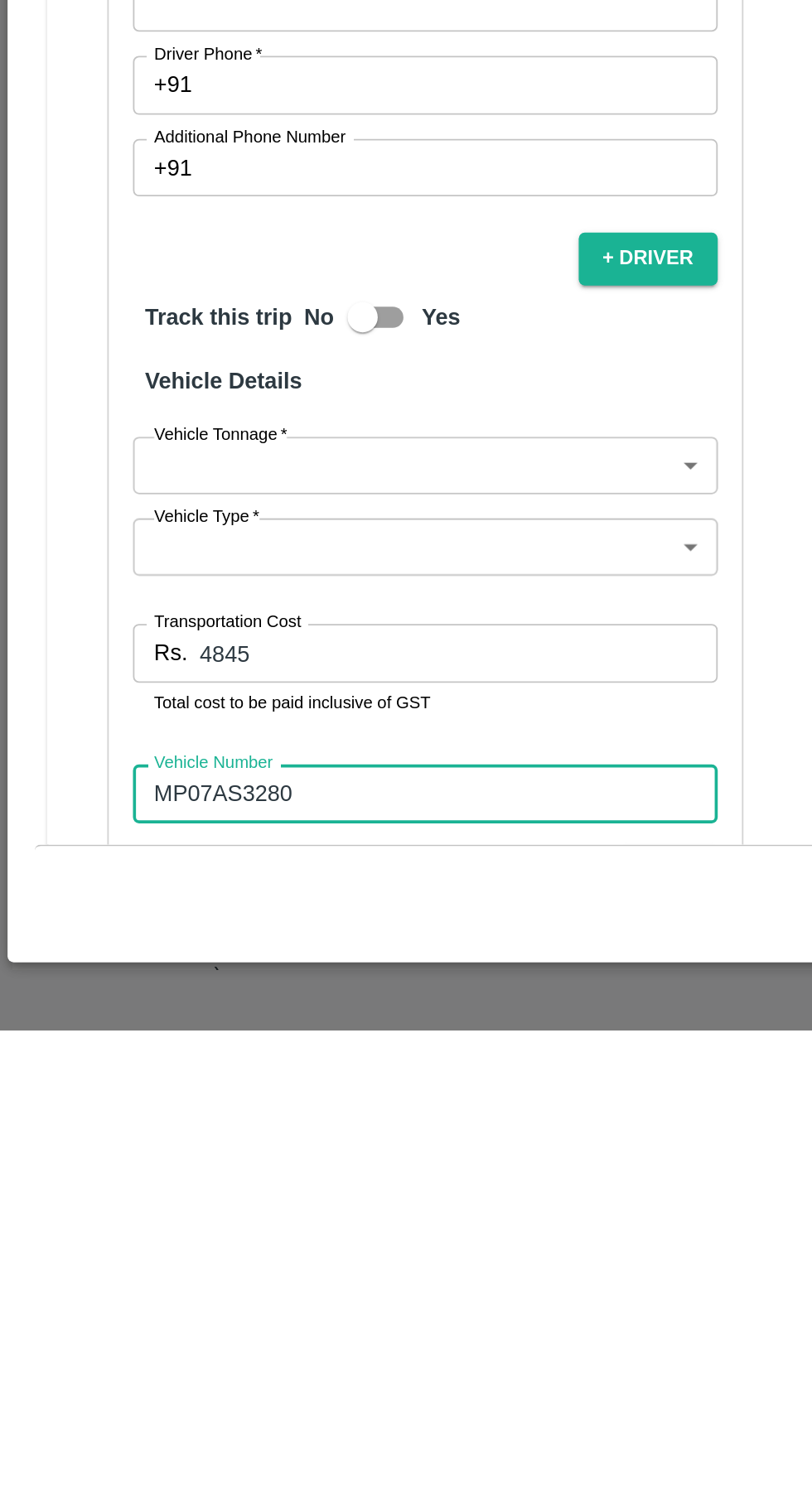
scroll to position [199, 0]
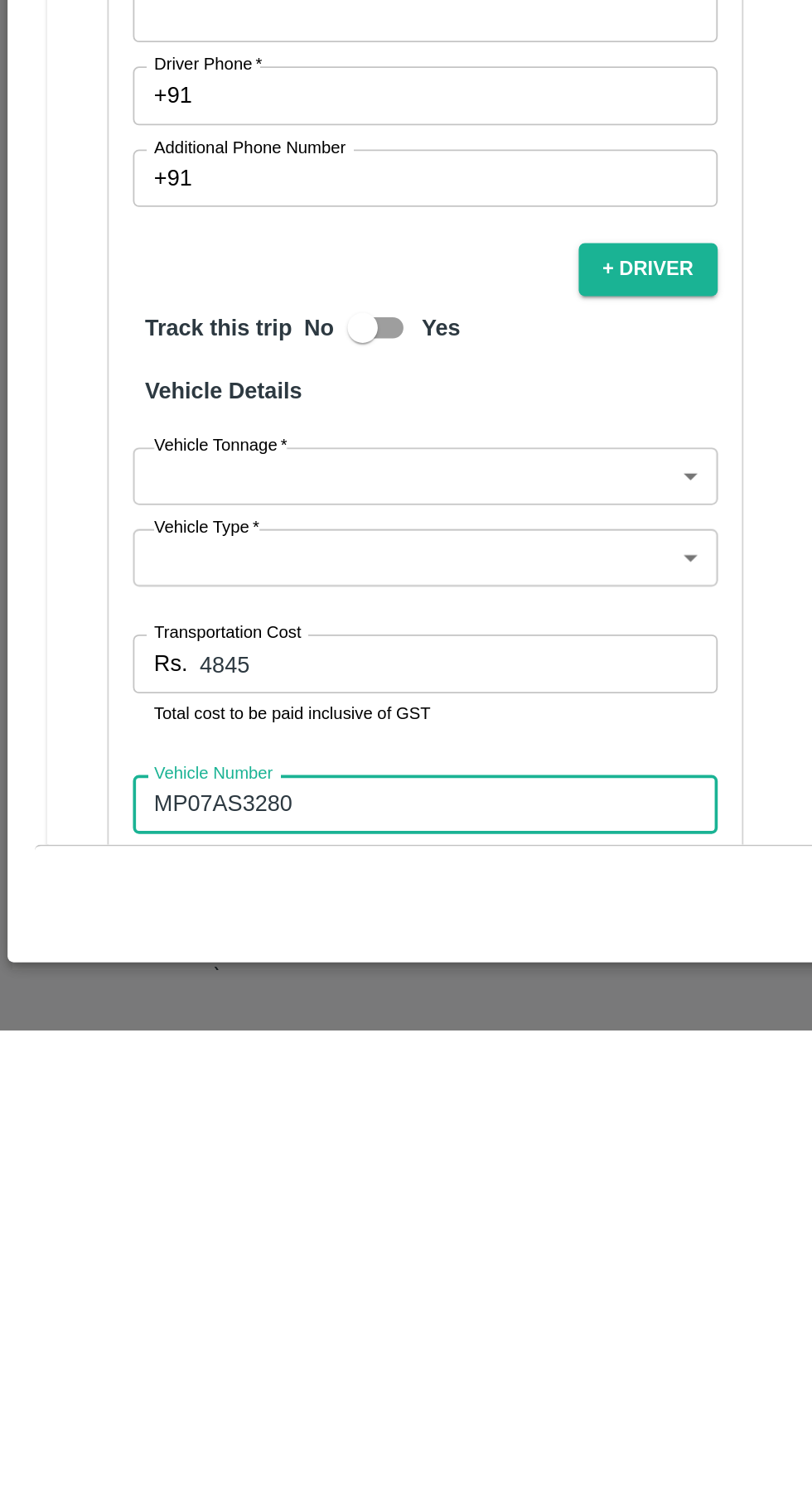
type input "MP07AS3280"
click at [229, 1212] on body "Supply Chain Vehicle Request List Start Date Start Date End Date End Date From …" at bounding box center [406, 753] width 812 height 1506
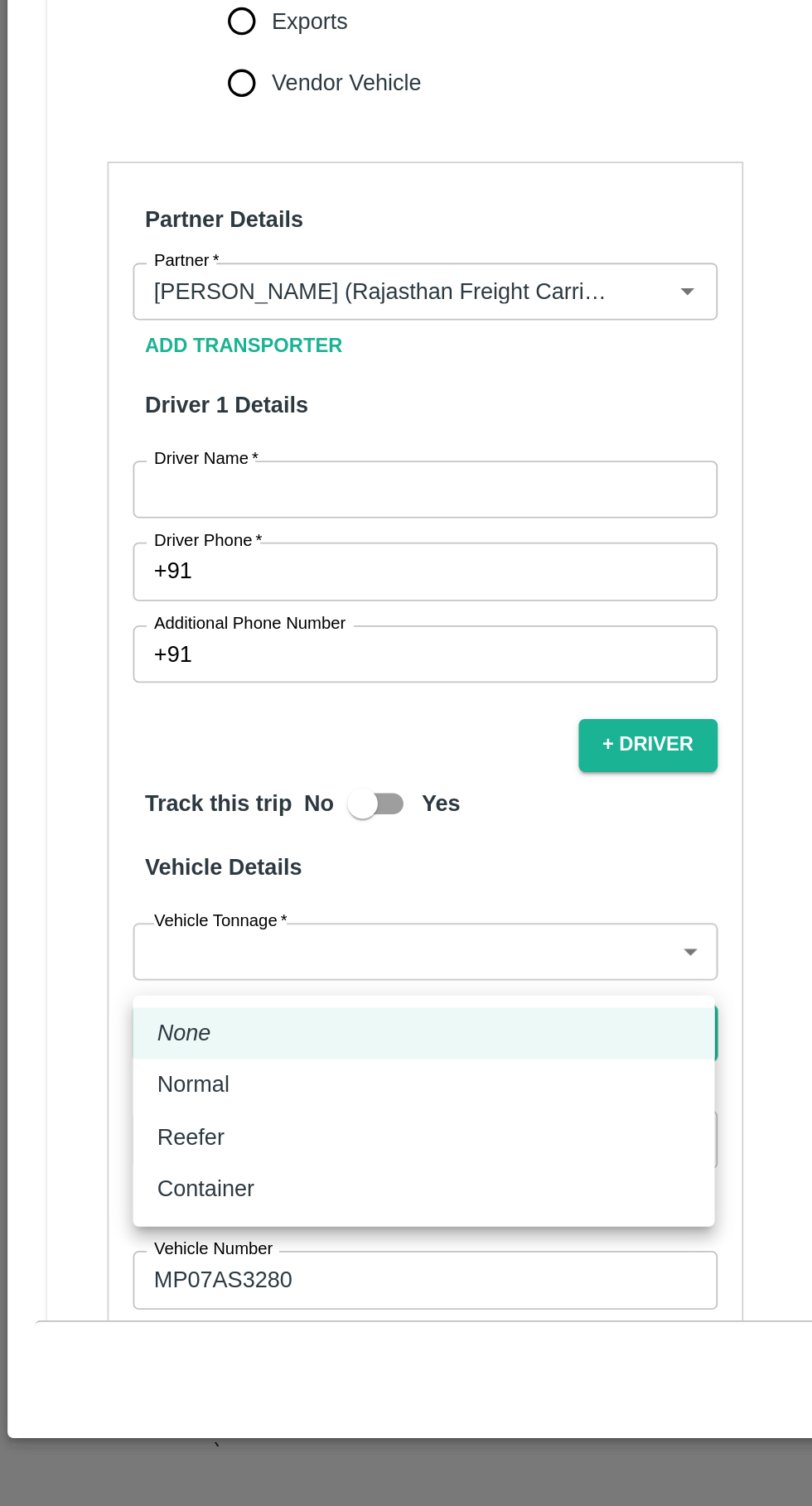
click at [138, 1271] on div "Normal" at bounding box center [232, 1275] width 292 height 18
type input "Normal"
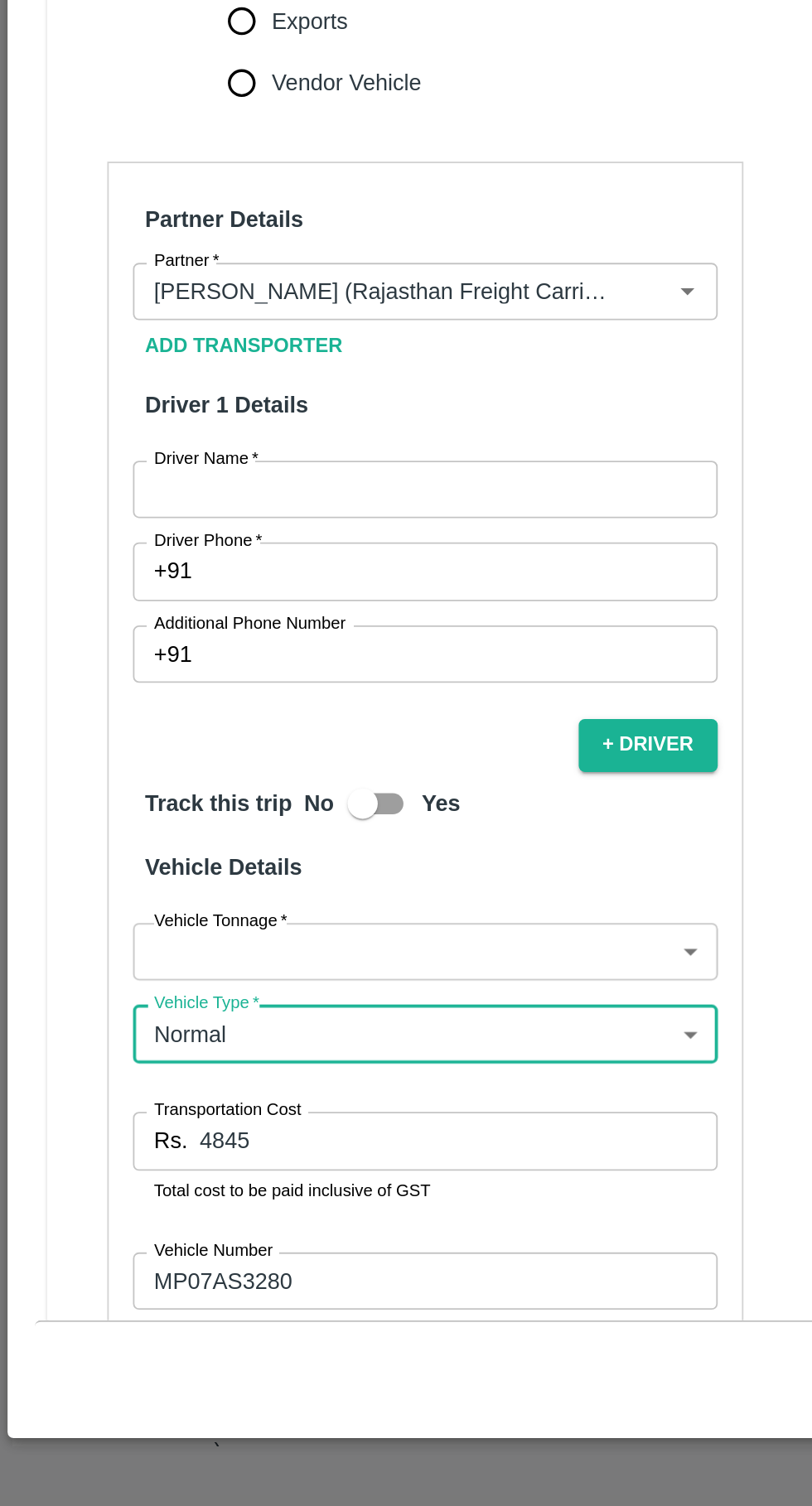
click at [236, 1166] on body "Supply Chain Vehicle Request List Start Date Start Date End Date End Date From …" at bounding box center [406, 753] width 812 height 1506
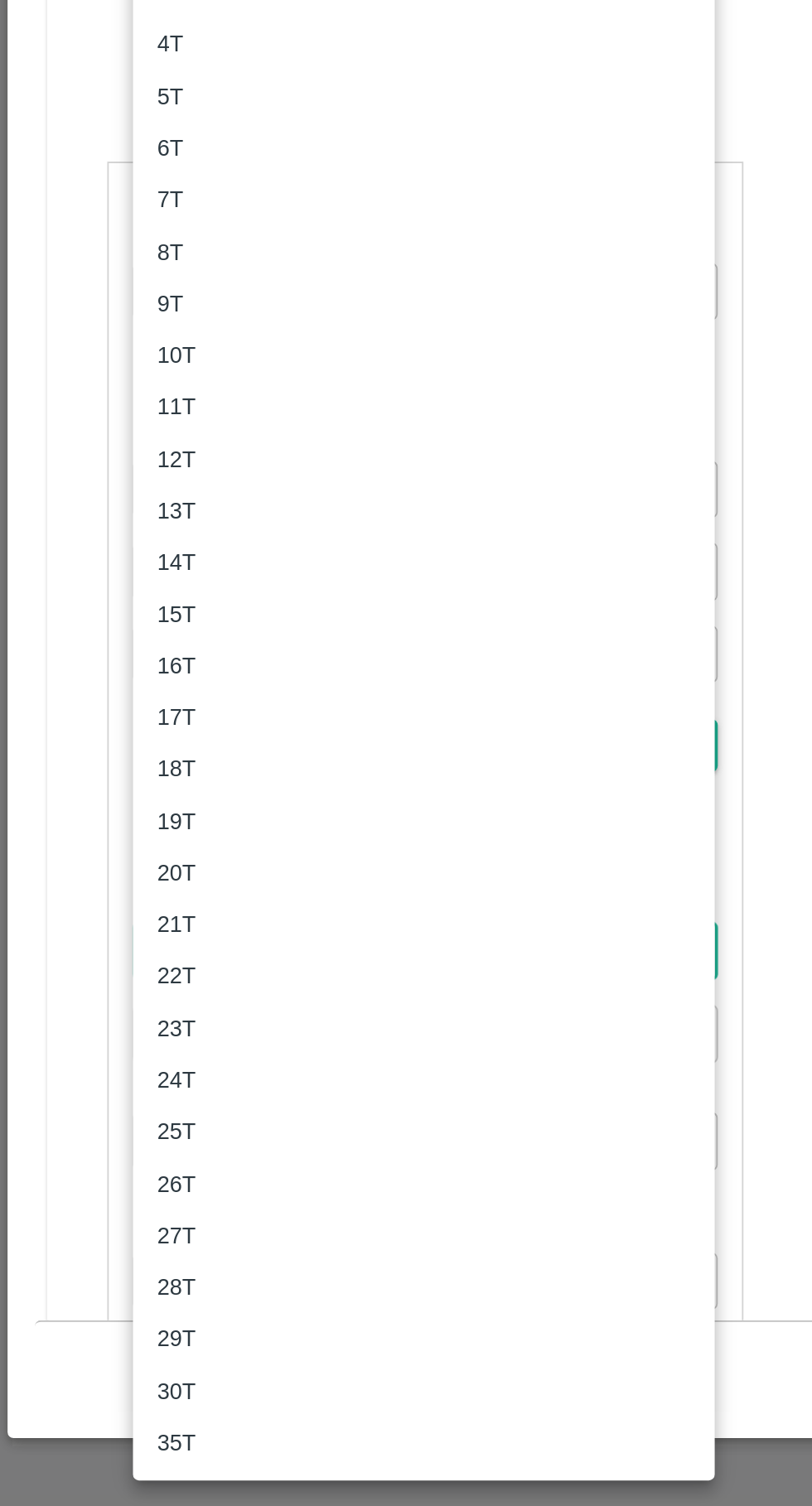
click at [119, 1098] on div "18T" at bounding box center [232, 1102] width 292 height 18
type input "18000"
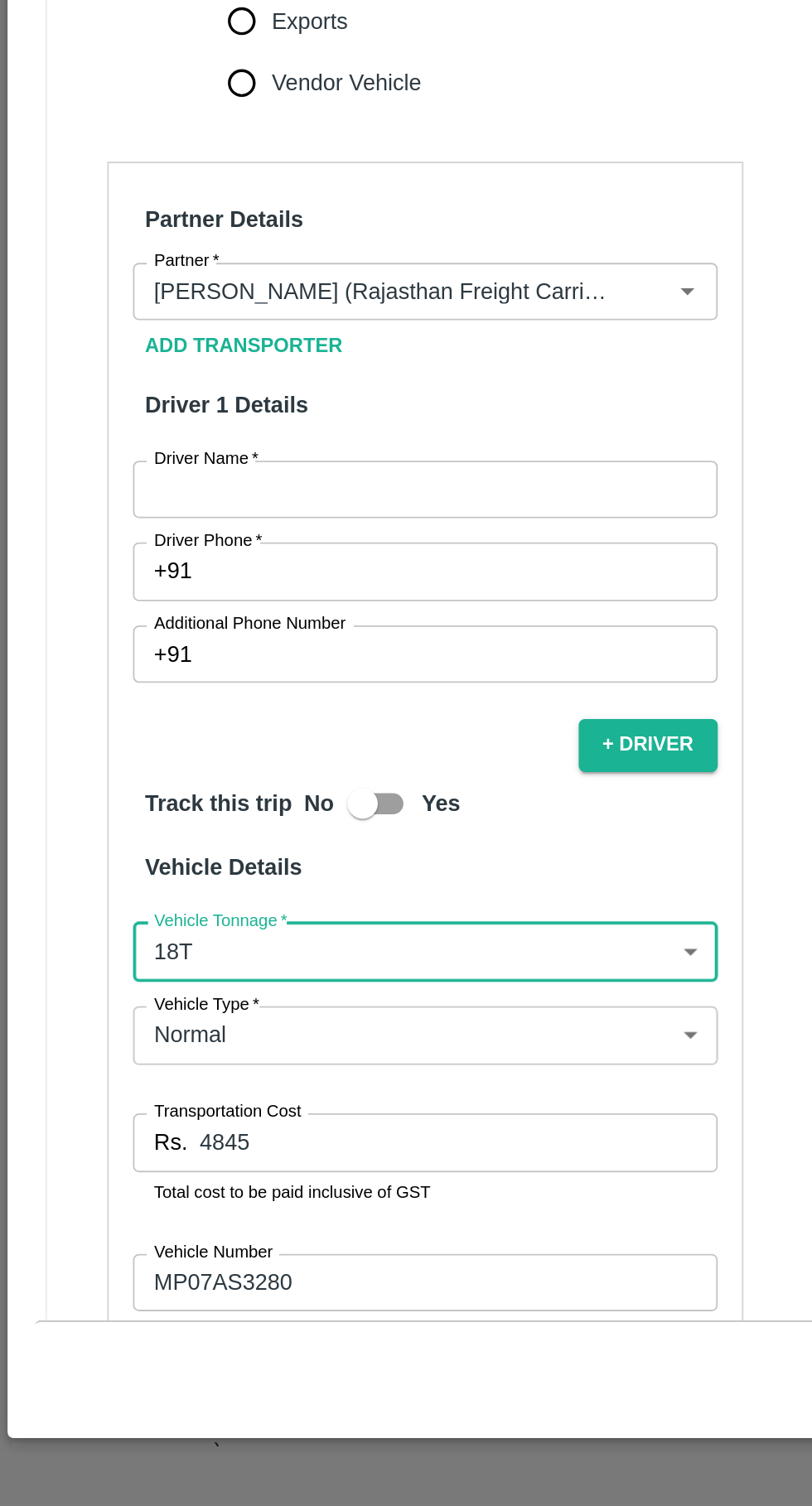
scroll to position [0, 0]
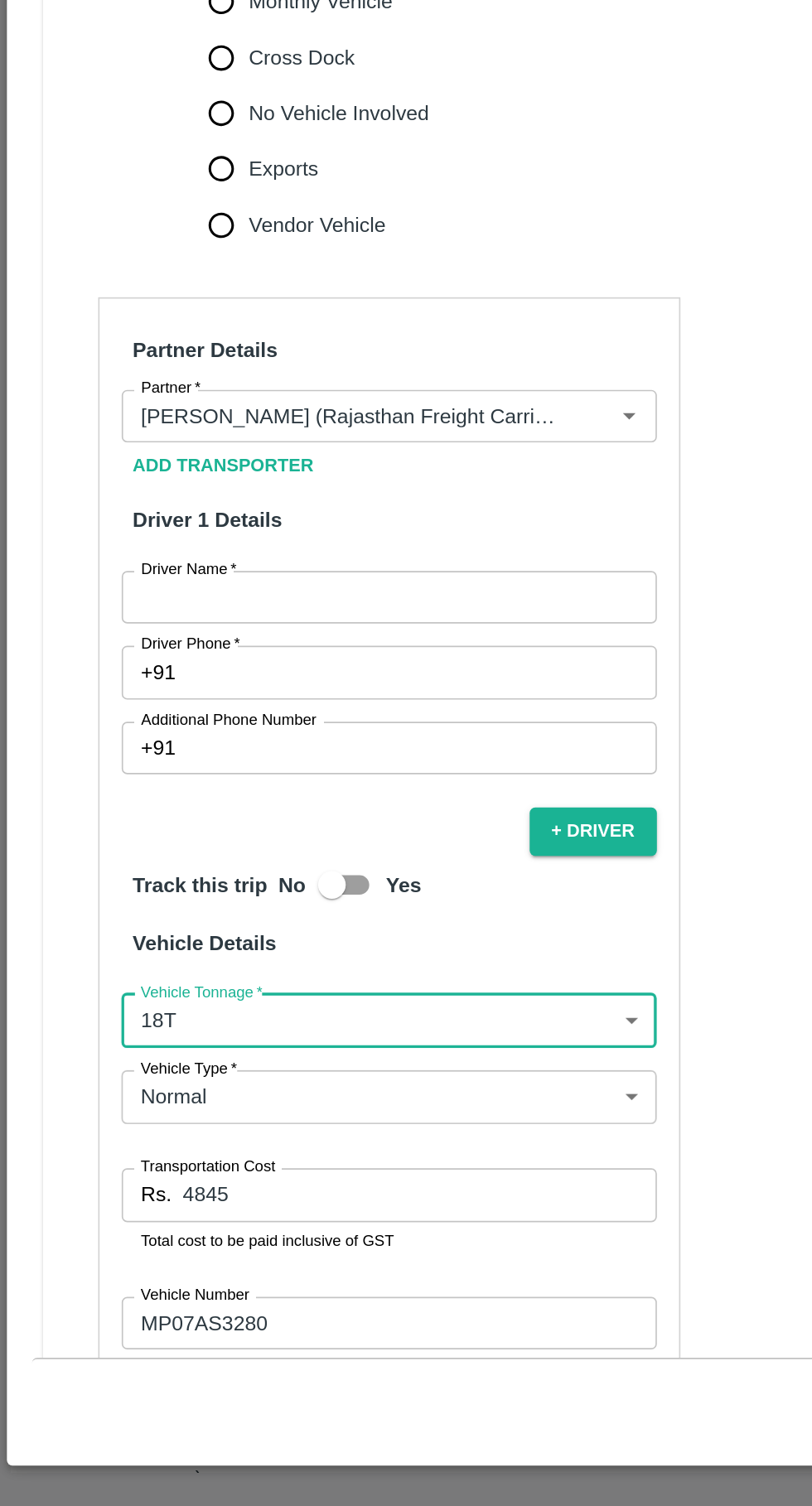
click at [136, 926] on span "*" at bounding box center [139, 931] width 5 height 10
click at [136, 933] on input "Driver Name   *" at bounding box center [233, 948] width 320 height 31
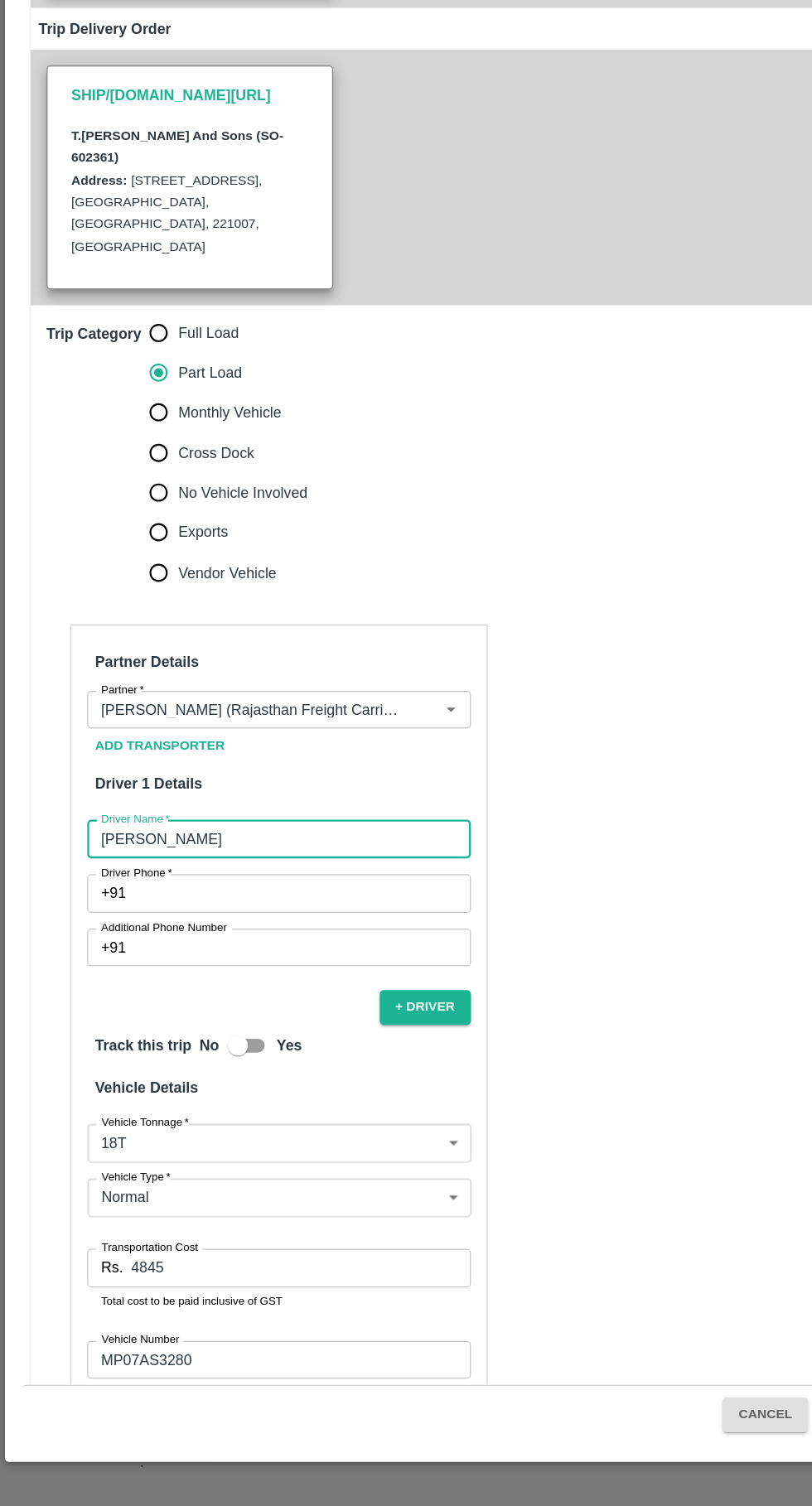
scroll to position [189, 0]
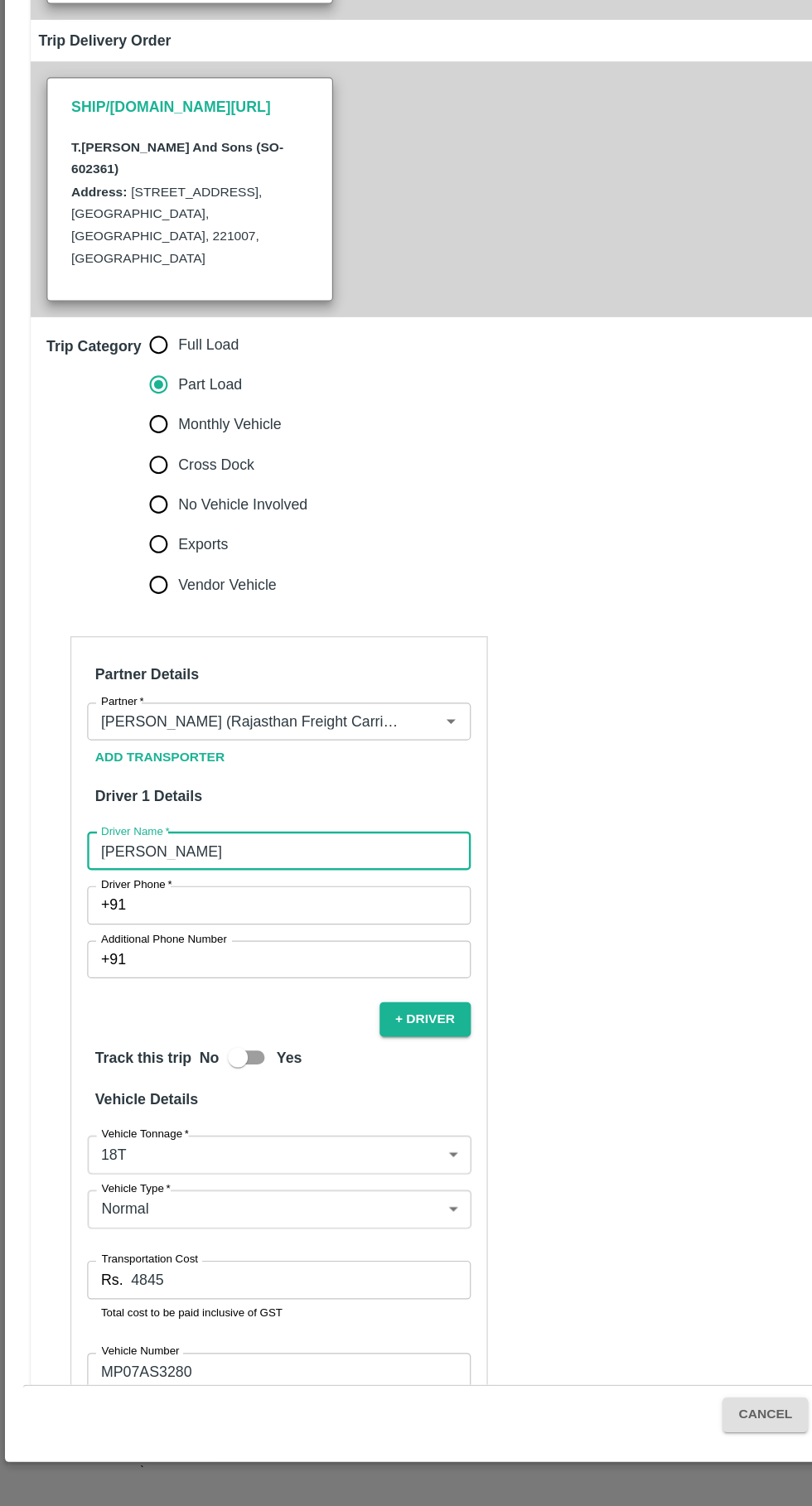
type input "[PERSON_NAME]"
click at [300, 779] on div "Partner Details Partner   * Partner Add Transporter Driver 1 Details Driver Nam…" at bounding box center [233, 1147] width 349 height 737
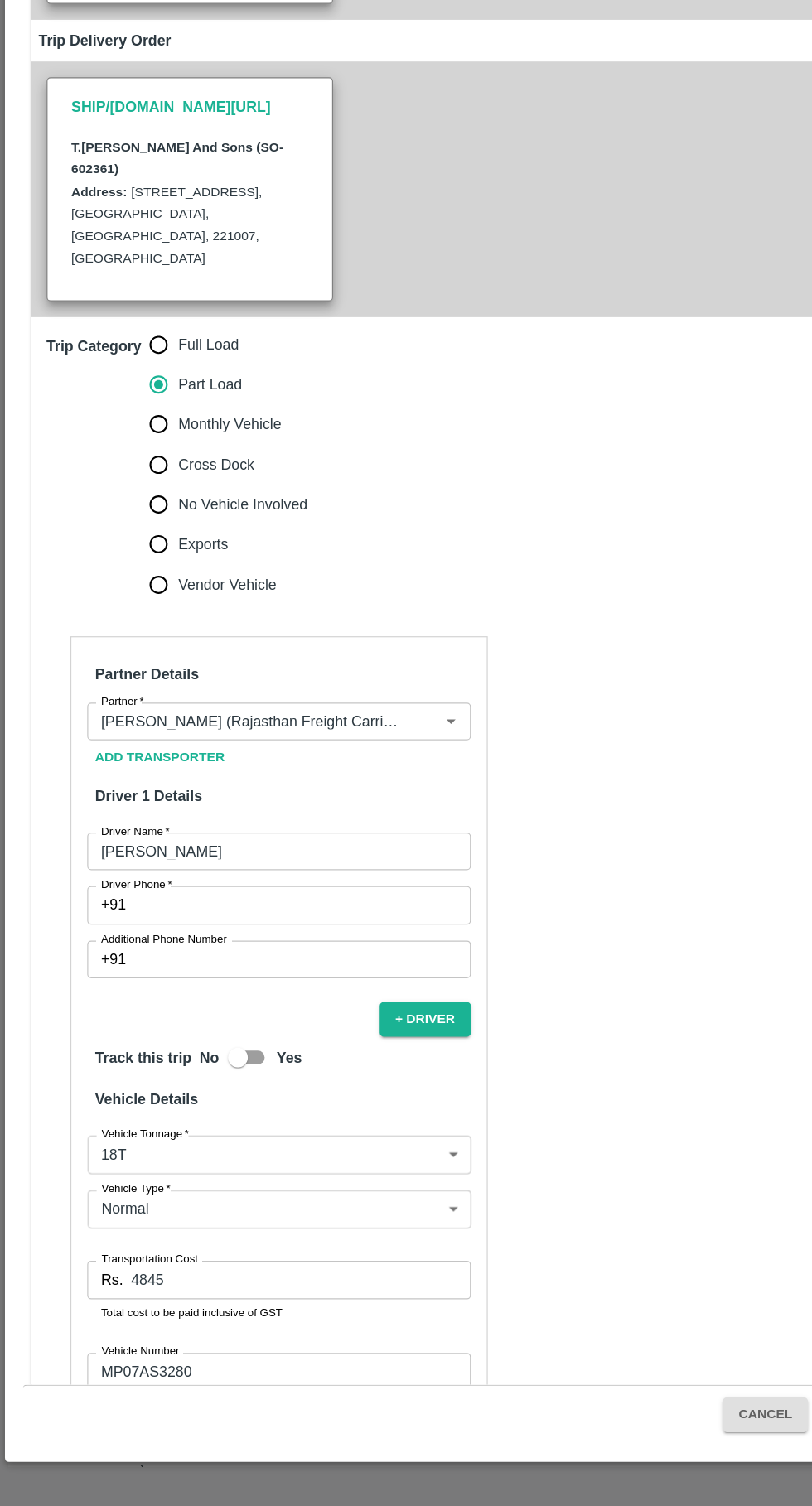
click at [204, 988] on input "Driver Phone   *" at bounding box center [253, 1003] width 282 height 31
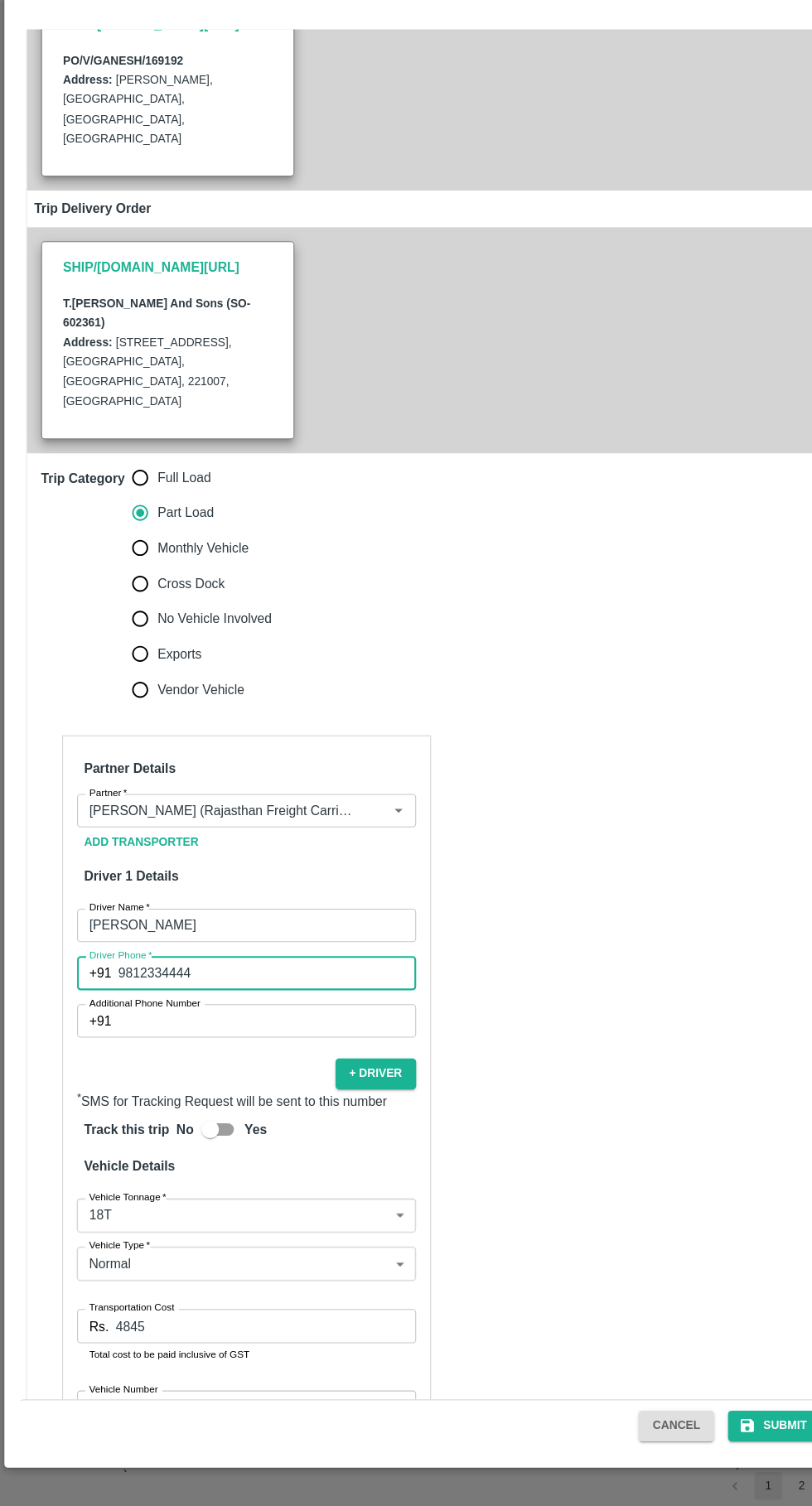
scroll to position [0, 0]
type input "9812334444"
click at [731, 1435] on button "Submit" at bounding box center [732, 1429] width 88 height 29
